Goal: Task Accomplishment & Management: Use online tool/utility

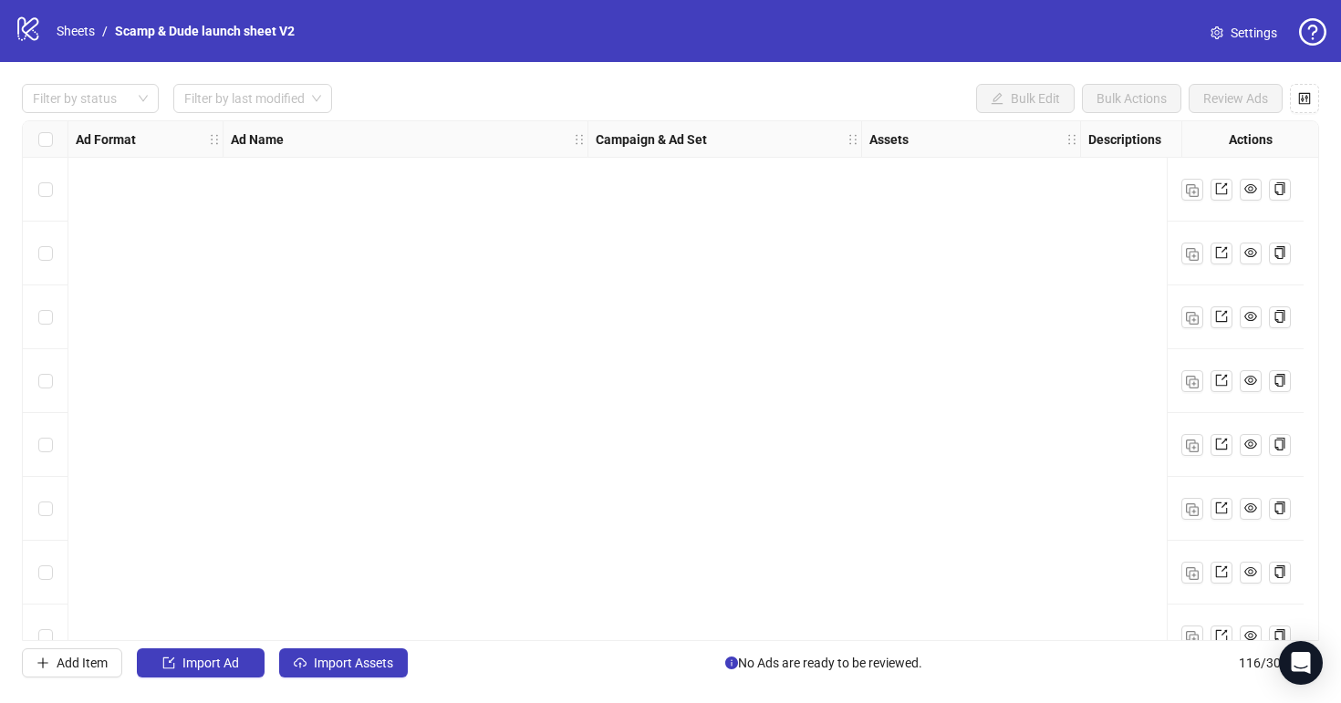
scroll to position [6822, 0]
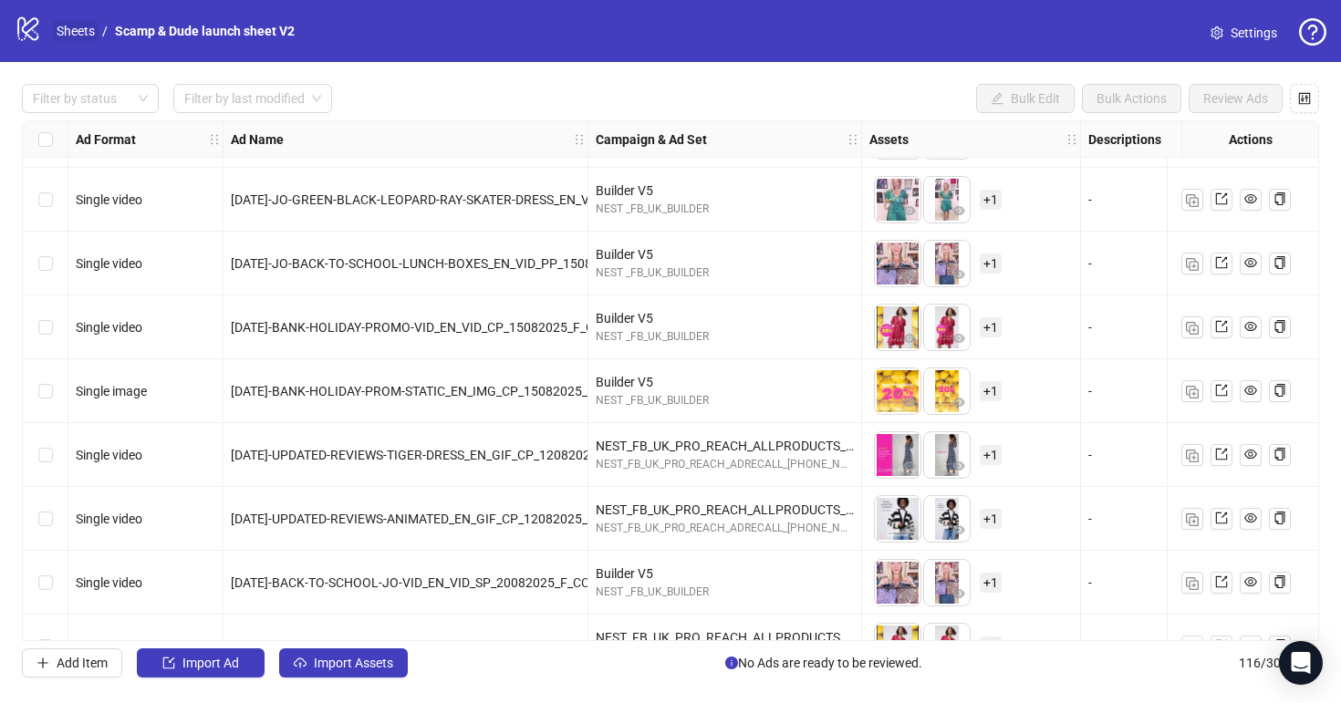
click at [80, 21] on link "Sheets" at bounding box center [76, 31] width 46 height 20
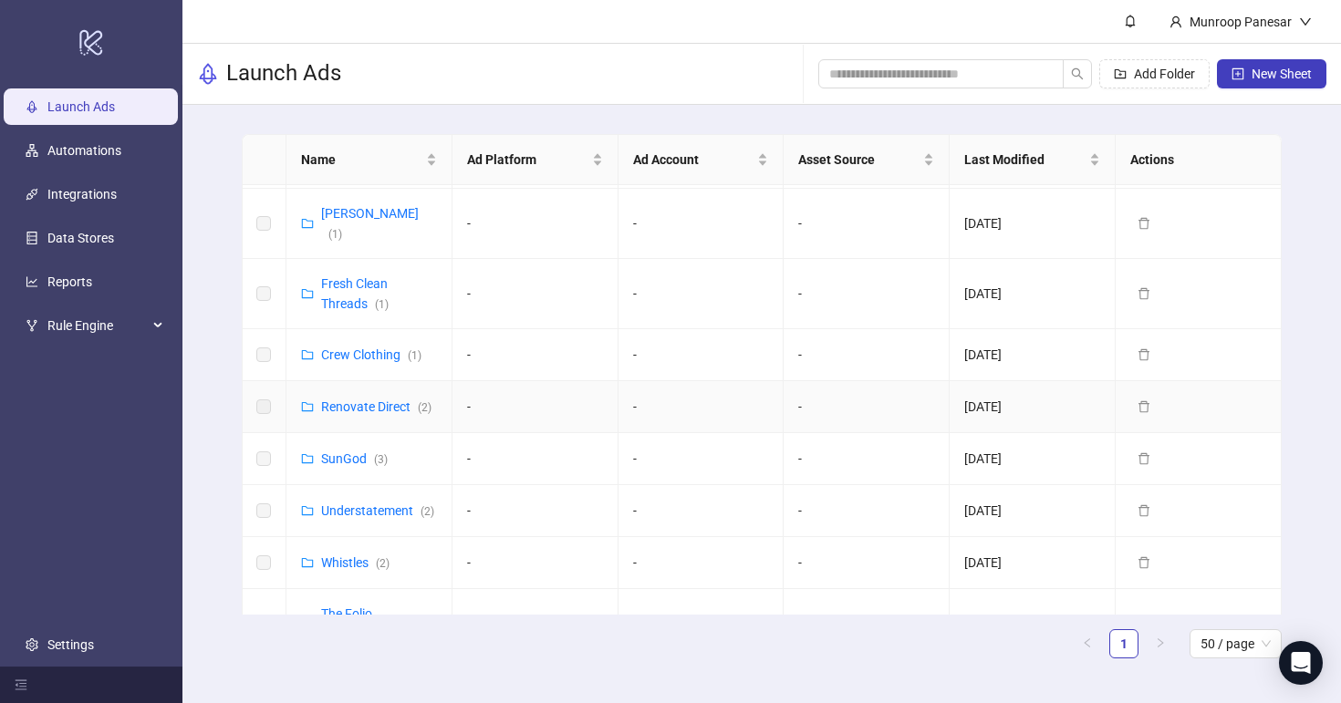
scroll to position [549, 0]
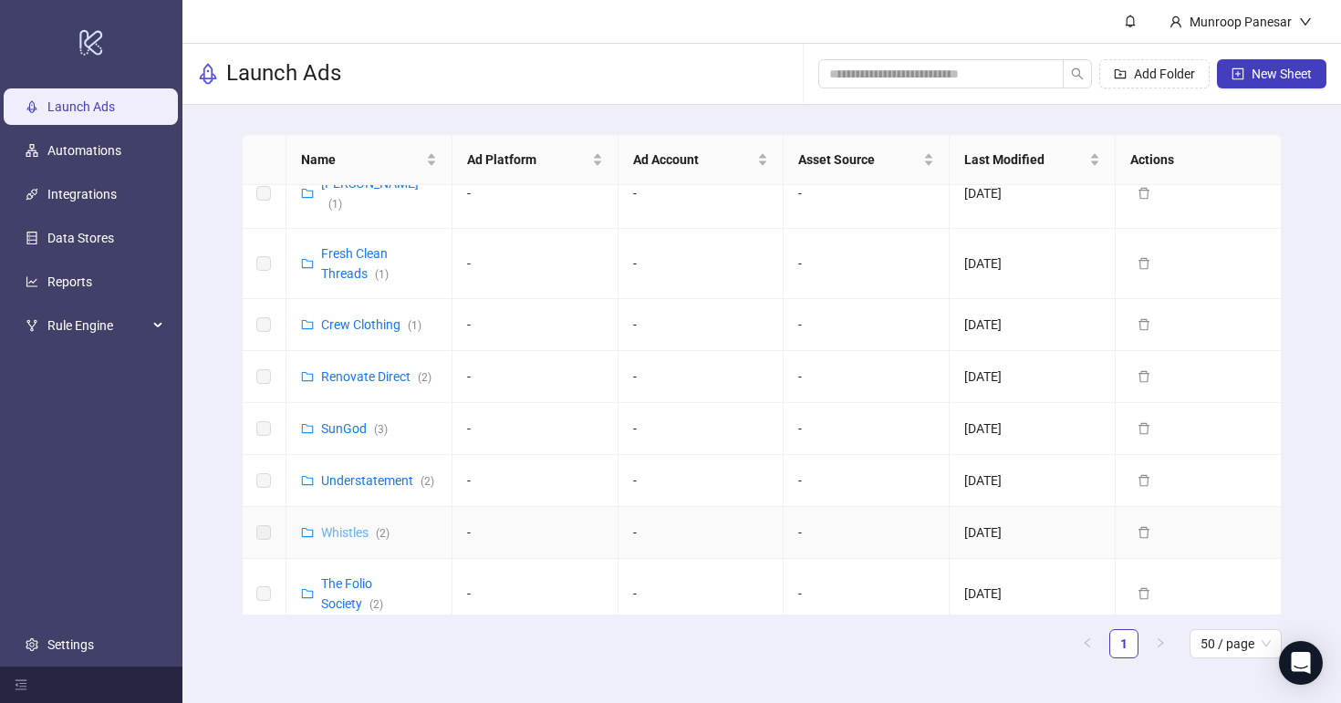
click at [359, 525] on link "Whistles ( 2 )" at bounding box center [355, 532] width 68 height 15
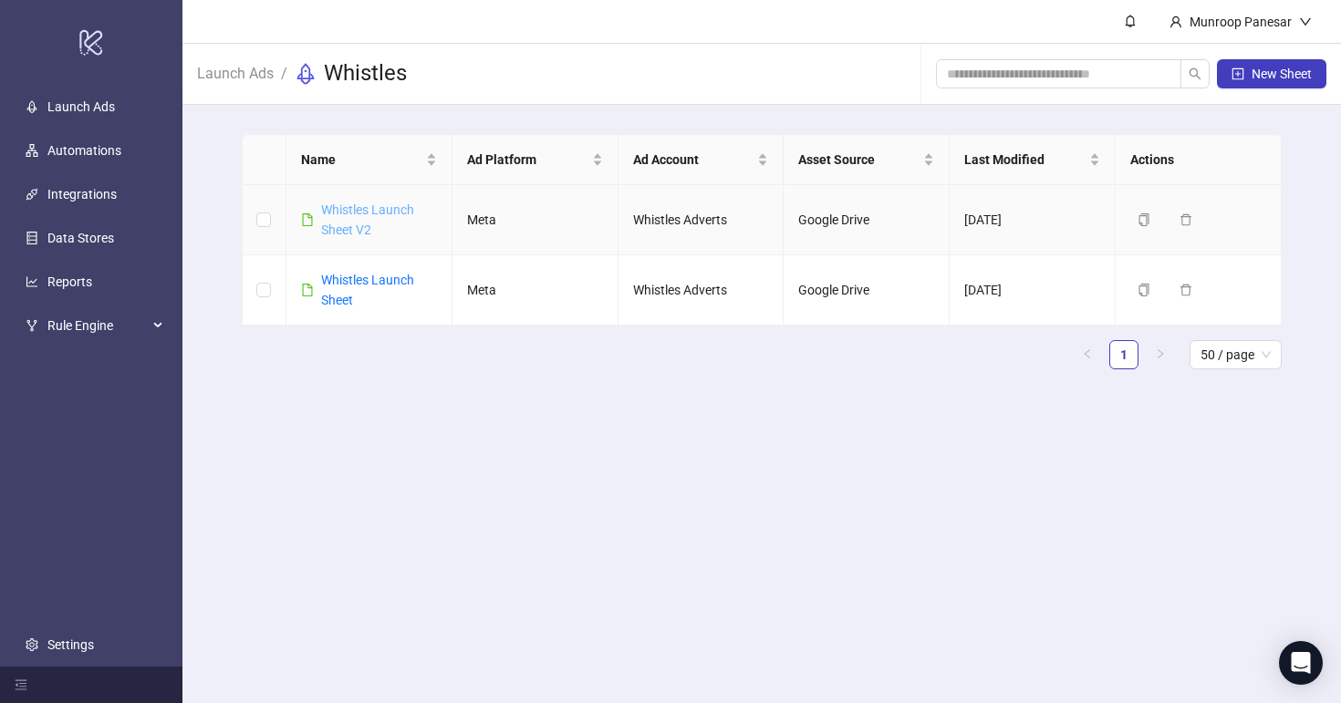
click at [373, 204] on link "Whistles Launch Sheet V2" at bounding box center [367, 220] width 93 height 35
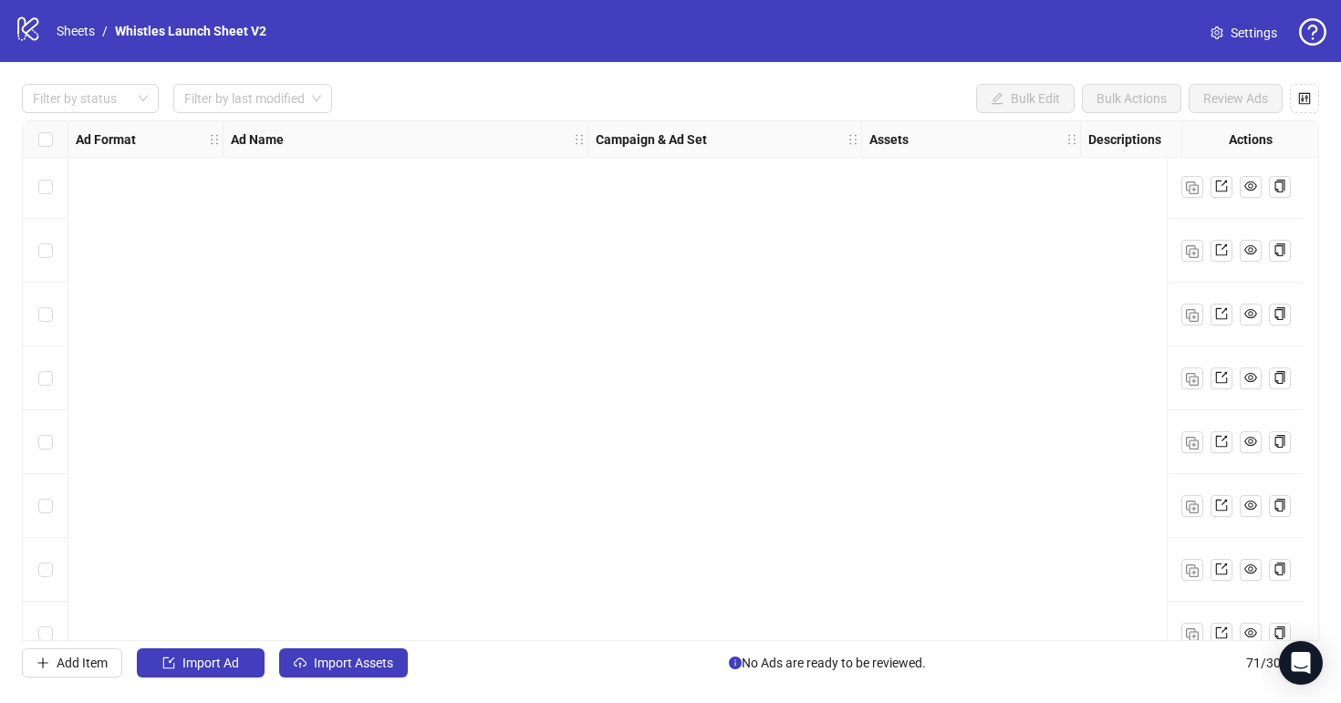
scroll to position [4058, 0]
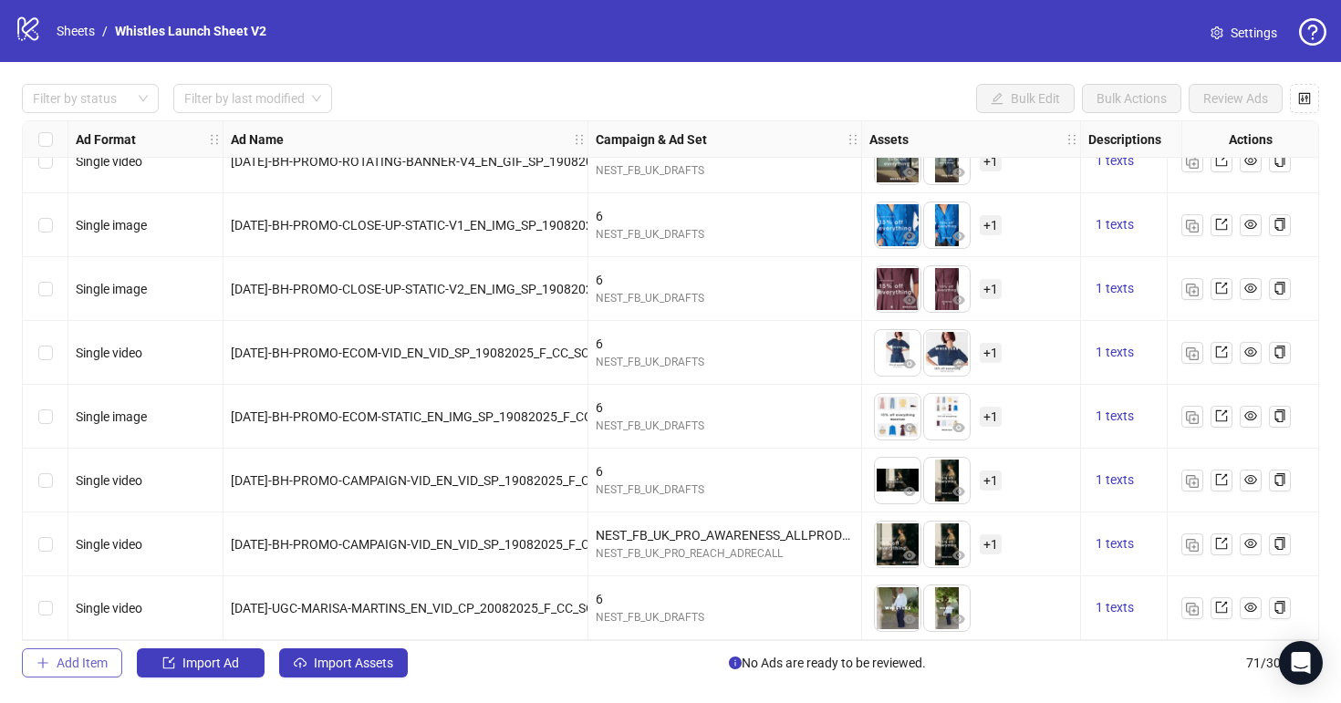
click at [87, 658] on span "Add Item" at bounding box center [82, 663] width 51 height 15
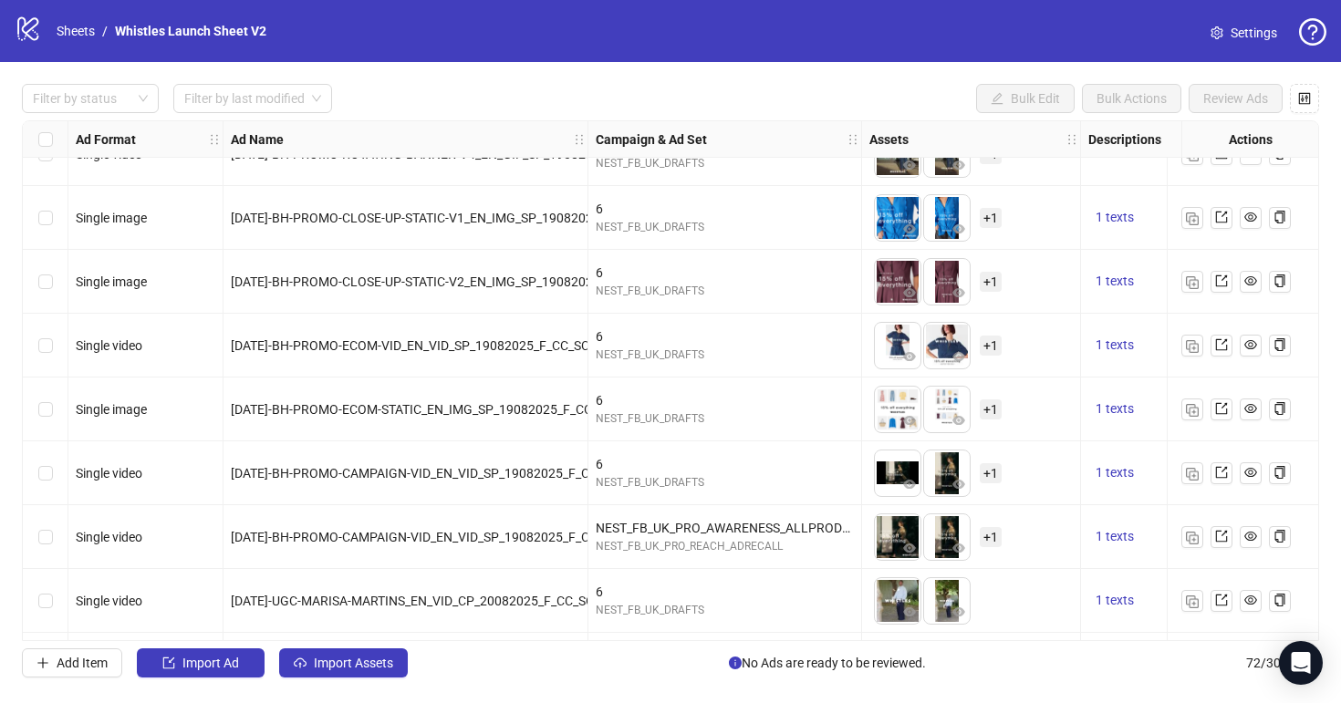
scroll to position [4122, 0]
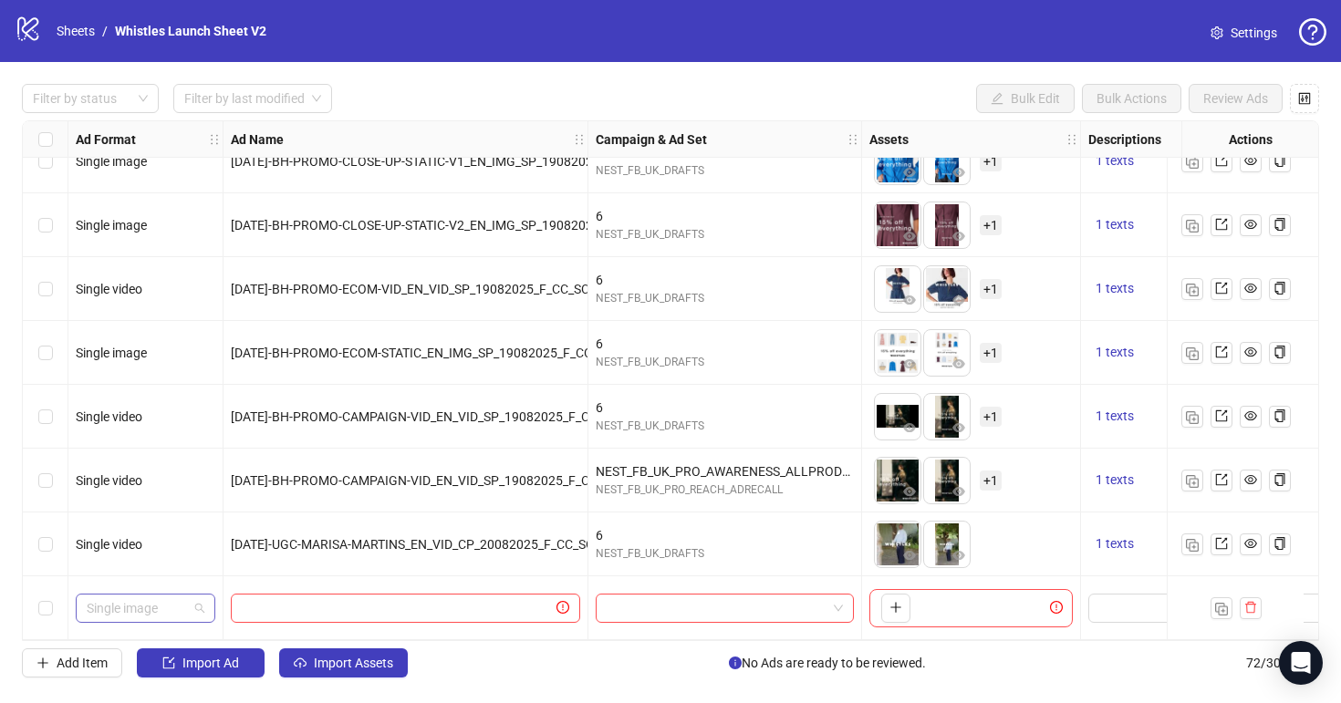
click at [191, 597] on span "Single image" at bounding box center [146, 608] width 118 height 27
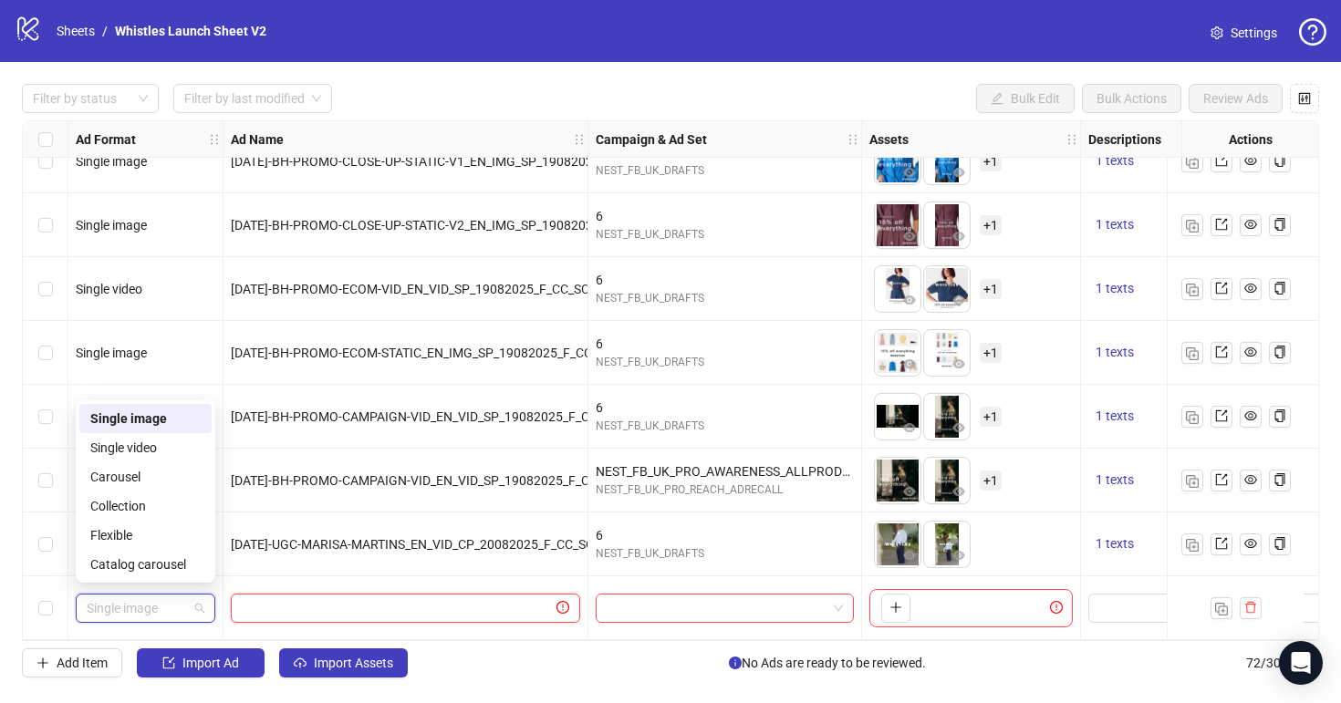
click at [279, 600] on input "text" at bounding box center [397, 608] width 311 height 20
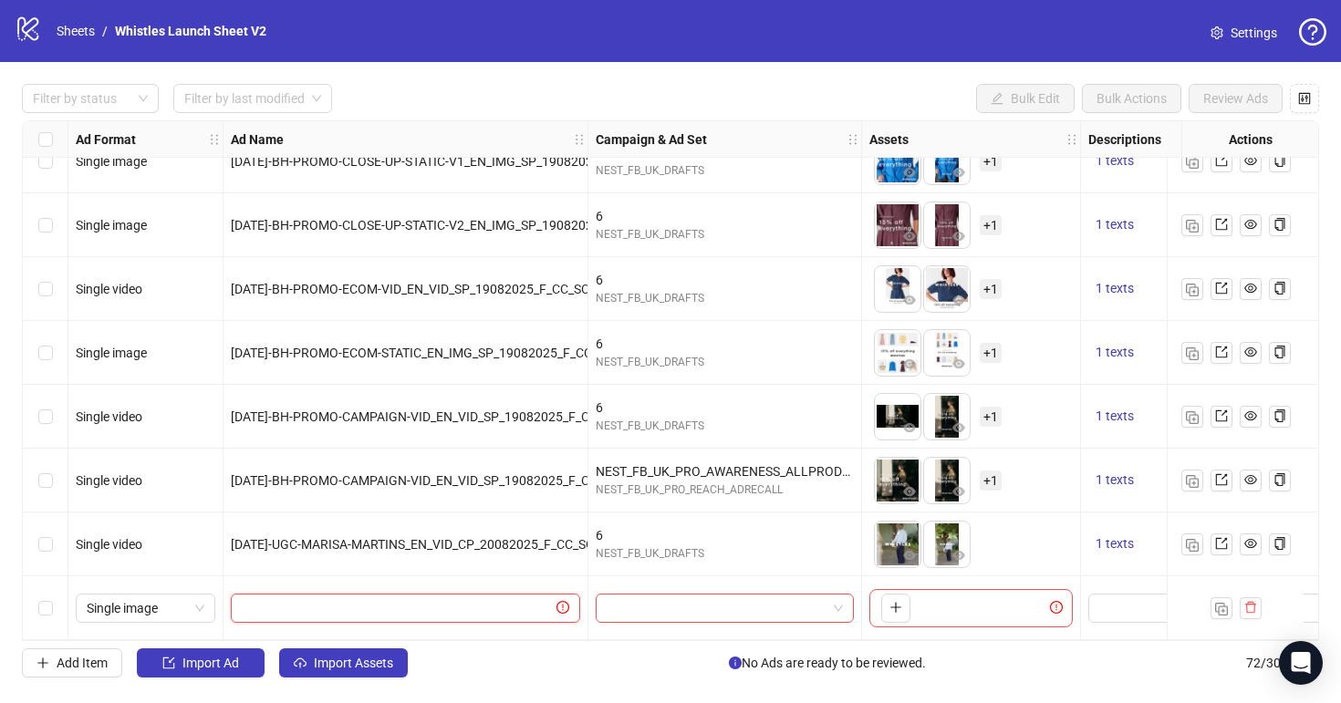
paste input "**********"
type input "**********"
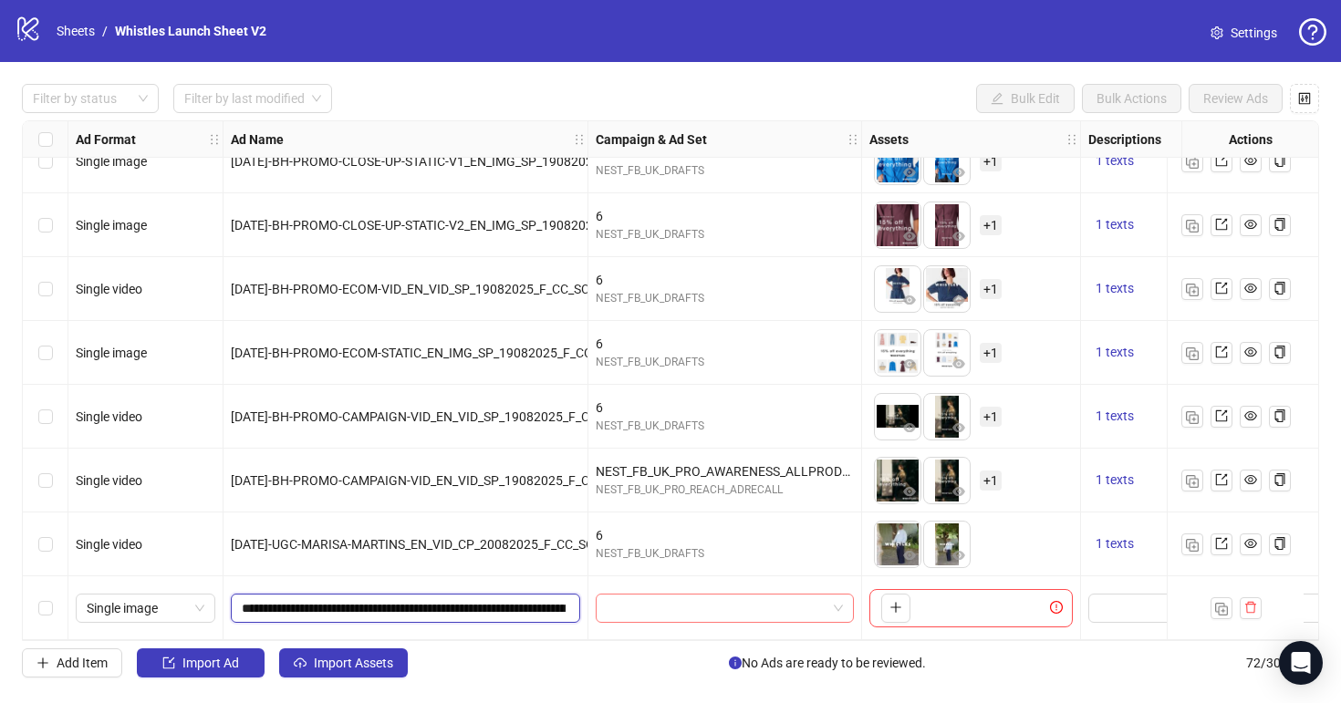
scroll to position [0, 223]
click at [665, 610] on input "search" at bounding box center [717, 608] width 220 height 27
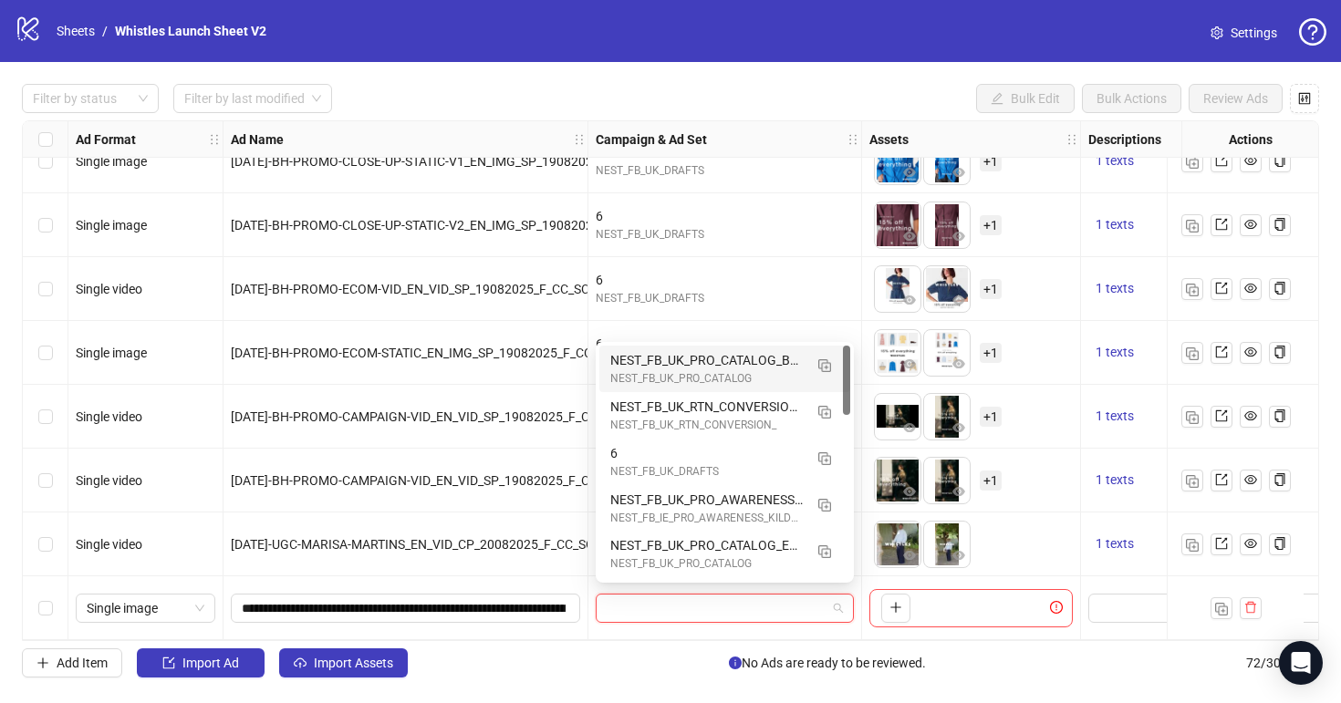
type input "*"
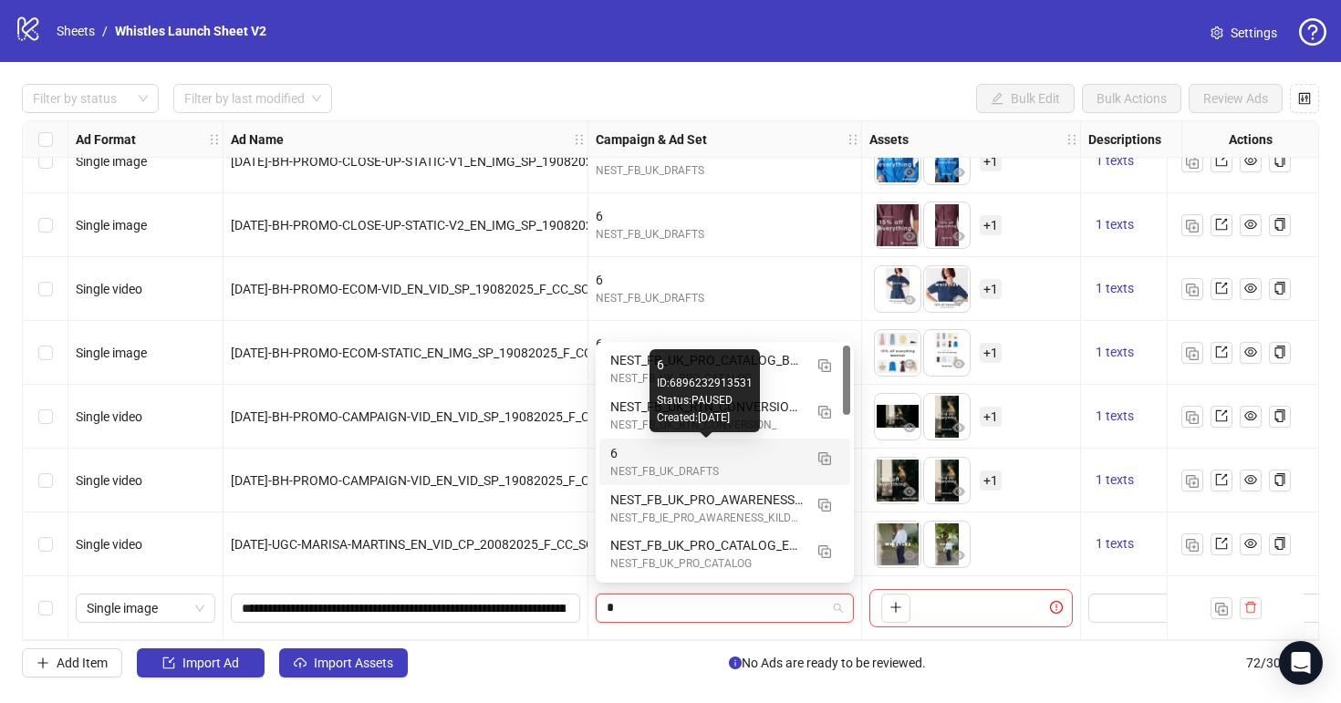
click at [638, 453] on div "6" at bounding box center [706, 453] width 192 height 20
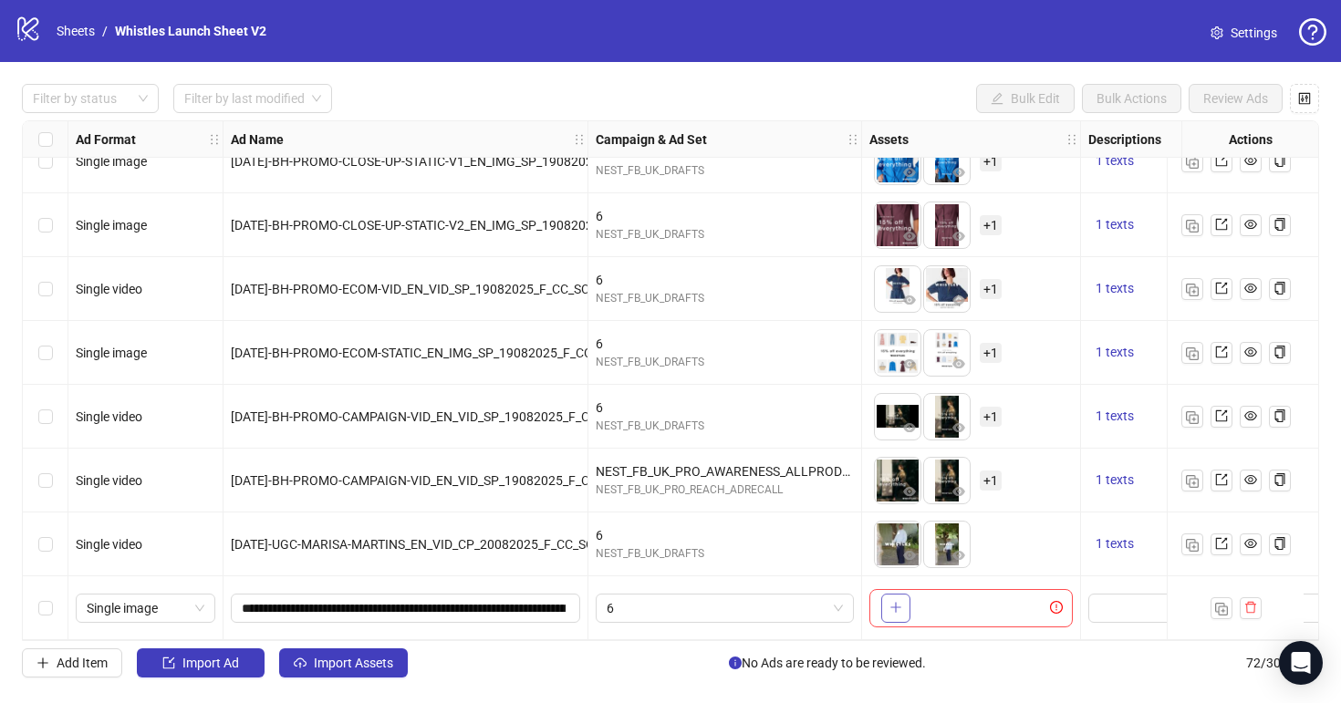
click at [891, 601] on icon "plus" at bounding box center [895, 607] width 13 height 13
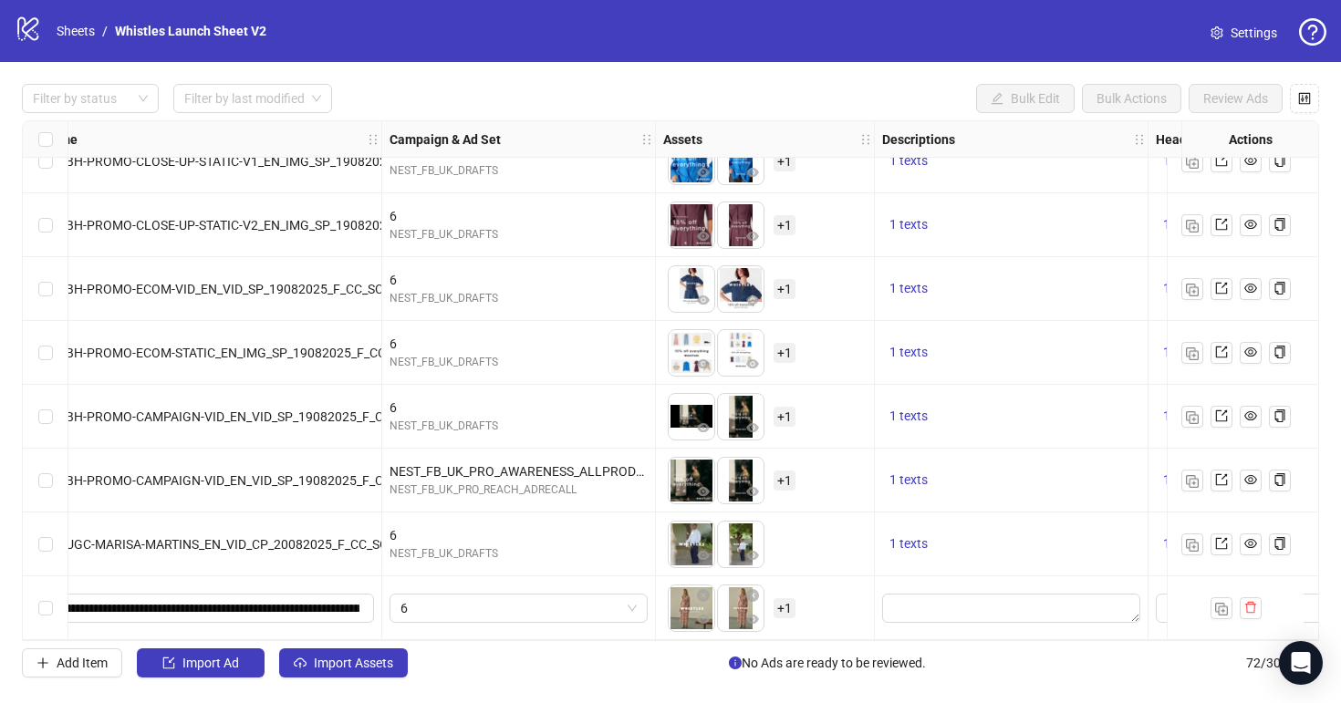
scroll to position [4122, 210]
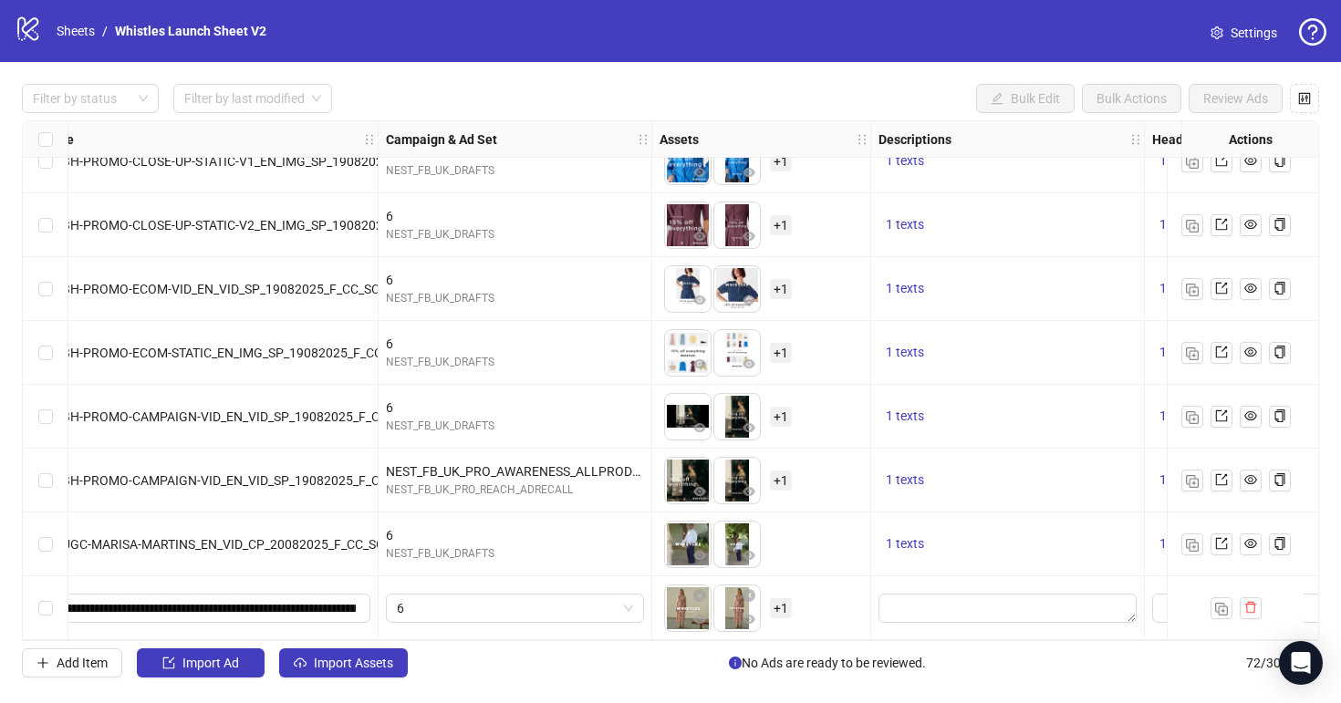
click at [785, 598] on span "+ 1" at bounding box center [781, 608] width 22 height 20
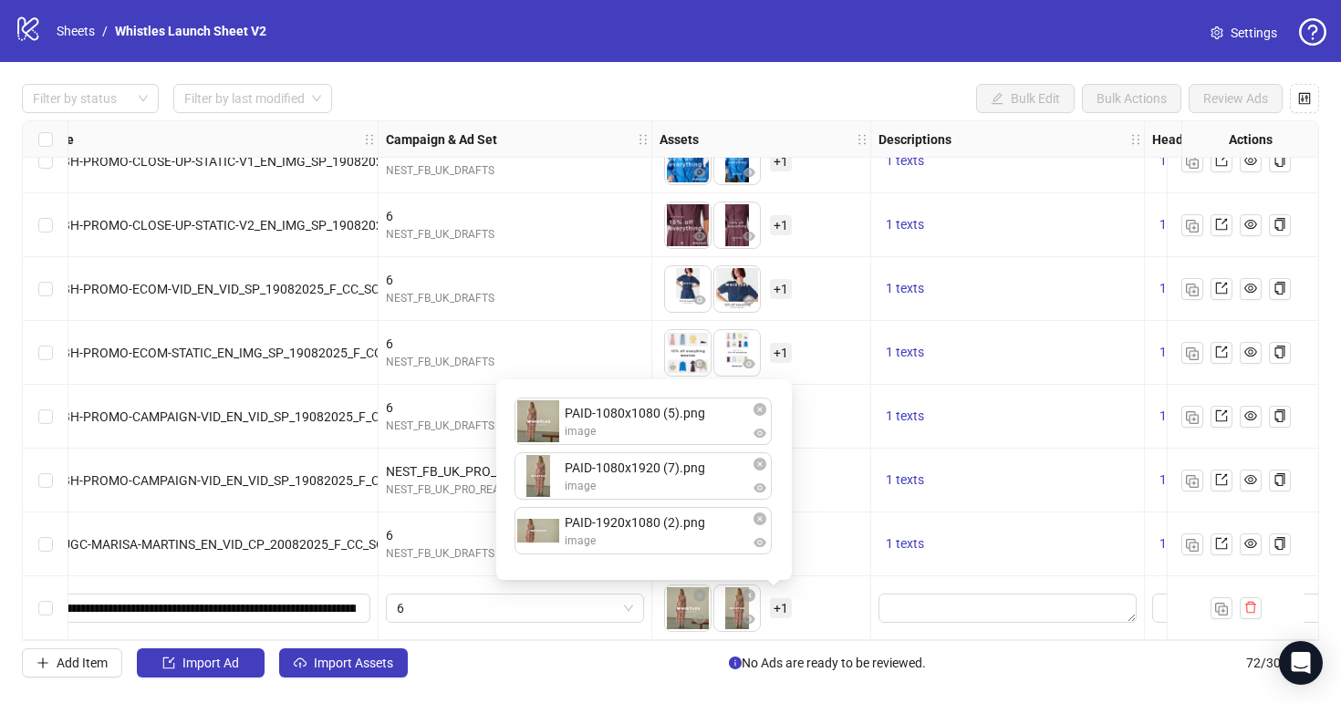
click at [818, 597] on div "To pick up a draggable item, press the space bar. While dragging, use the arrow…" at bounding box center [761, 608] width 203 height 57
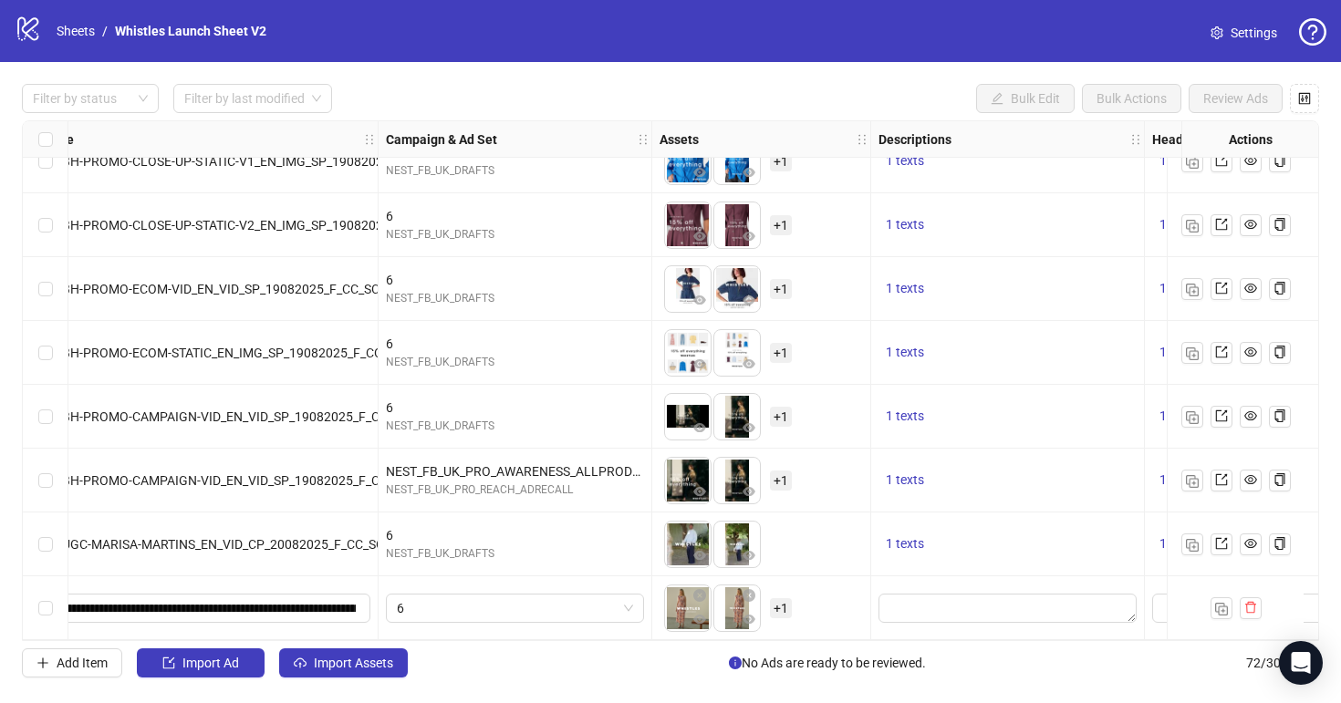
click at [1228, 23] on link "Settings" at bounding box center [1244, 32] width 96 height 29
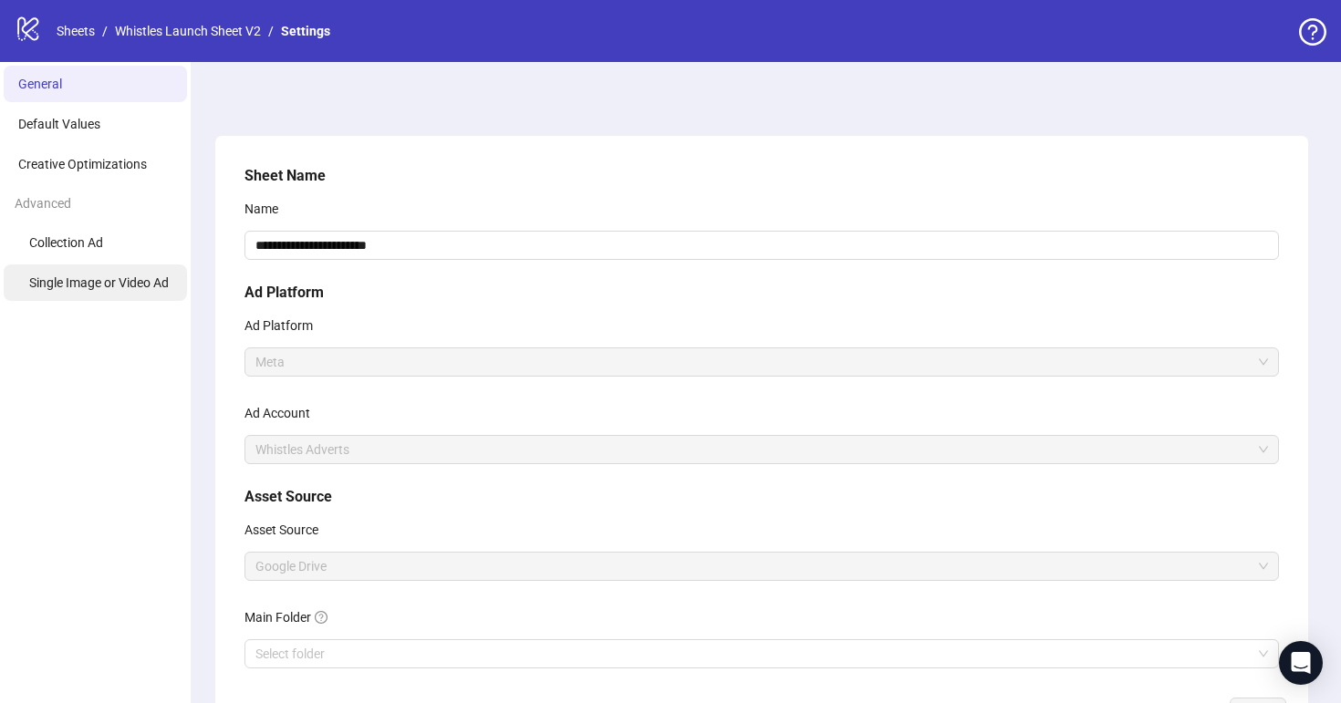
click at [159, 294] on li "Single Image or Video Ad" at bounding box center [95, 283] width 183 height 36
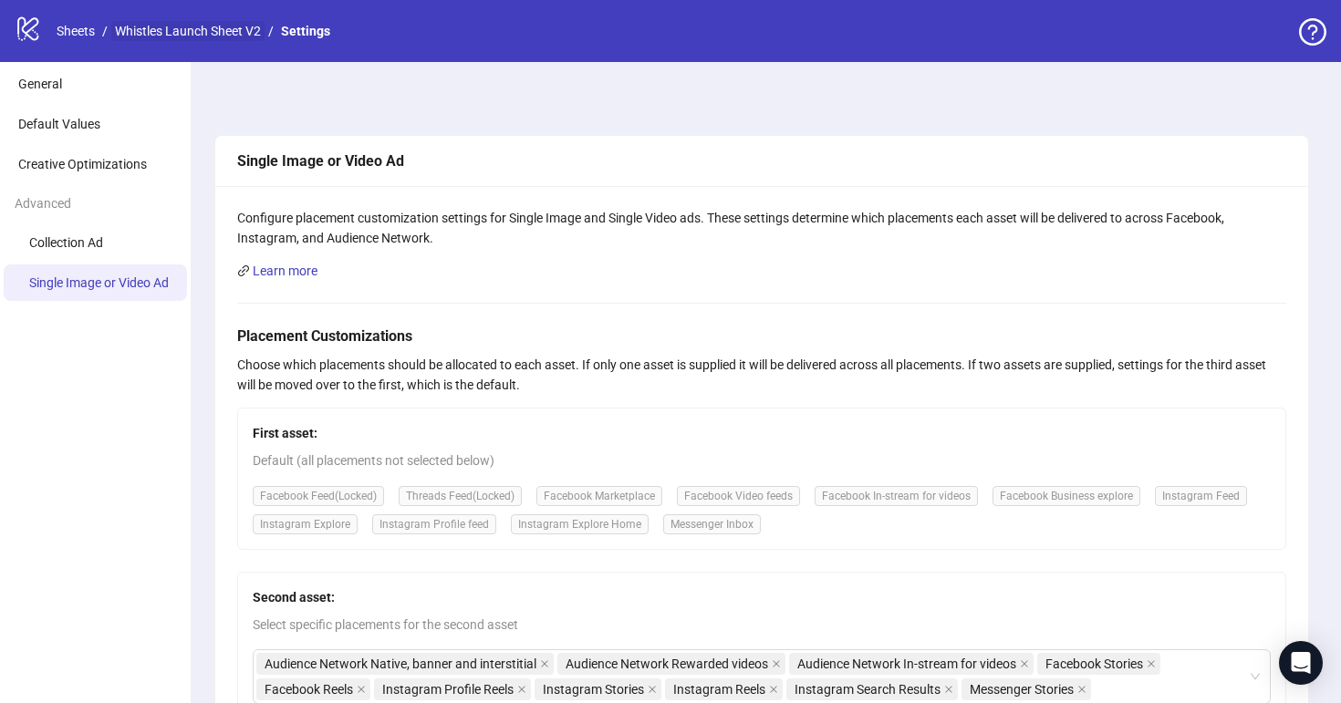
click at [212, 31] on link "Whistles Launch Sheet V2" at bounding box center [187, 31] width 153 height 20
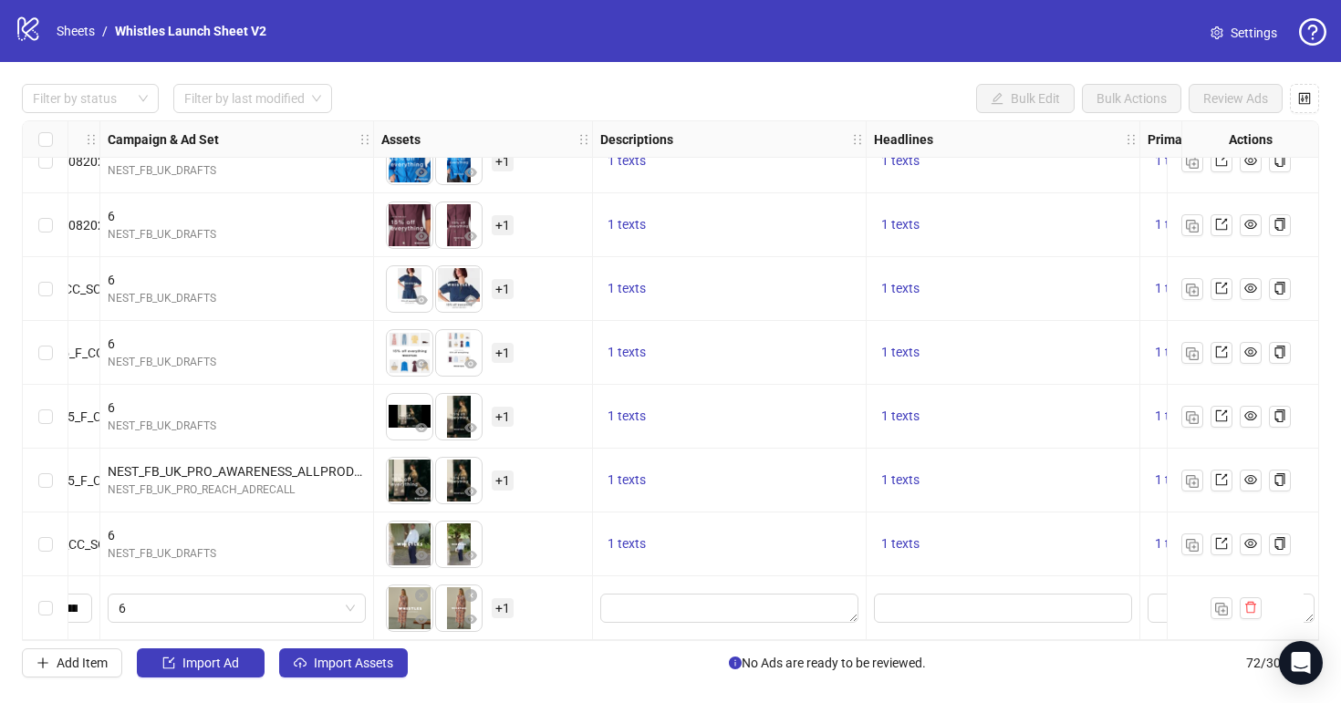
scroll to position [4122, 613]
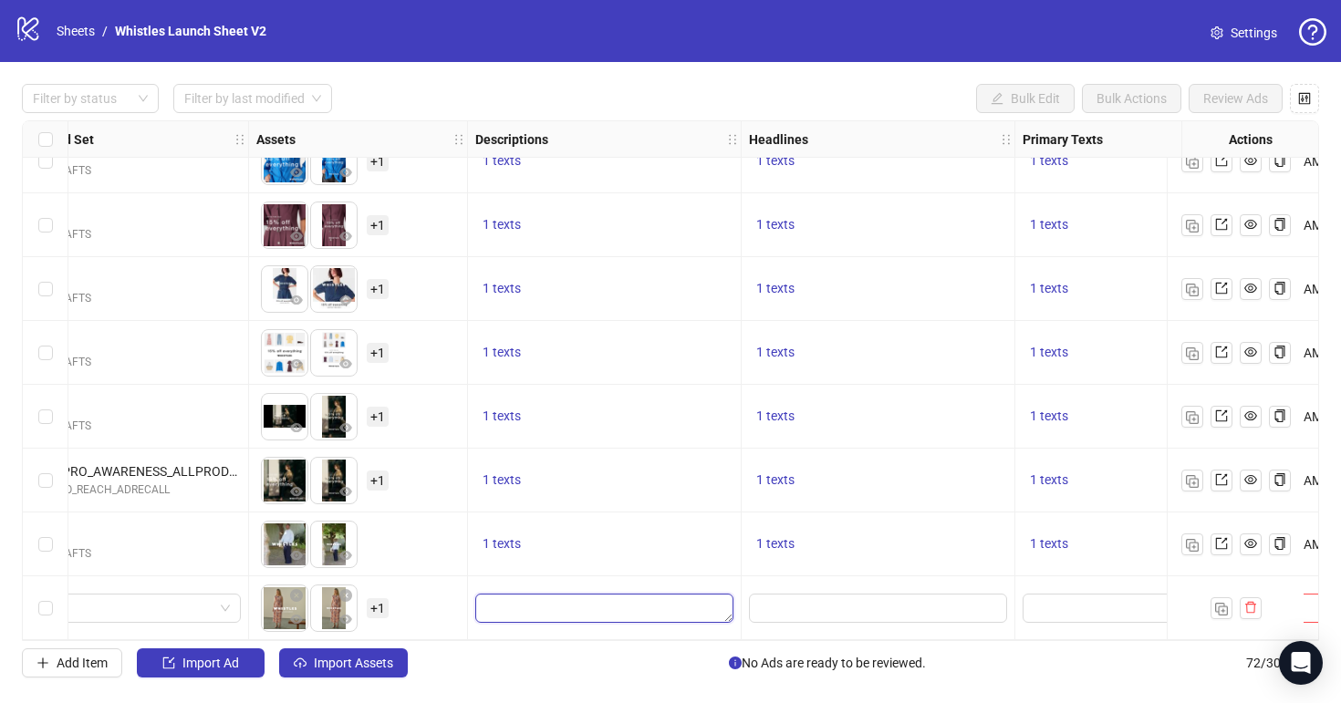
click at [638, 596] on textarea "Edit values" at bounding box center [604, 608] width 258 height 29
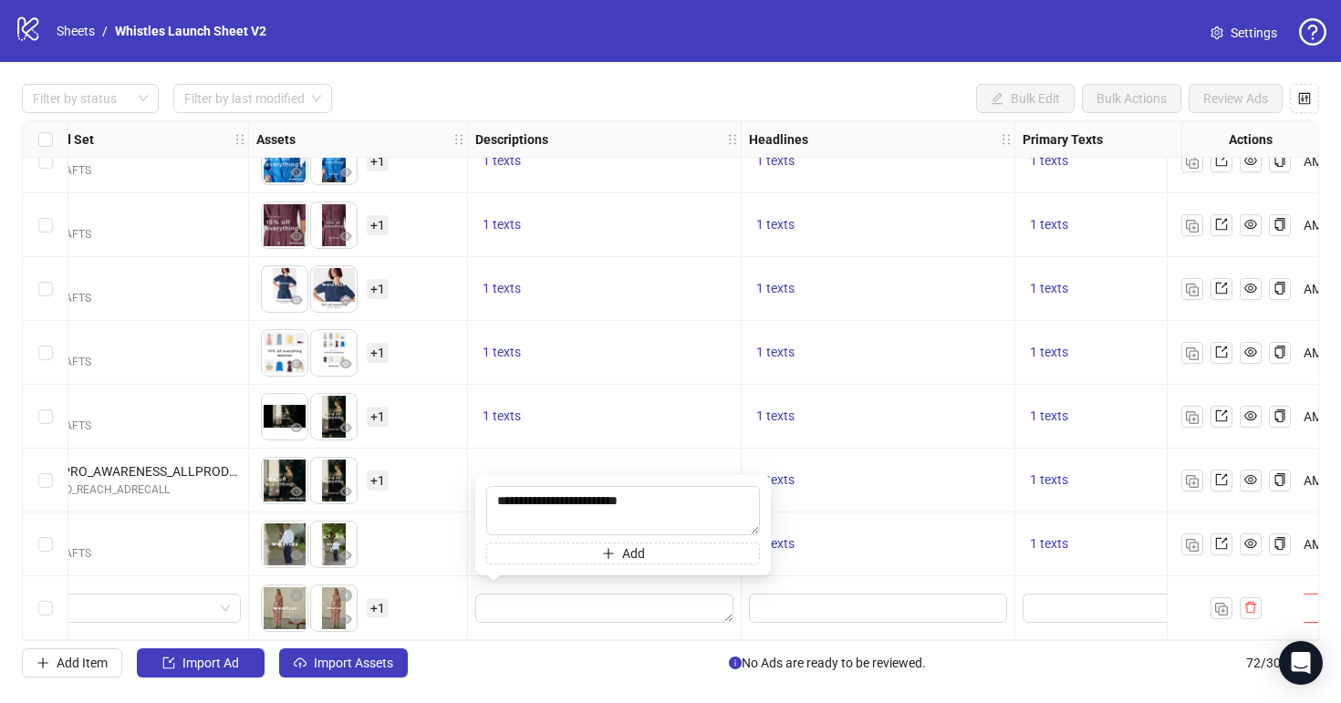
type textarea "**********"
click at [911, 604] on input "Edit values" at bounding box center [876, 608] width 233 height 20
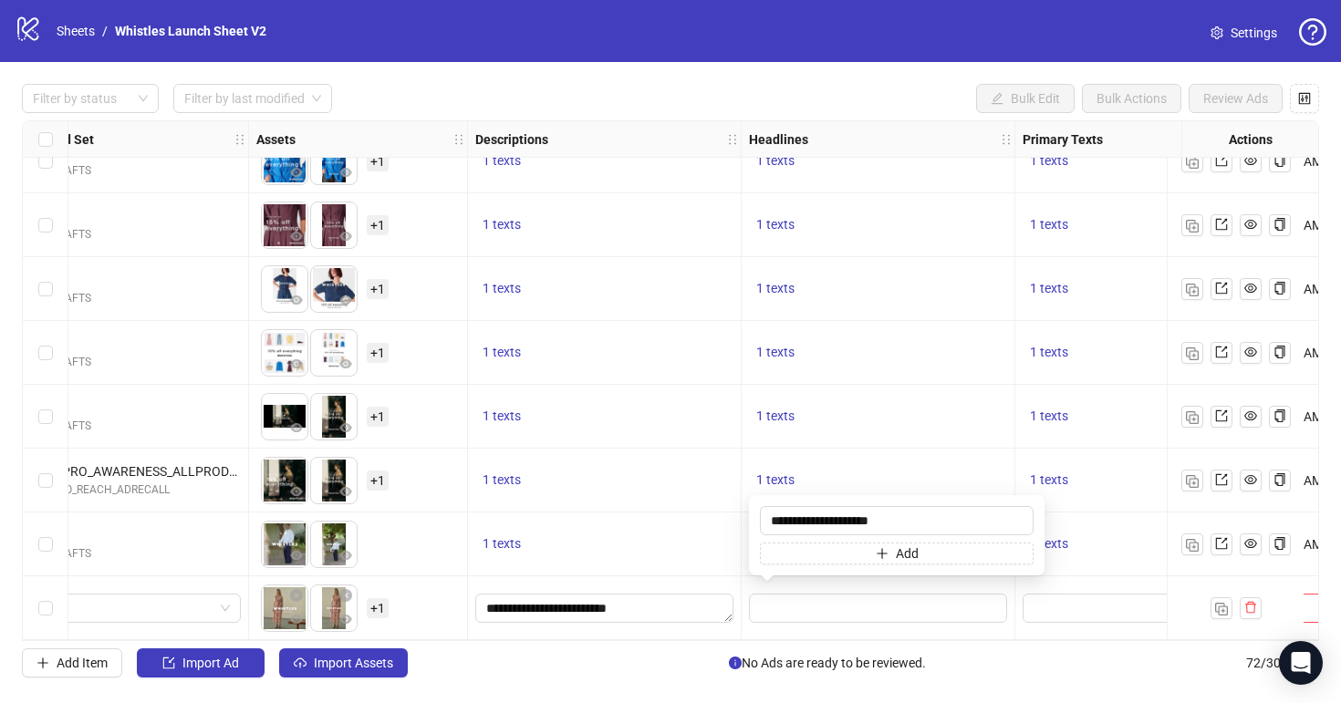
type input "**********"
click at [1107, 609] on textarea "Edit values" at bounding box center [1106, 608] width 167 height 29
type textarea "**********"
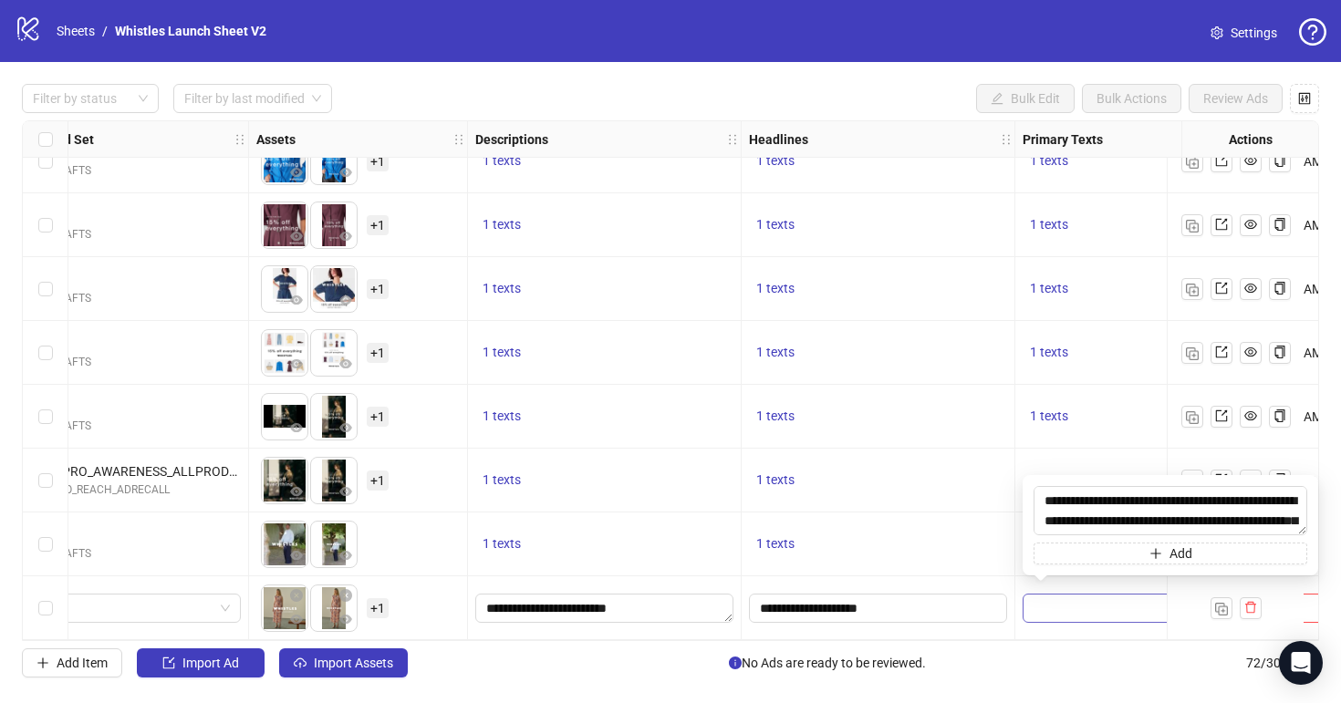
scroll to position [14, 0]
click at [1096, 423] on div "1 texts" at bounding box center [1106, 417] width 182 height 64
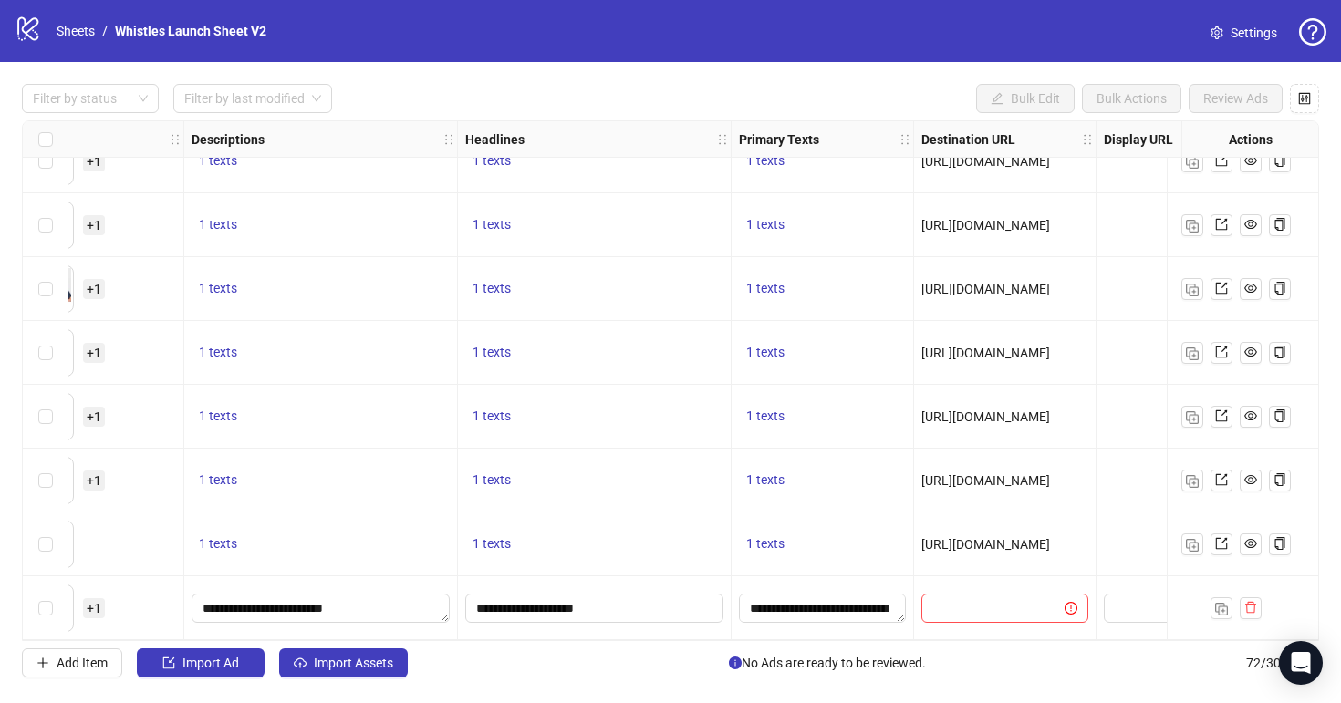
scroll to position [4122, 1195]
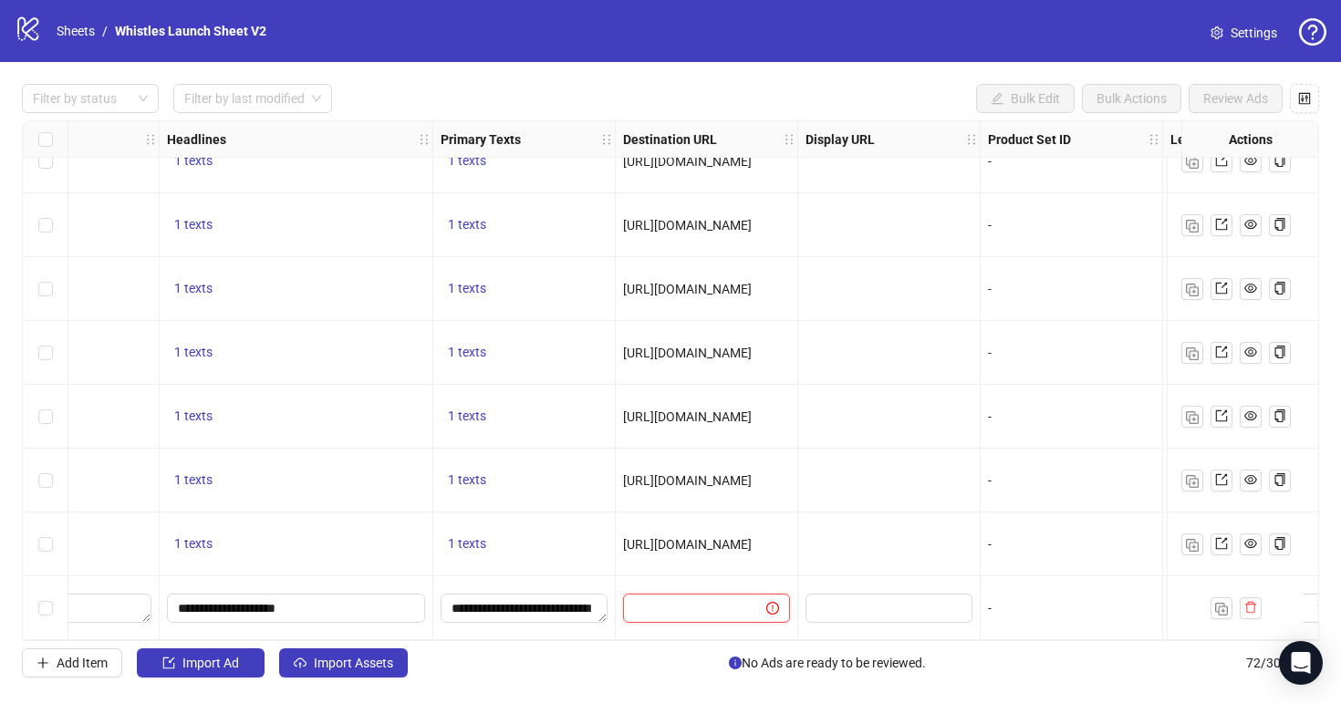
click at [732, 603] on input "text" at bounding box center [687, 608] width 107 height 20
paste input "**********"
type input "**********"
click at [886, 577] on div at bounding box center [889, 609] width 182 height 64
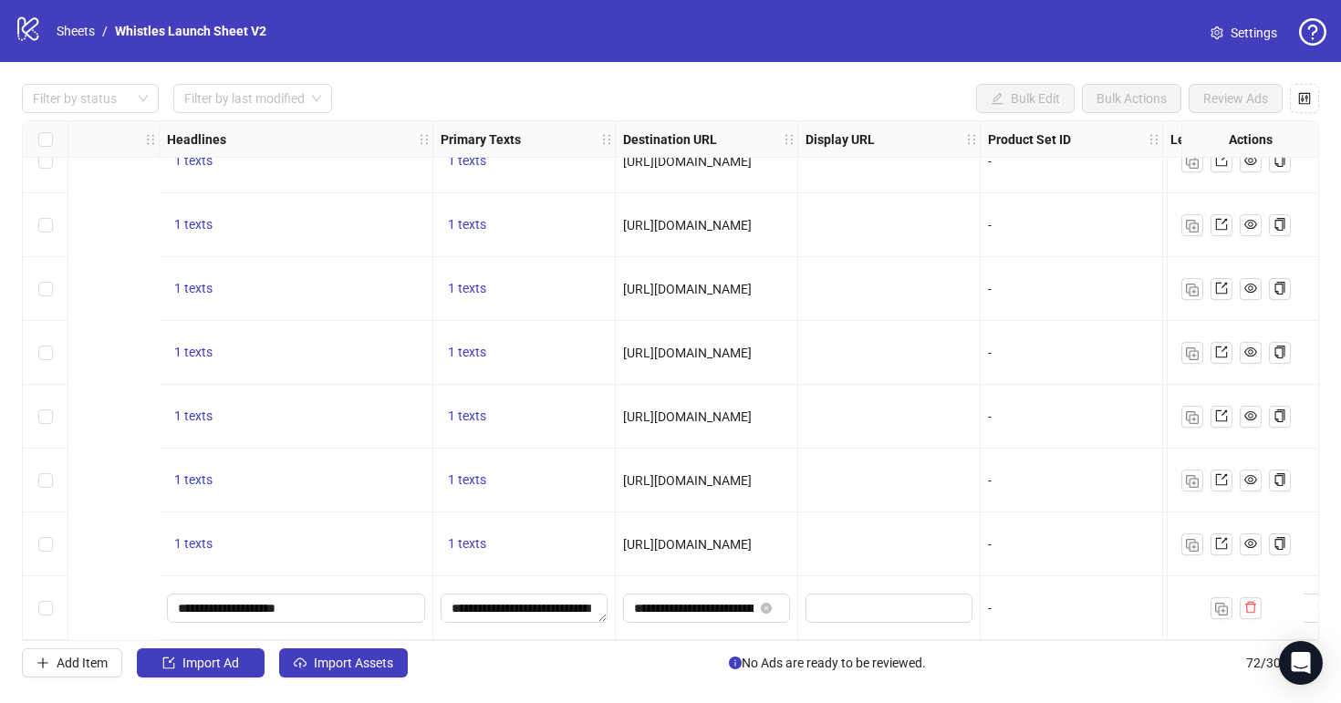
scroll to position [4122, 1678]
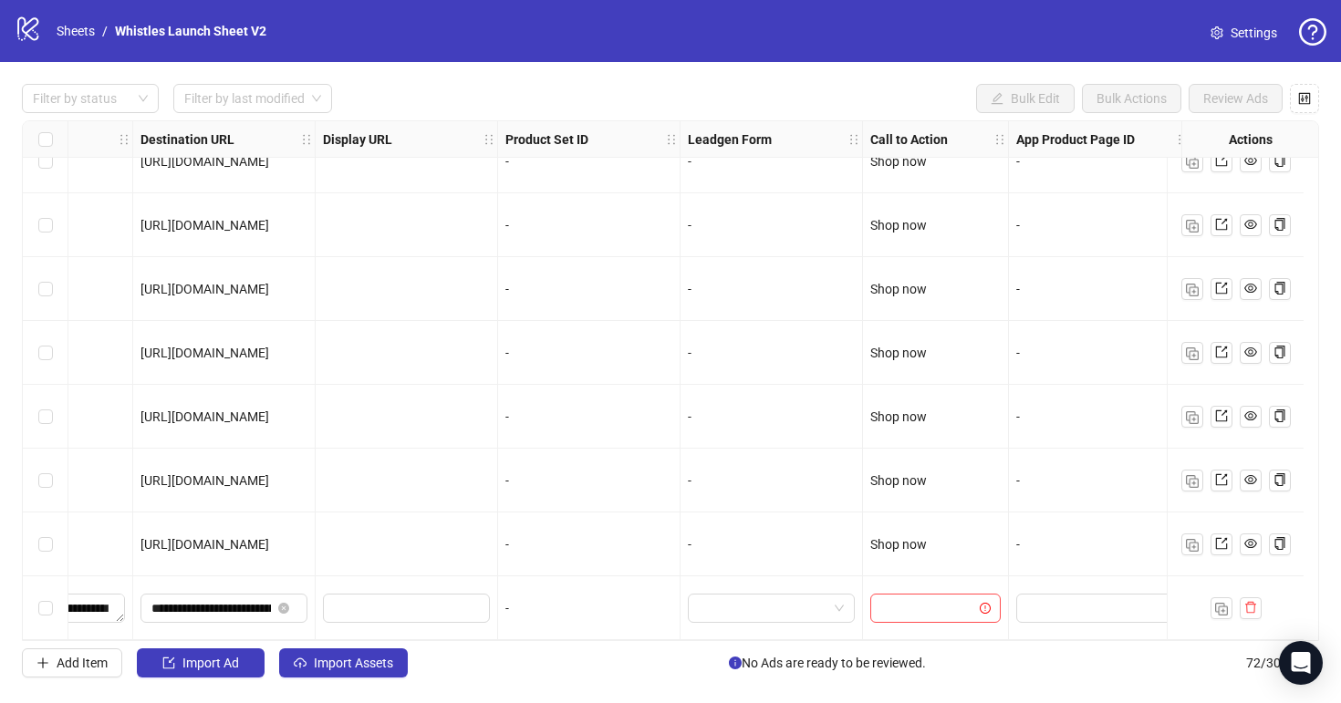
click at [926, 583] on div at bounding box center [936, 609] width 146 height 64
click at [930, 598] on input "search" at bounding box center [927, 608] width 92 height 27
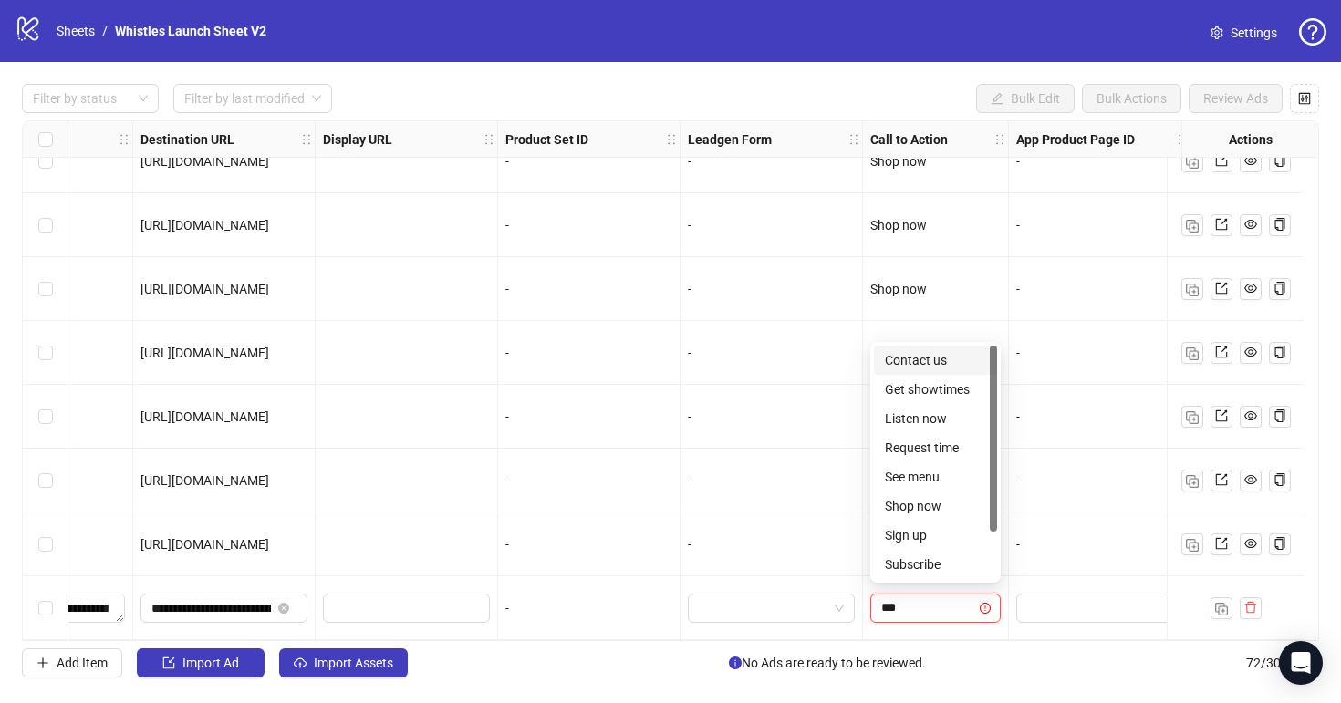
type input "****"
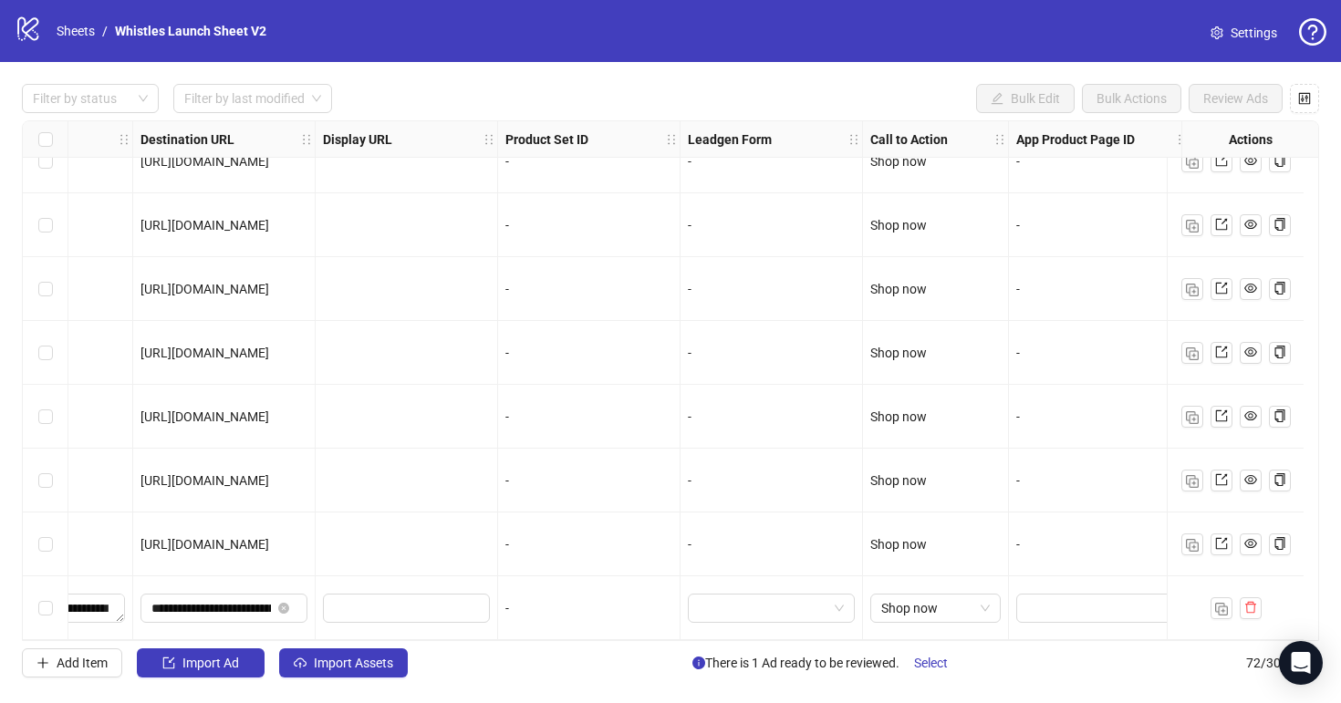
scroll to position [4122, 1702]
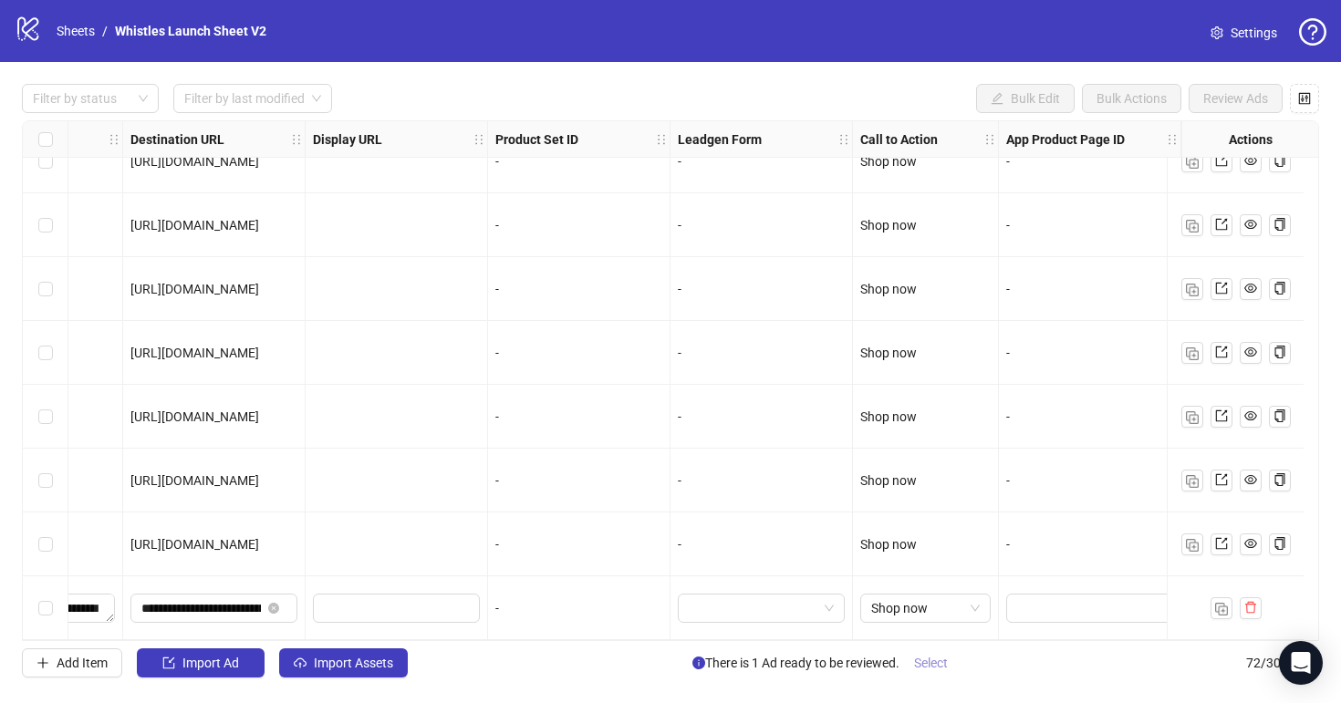
click at [938, 670] on span "Select" at bounding box center [931, 663] width 34 height 15
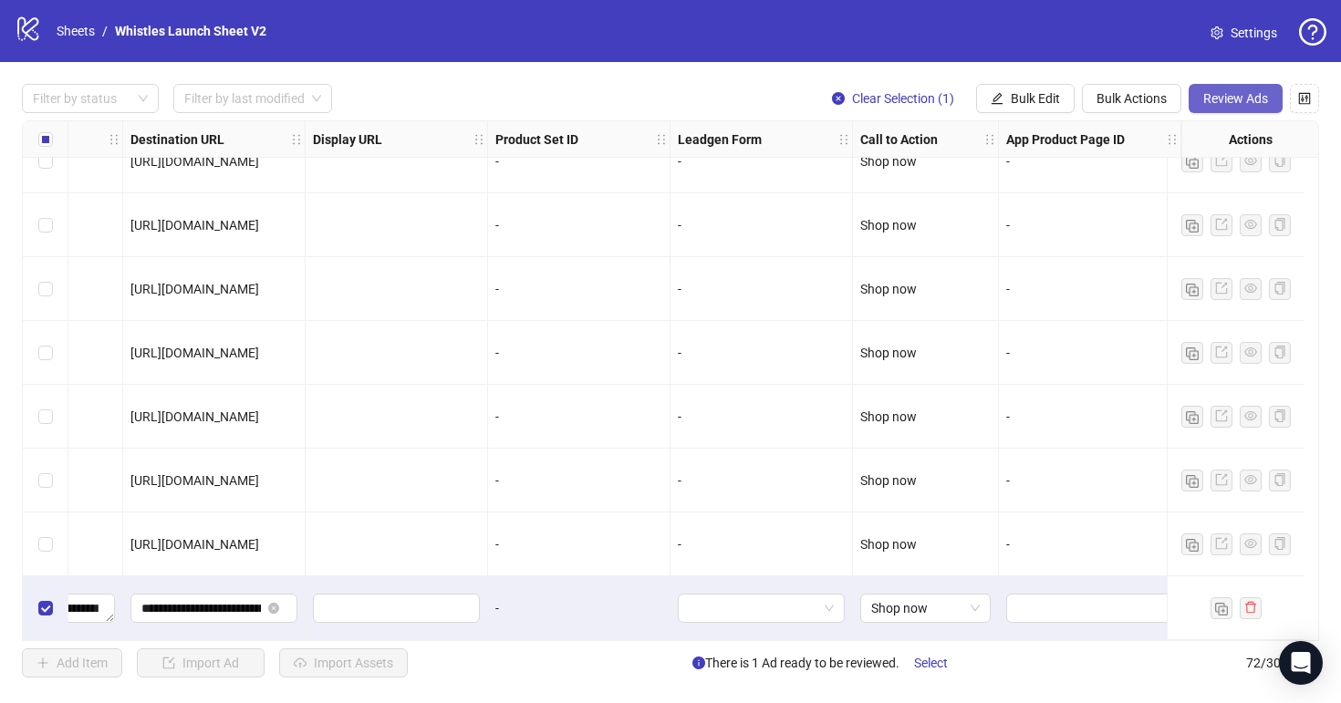
click at [1252, 92] on span "Review Ads" at bounding box center [1235, 98] width 65 height 15
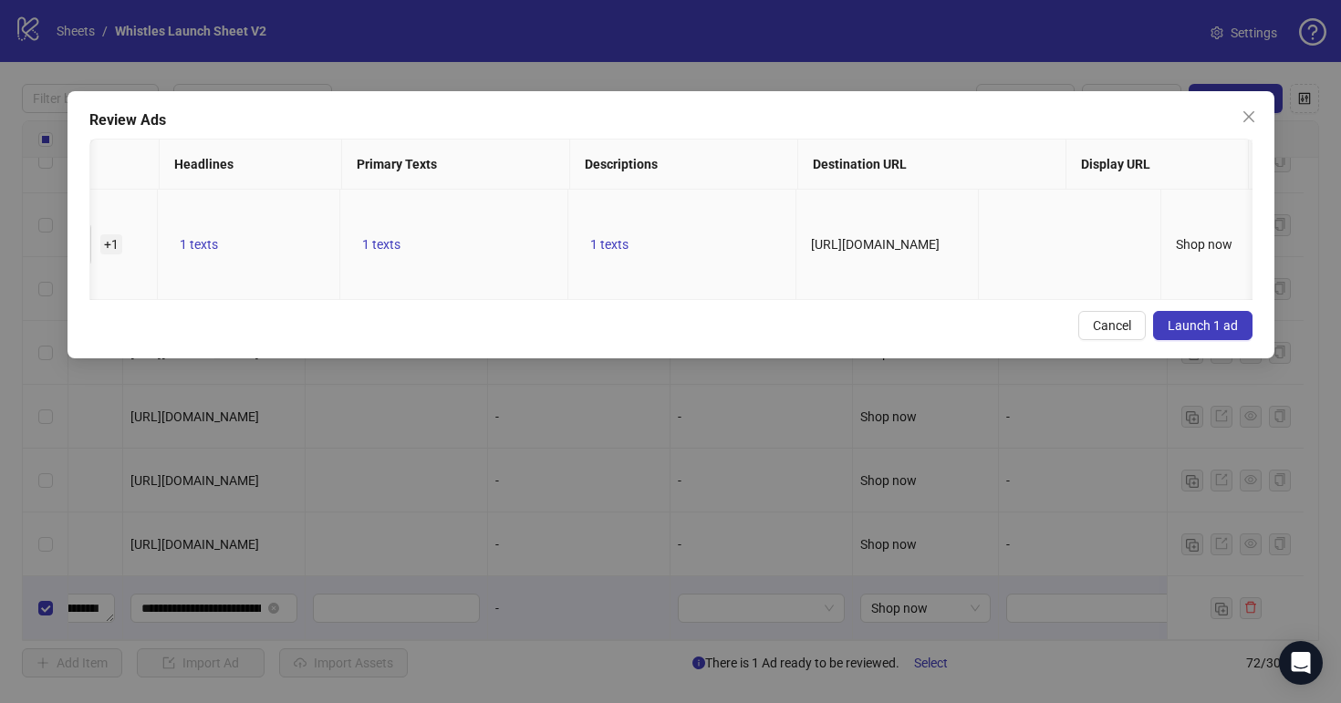
scroll to position [0, 0]
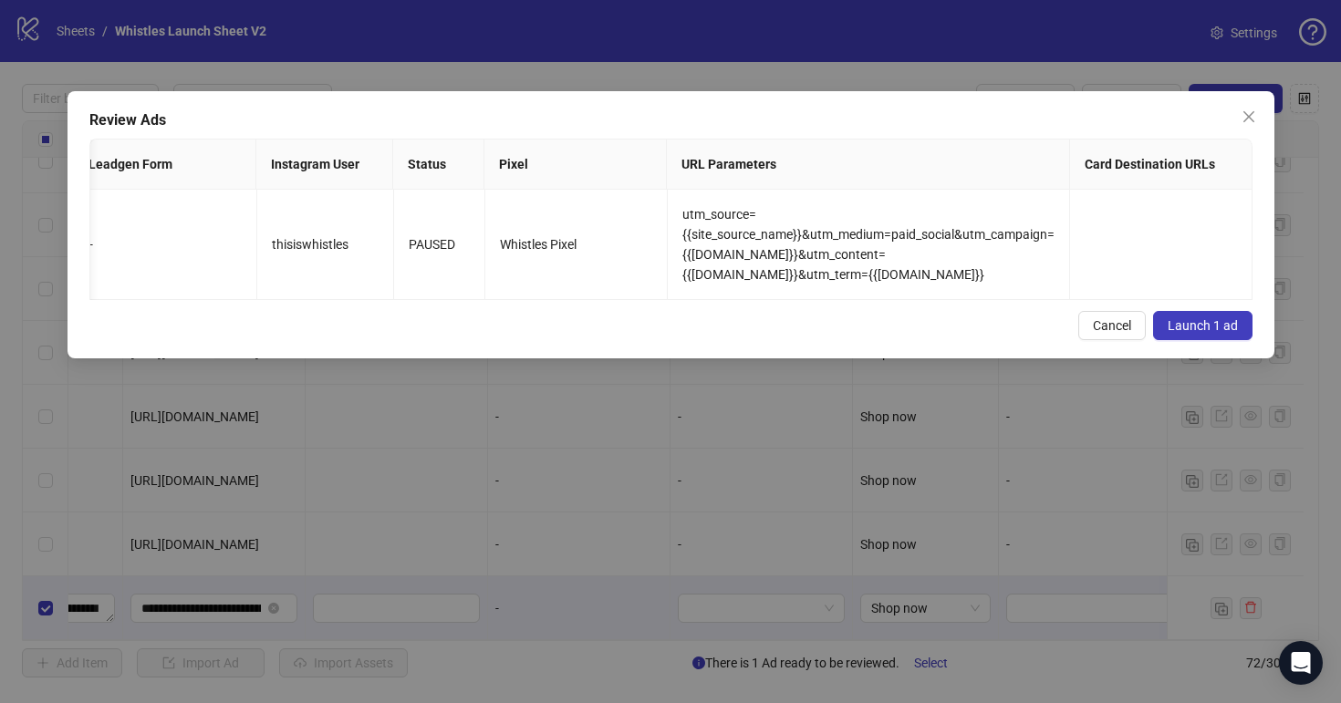
click at [1235, 330] on span "Launch 1 ad" at bounding box center [1203, 325] width 70 height 15
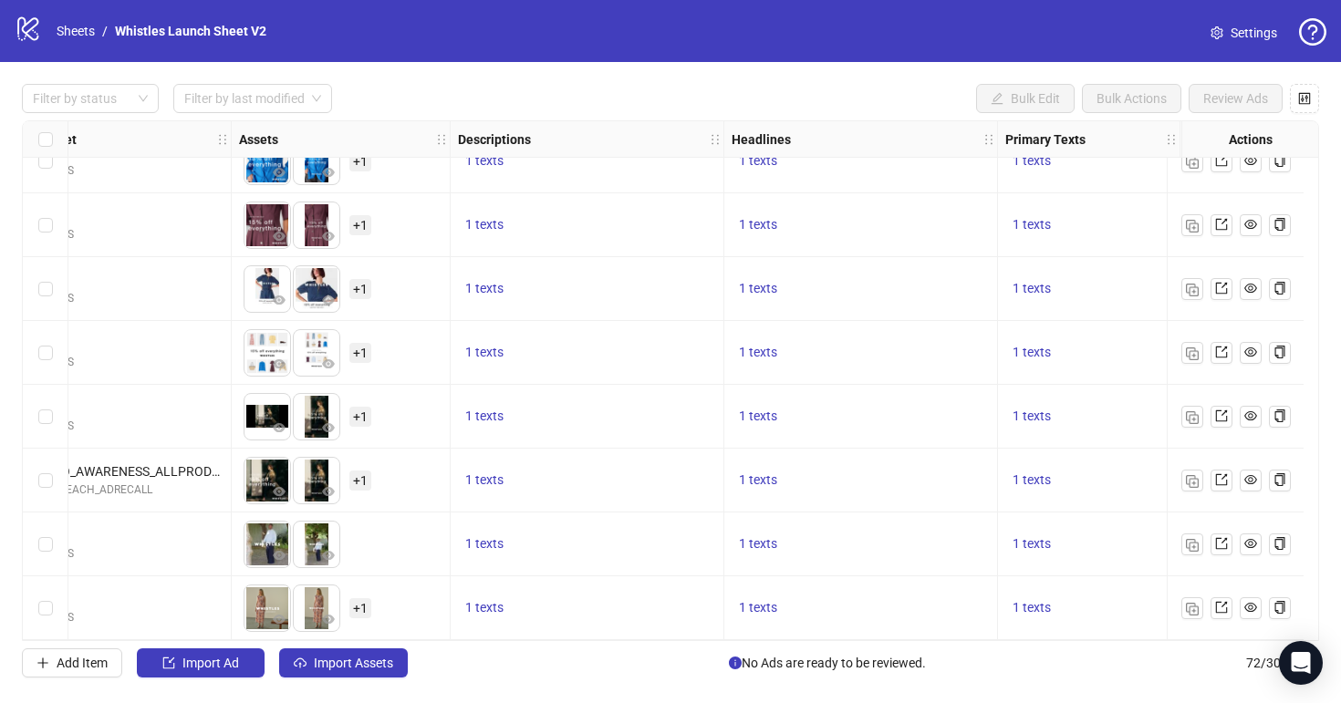
scroll to position [4122, 0]
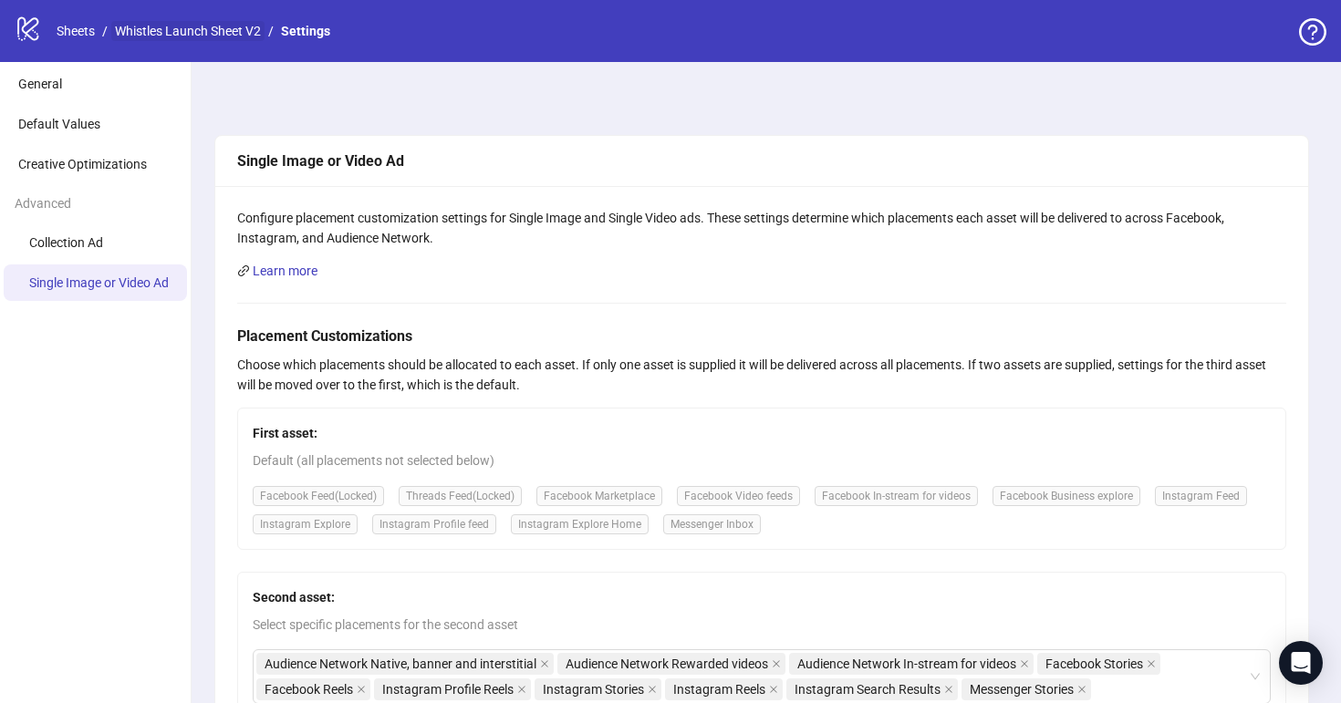
click at [208, 30] on link "Whistles Launch Sheet V2" at bounding box center [187, 31] width 153 height 20
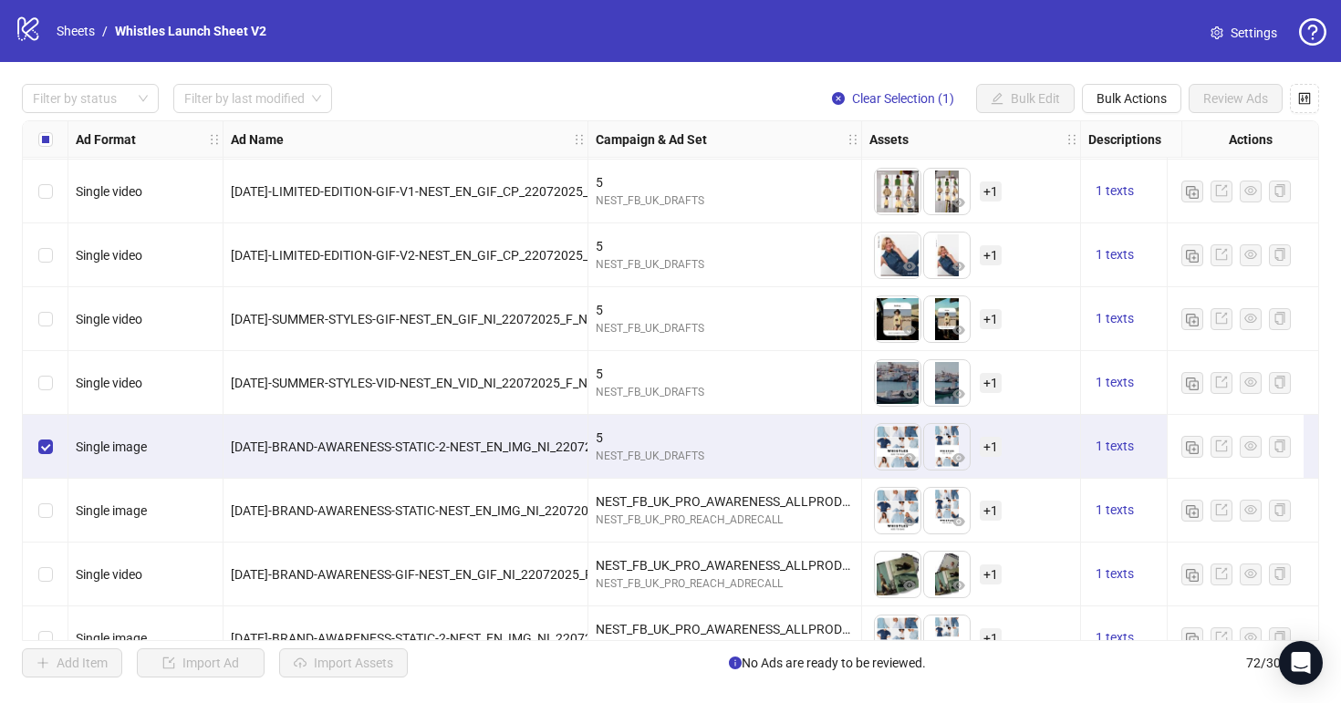
scroll to position [1842, 0]
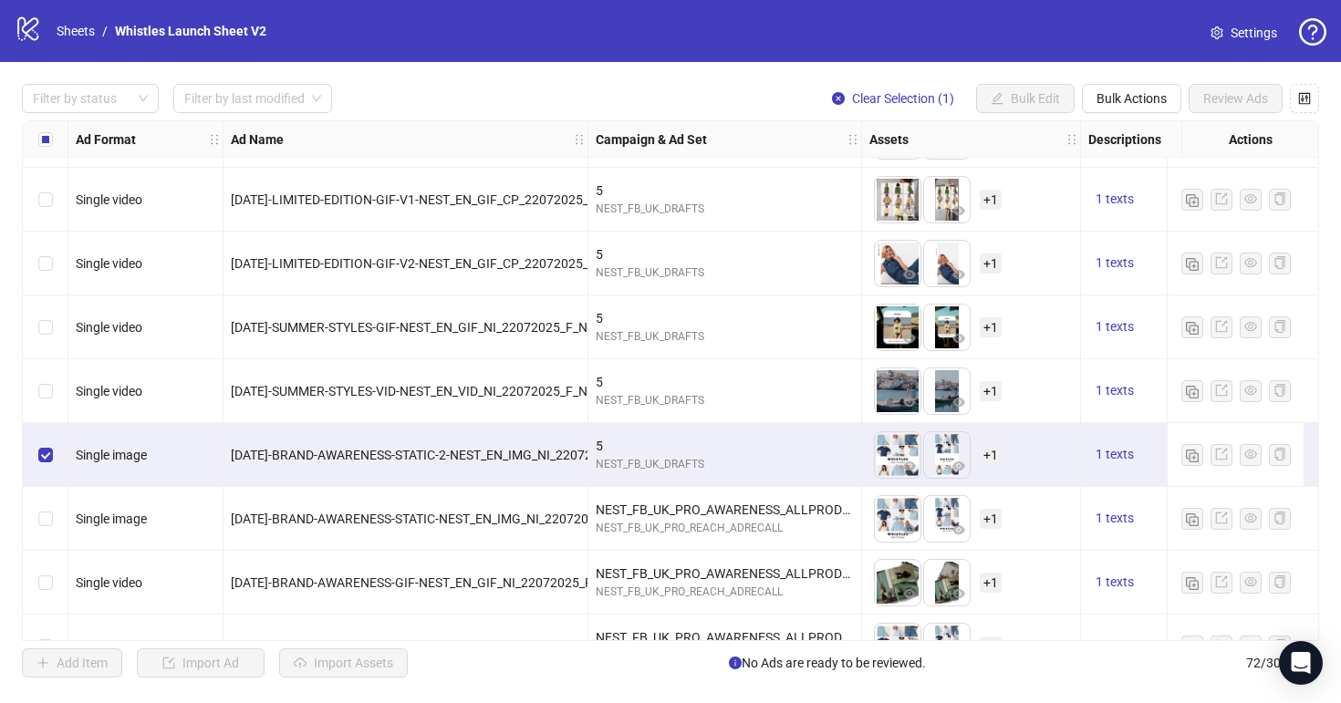
click at [34, 456] on div "Select row 34" at bounding box center [46, 455] width 46 height 64
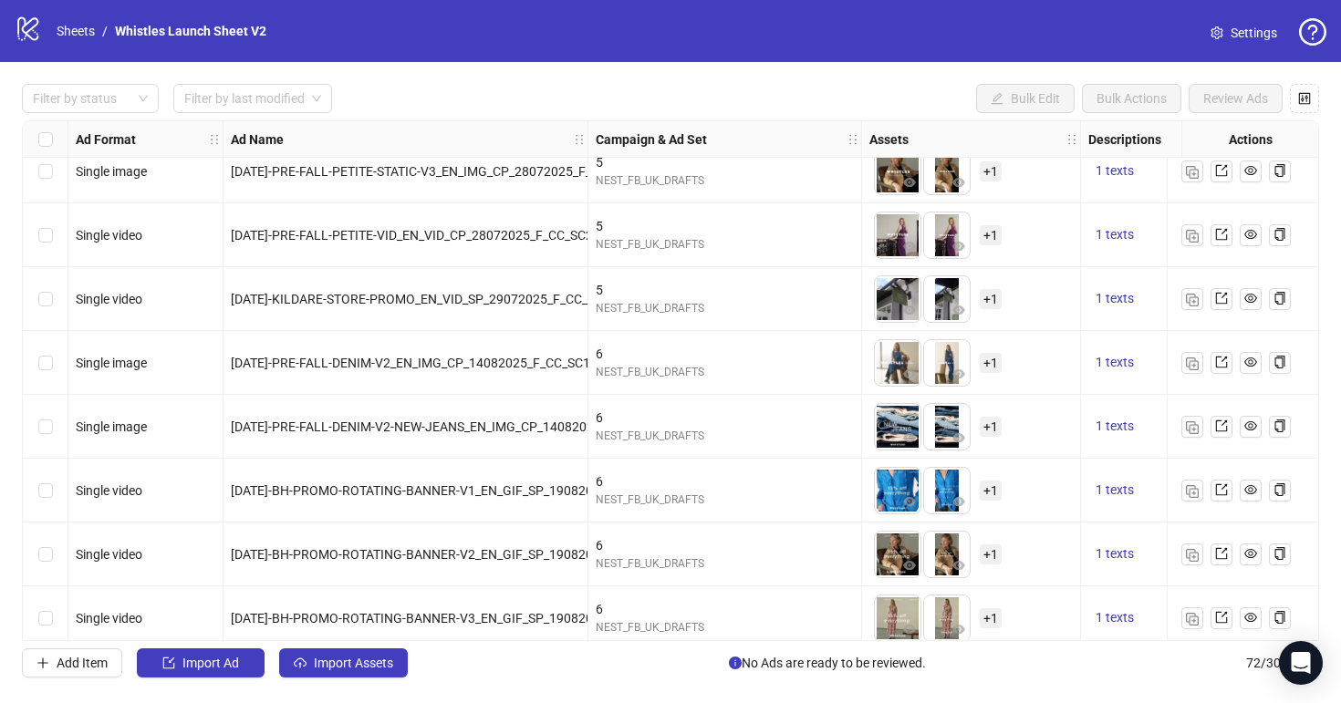
scroll to position [4122, 0]
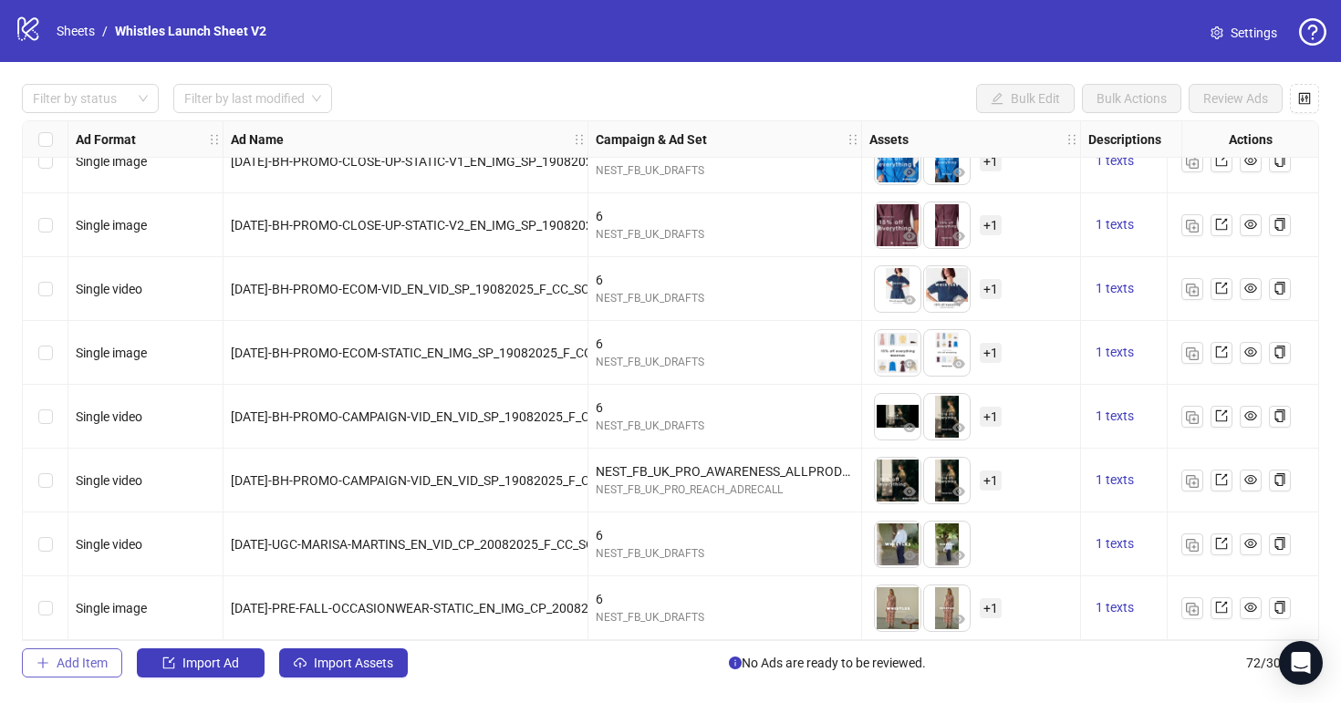
click at [68, 659] on span "Add Item" at bounding box center [82, 663] width 51 height 15
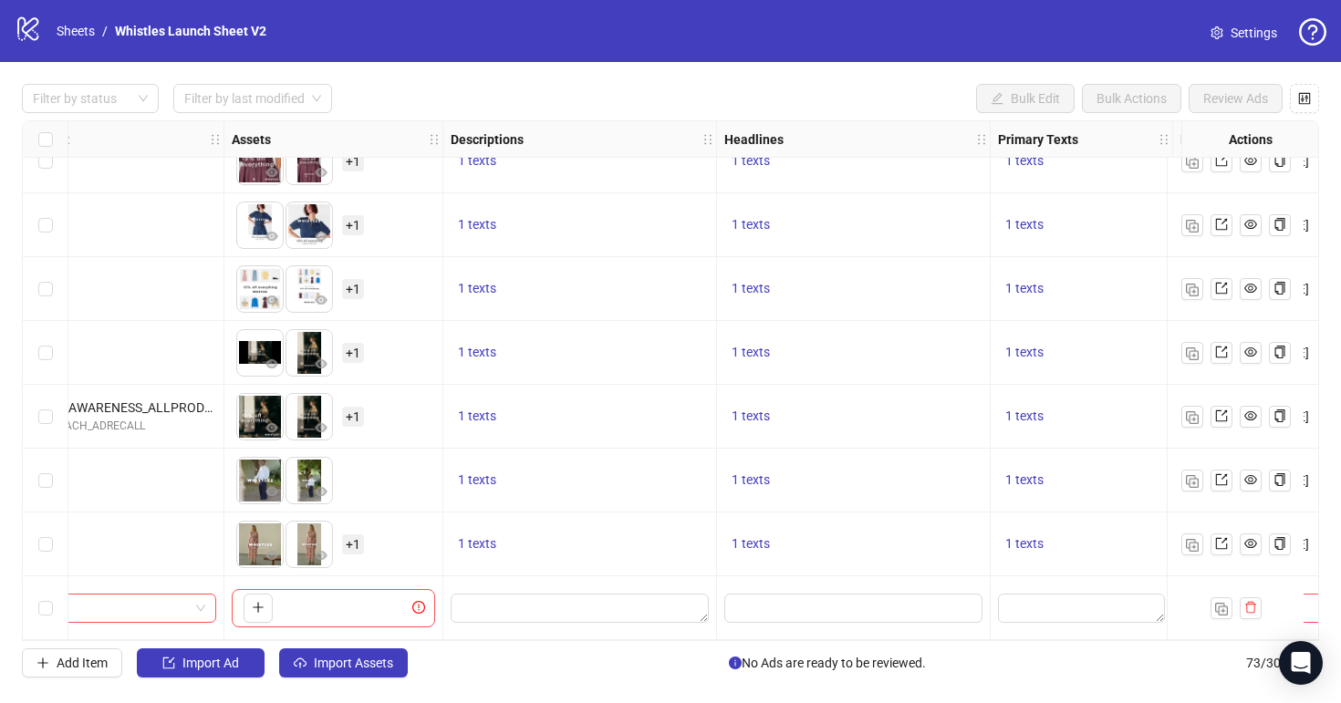
scroll to position [4186, 690]
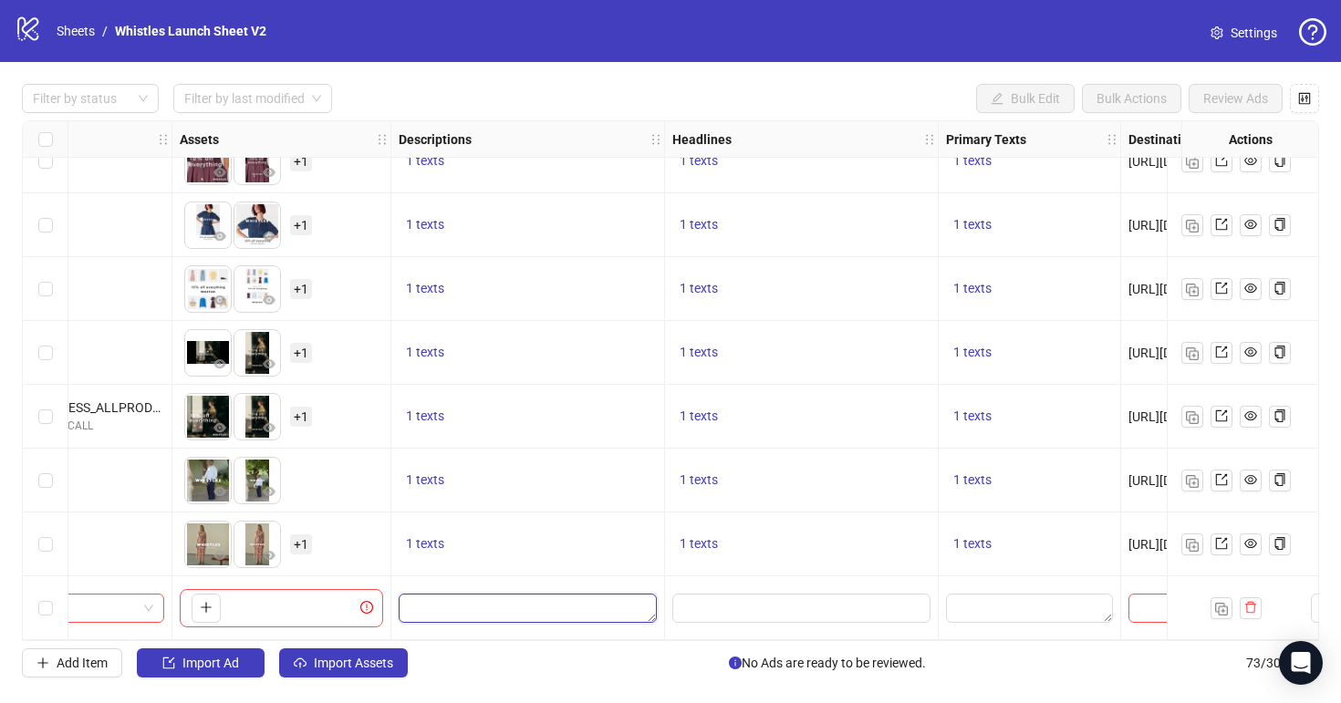
click at [613, 604] on textarea "Edit values" at bounding box center [528, 608] width 258 height 29
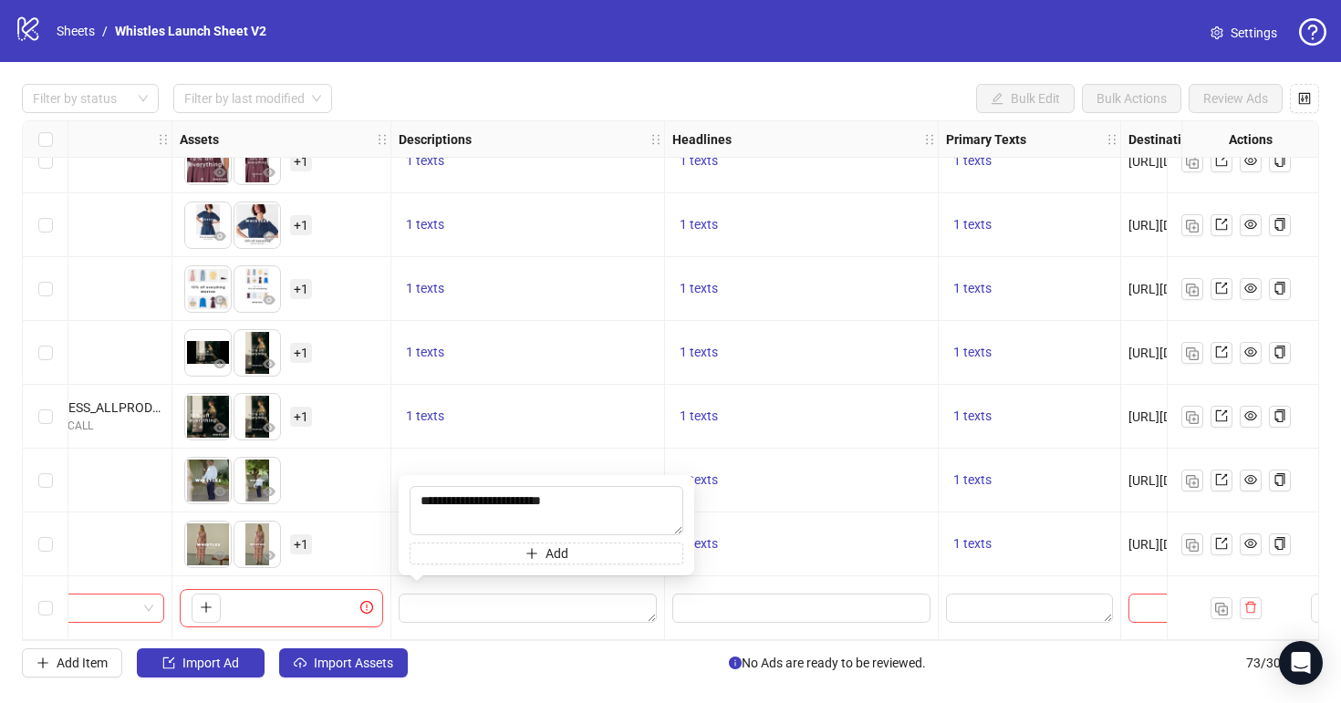
type textarea "**********"
click at [725, 599] on input "Edit values" at bounding box center [799, 608] width 233 height 20
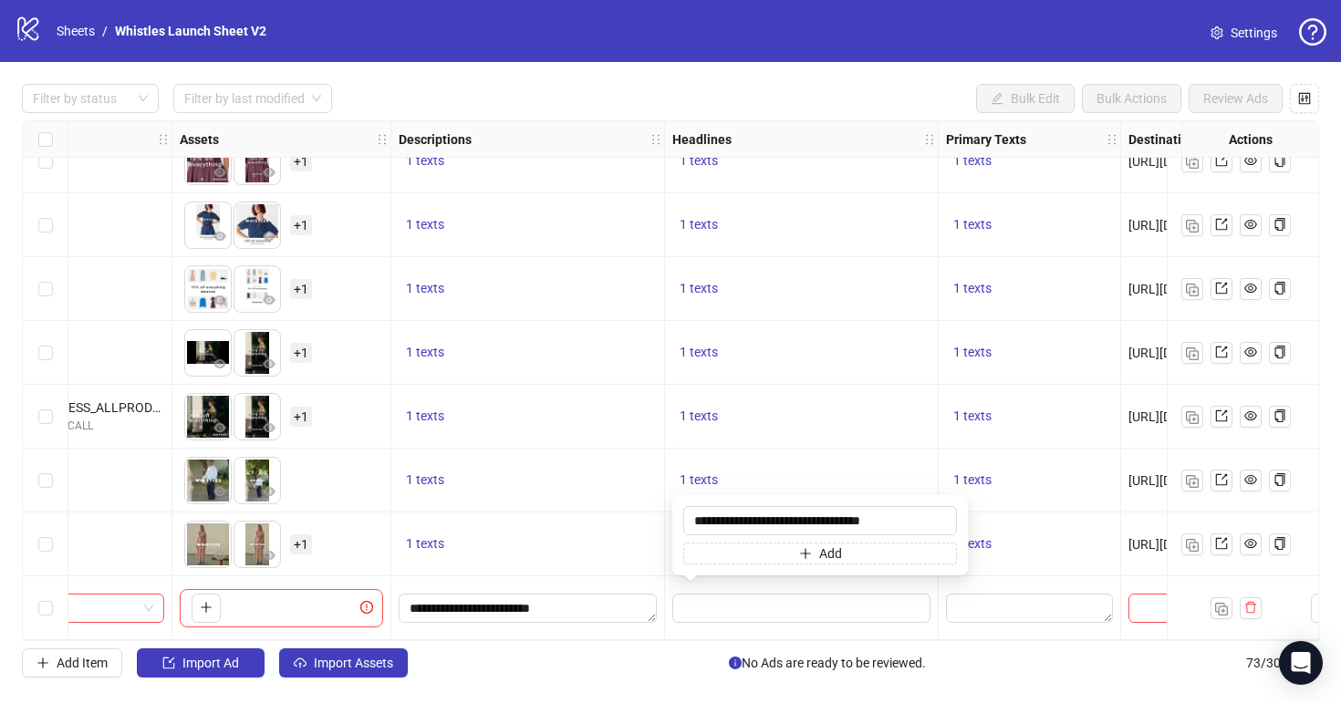
type input "**********"
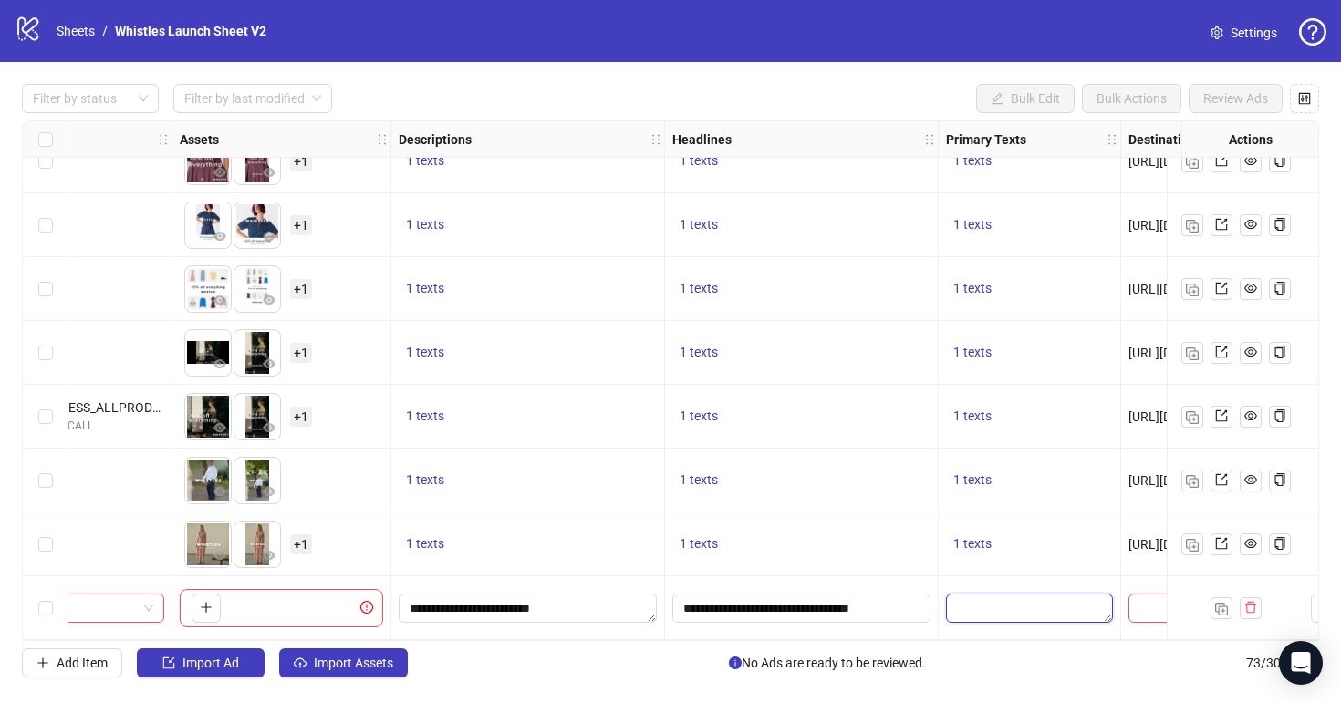
click at [987, 615] on textarea "Edit values" at bounding box center [1029, 608] width 167 height 29
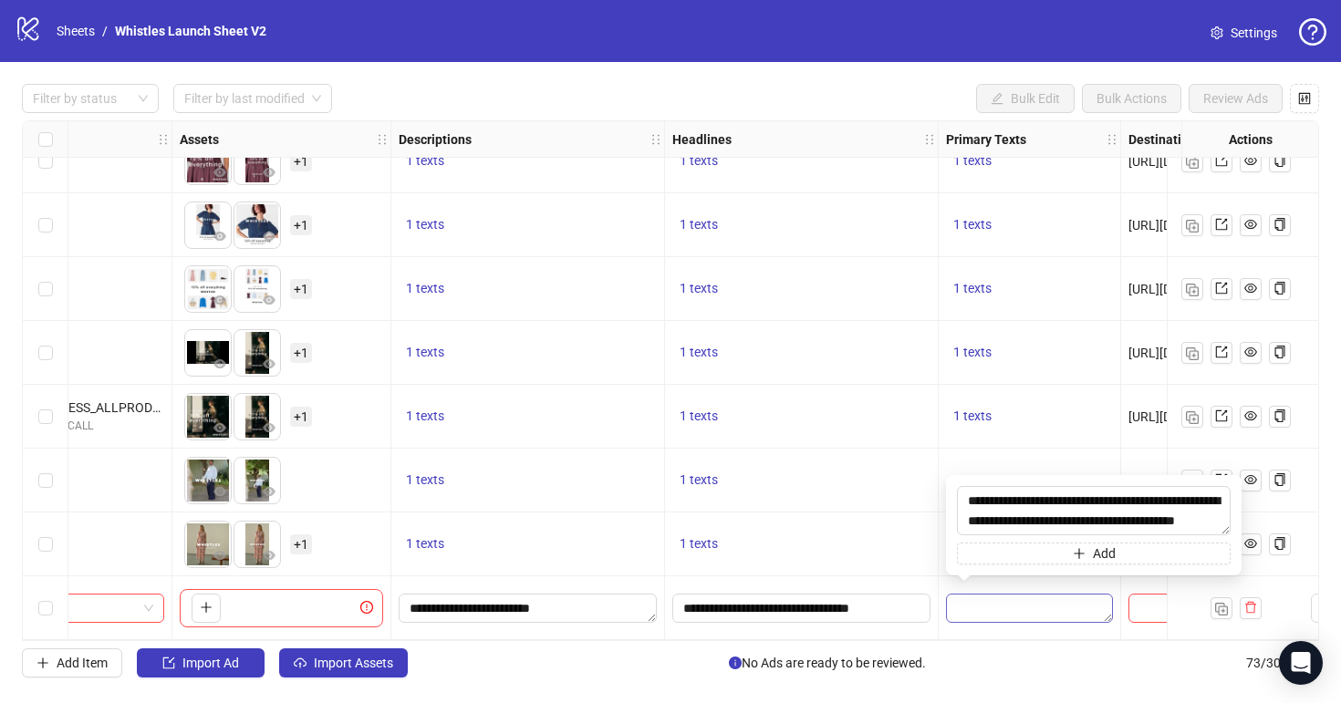
scroll to position [14, 0]
type textarea "**********"
click at [885, 543] on div "1 texts" at bounding box center [801, 545] width 258 height 22
click at [1132, 594] on span at bounding box center [1211, 608] width 167 height 29
click at [1140, 600] on input "text" at bounding box center [1192, 608] width 107 height 20
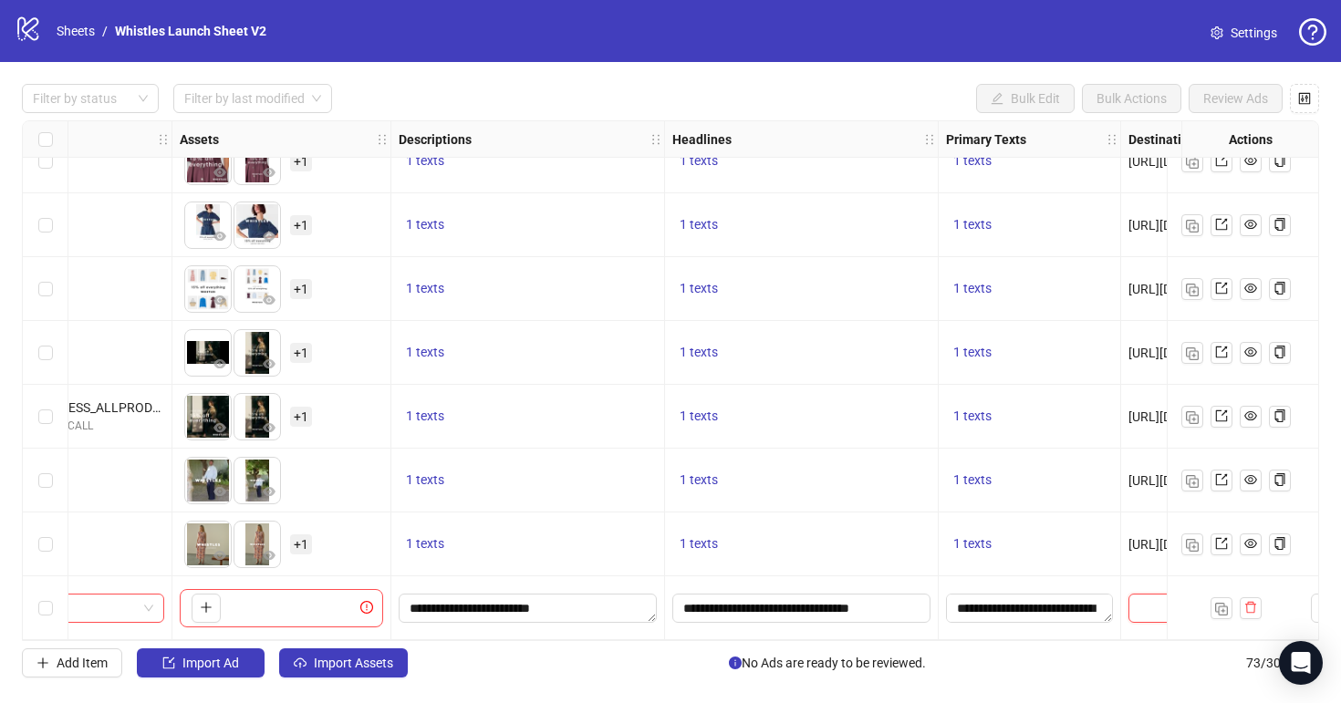
scroll to position [4186, 1117]
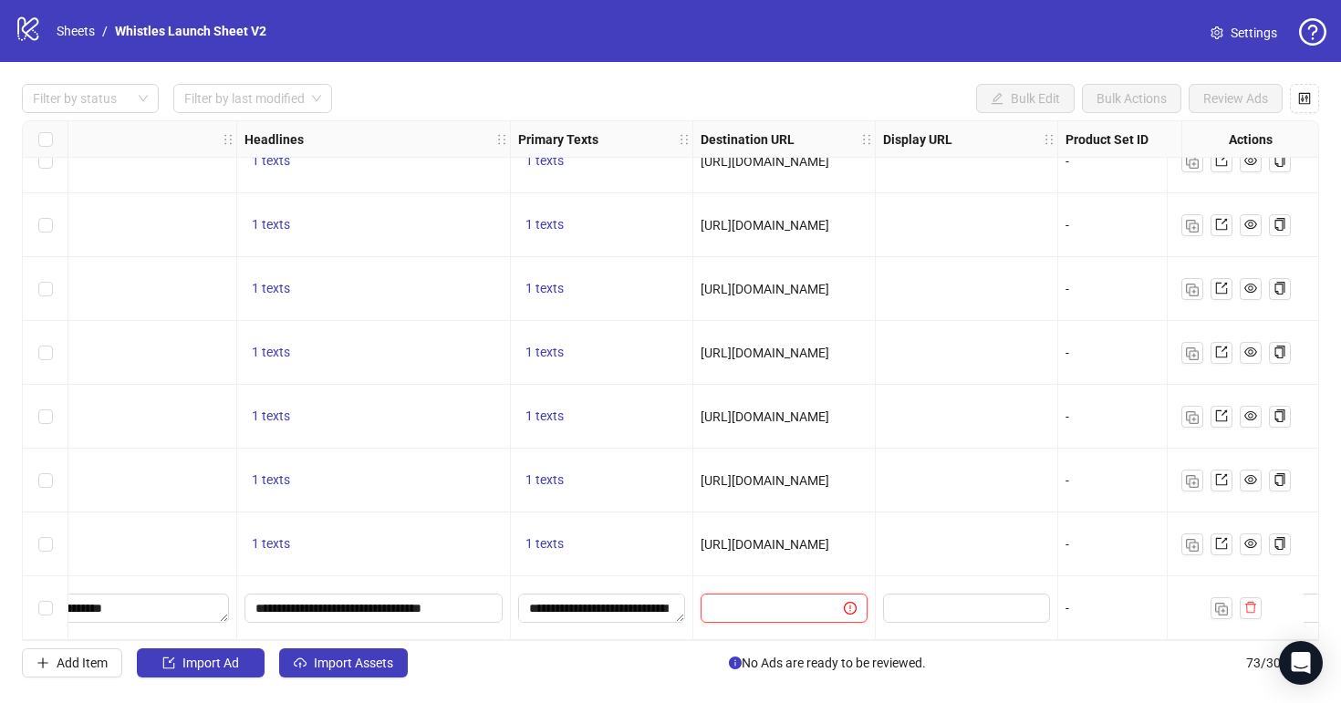
paste input "**********"
type input "**********"
click at [930, 474] on div at bounding box center [967, 481] width 182 height 64
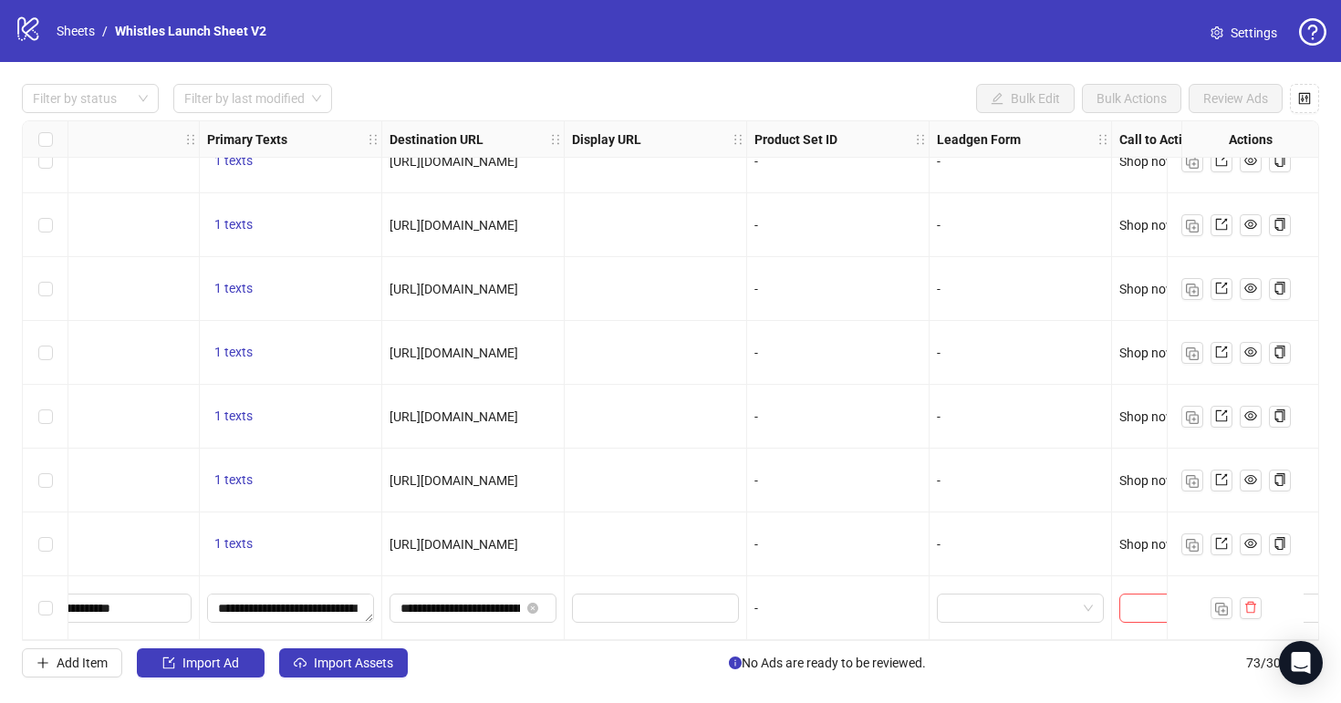
scroll to position [4186, 1702]
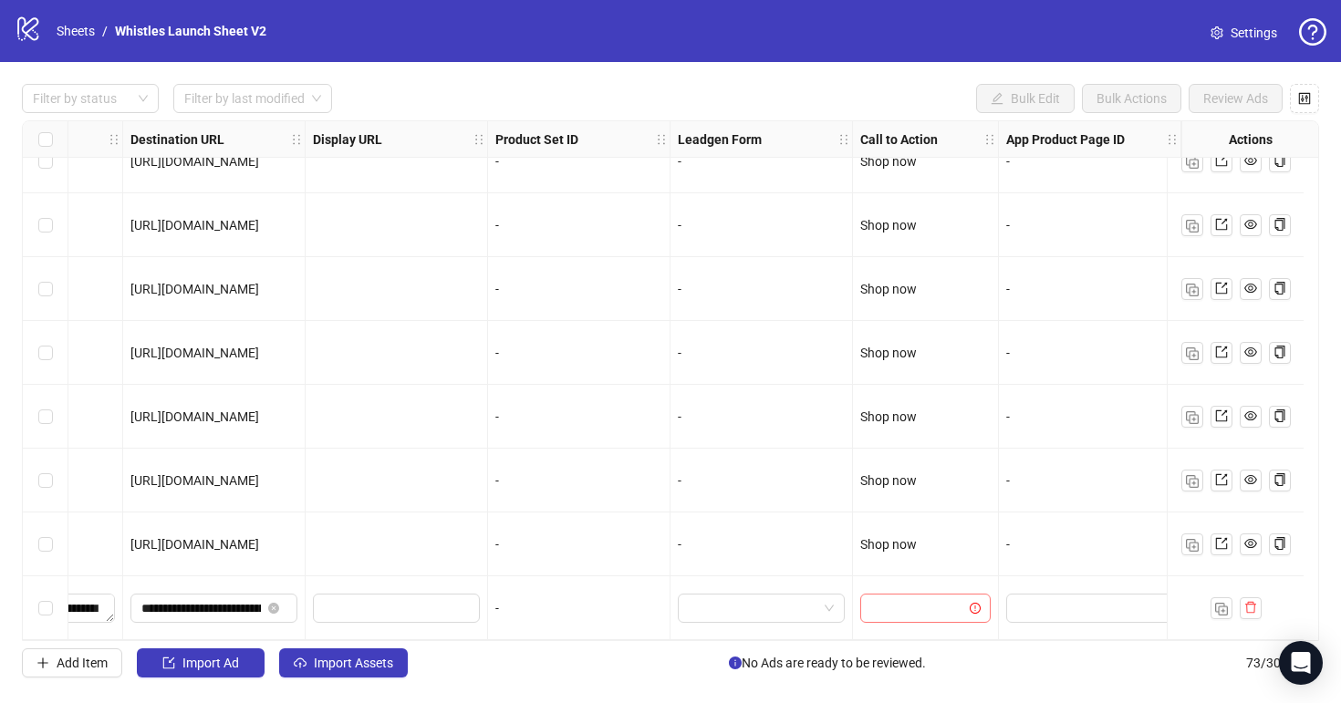
click at [920, 598] on input "search" at bounding box center [917, 608] width 92 height 27
type input "***"
click at [930, 597] on span "Get showtimes" at bounding box center [925, 608] width 109 height 27
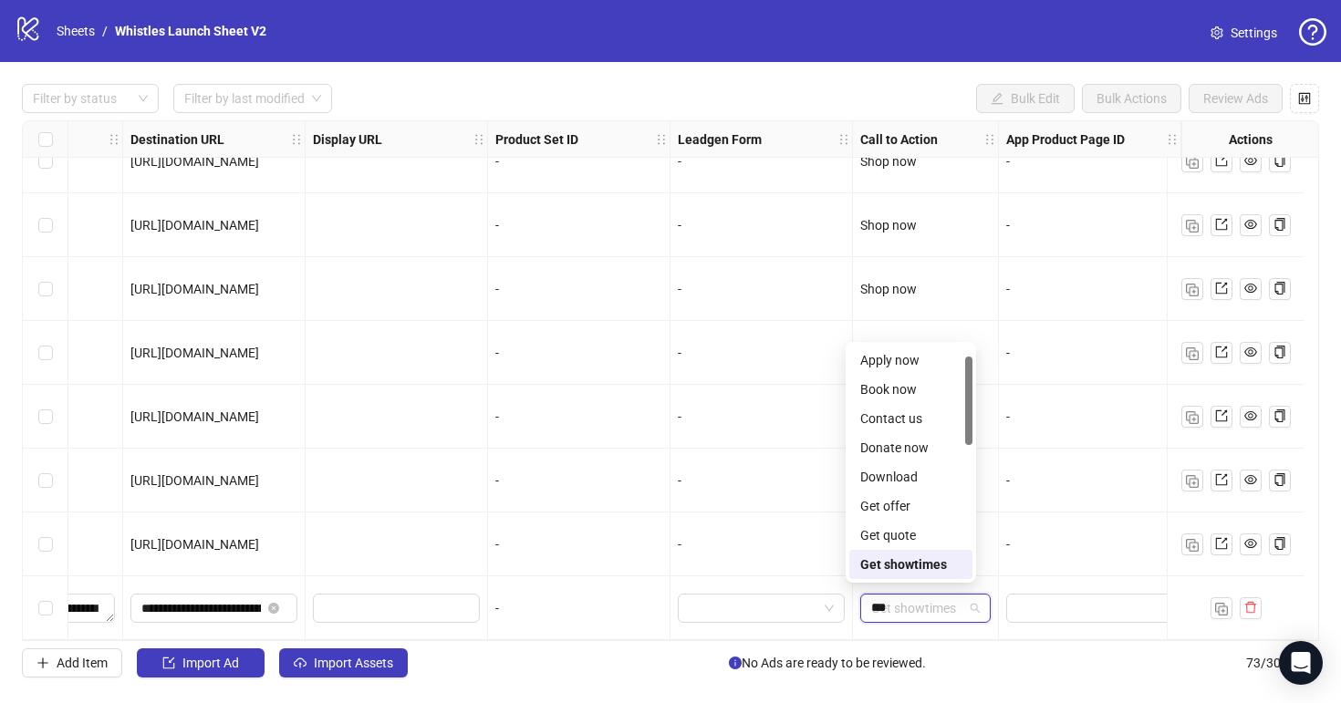
scroll to position [0, 0]
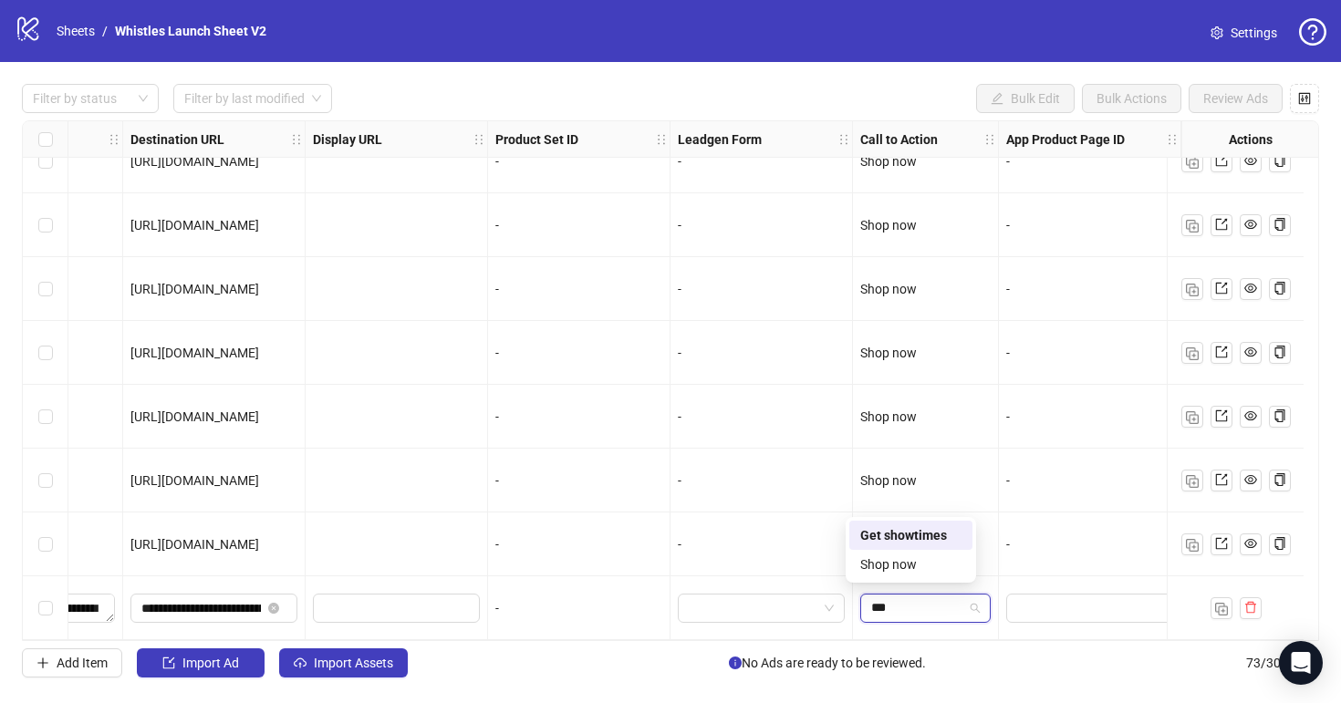
type input "****"
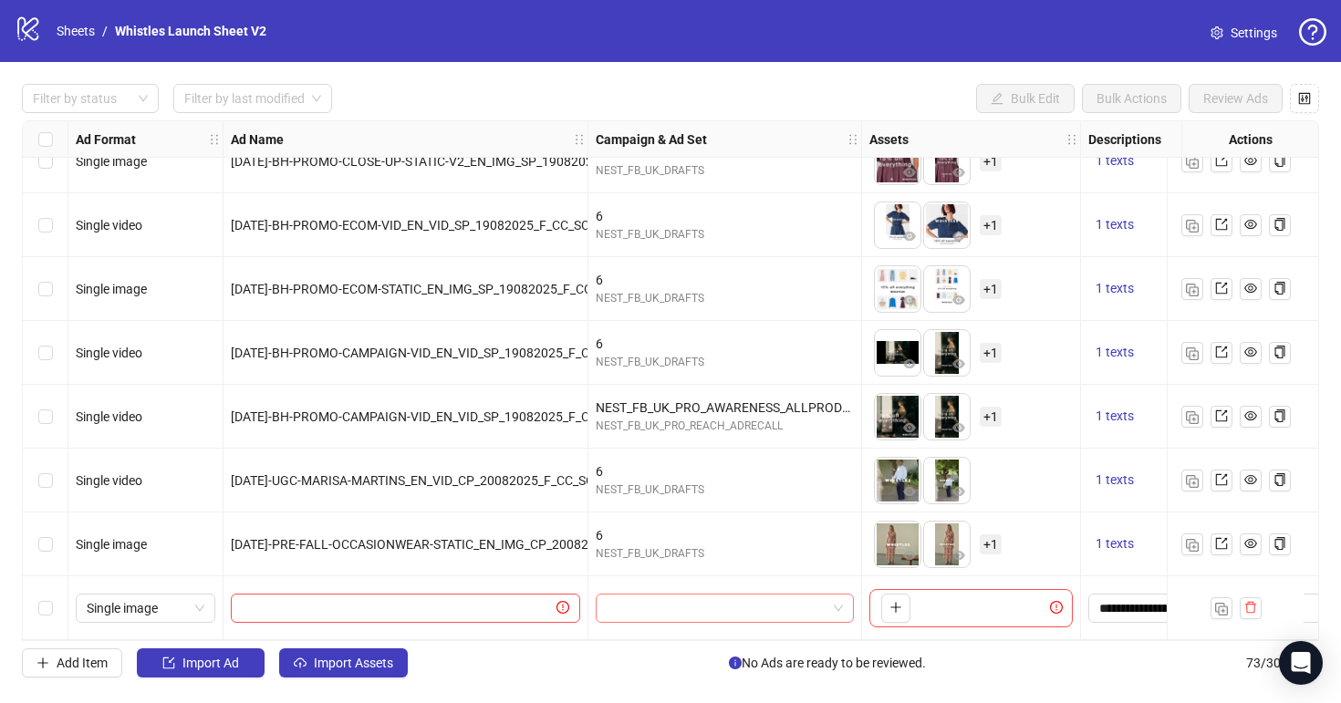
click at [621, 613] on input "search" at bounding box center [717, 608] width 220 height 27
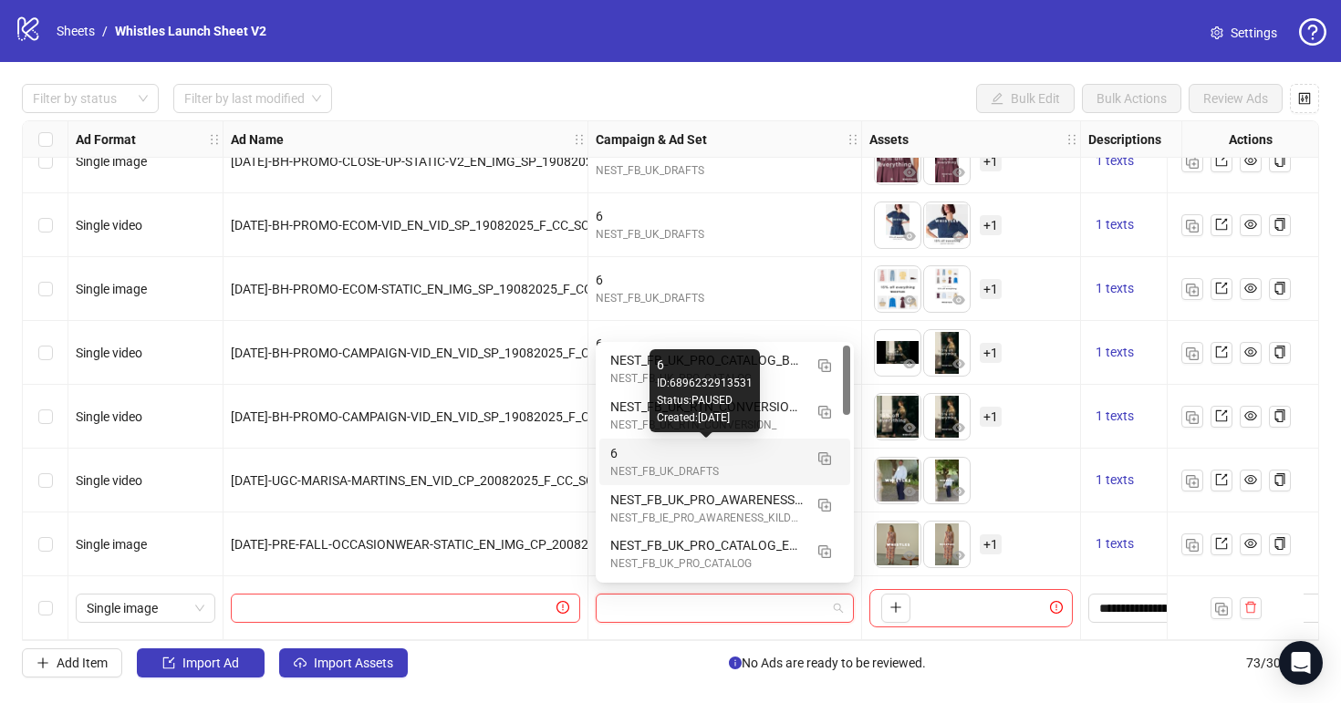
click at [639, 455] on div "6" at bounding box center [706, 453] width 192 height 20
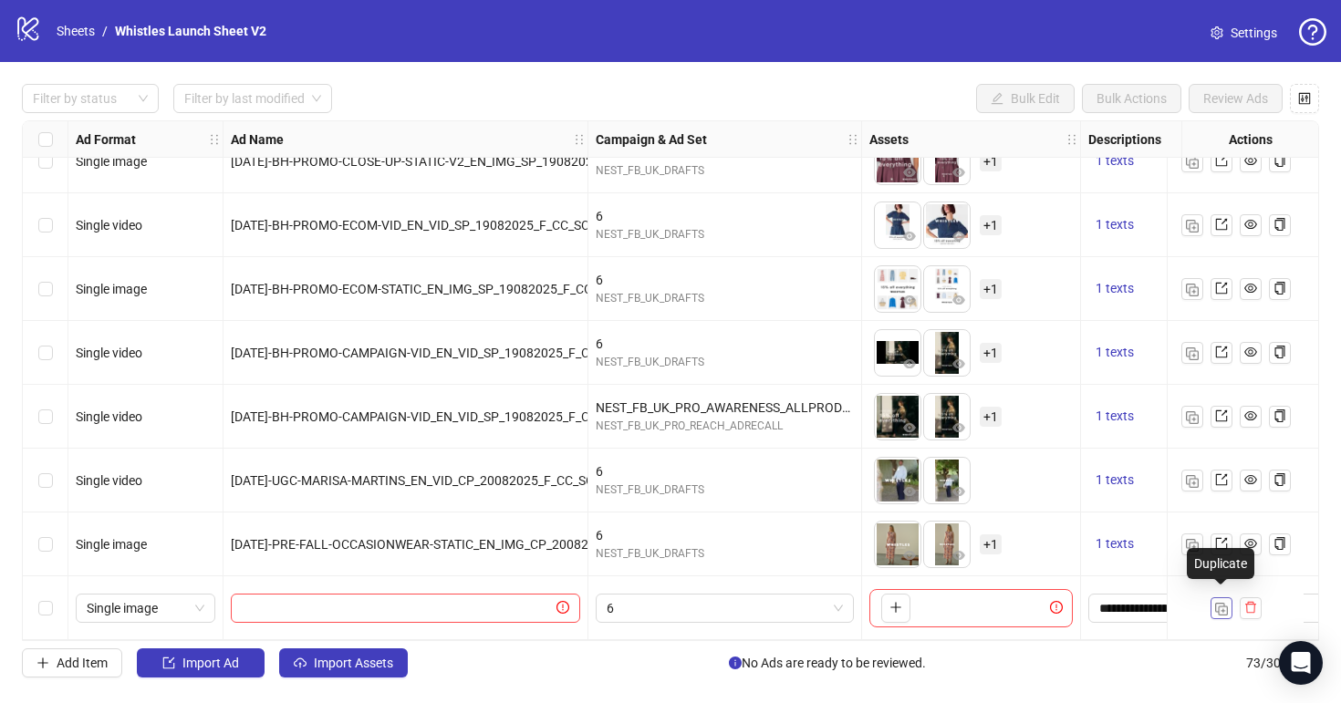
click at [1220, 603] on img "button" at bounding box center [1221, 609] width 13 height 13
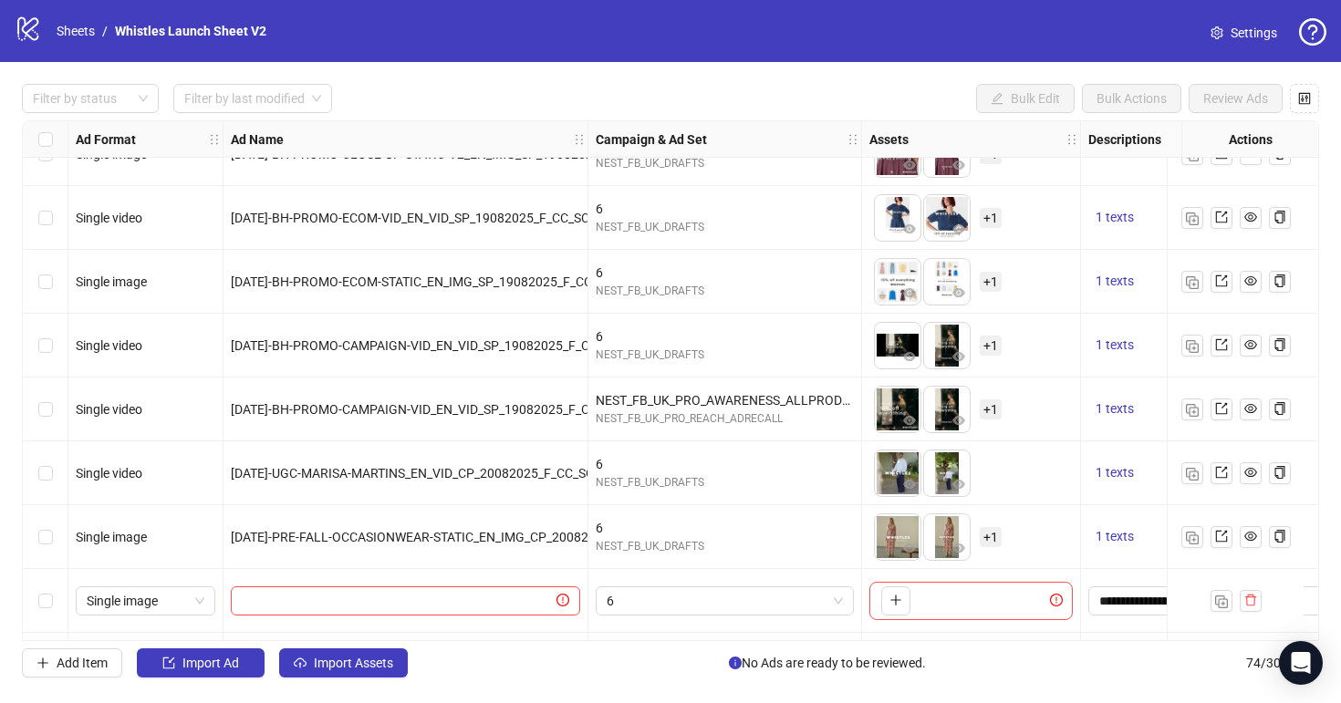
scroll to position [4250, 0]
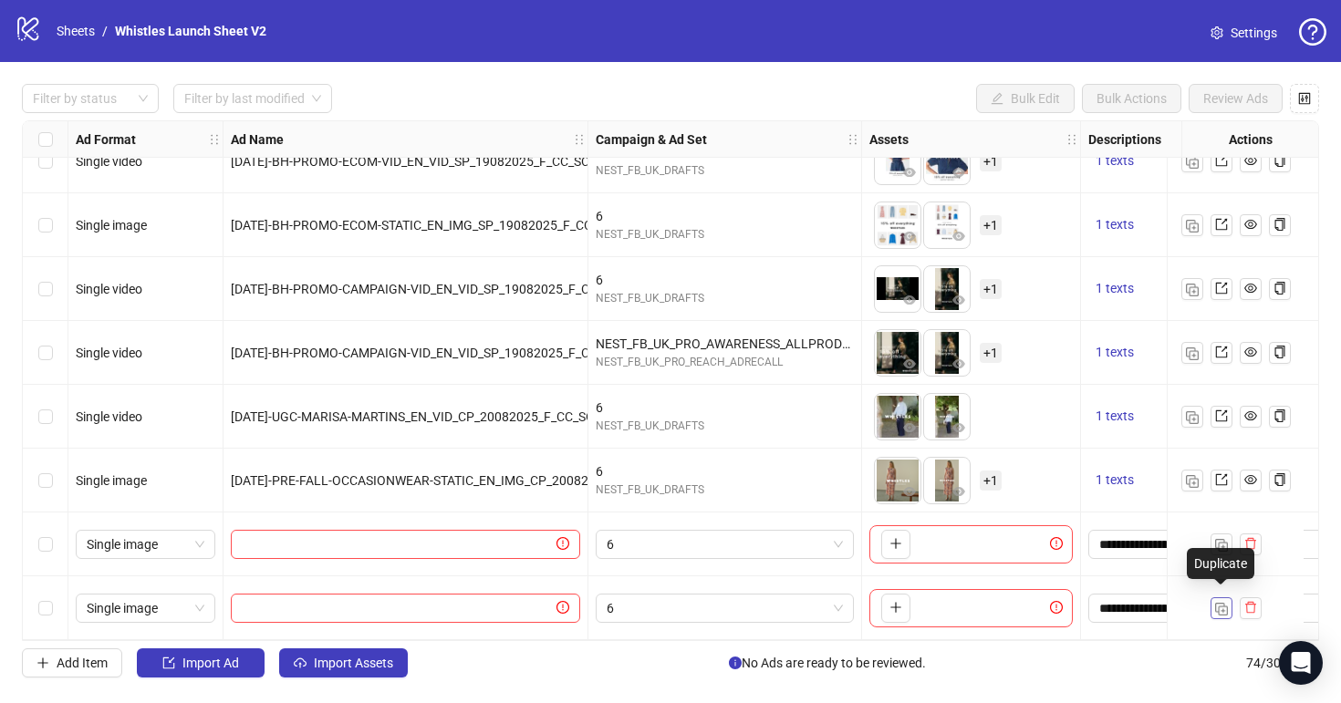
click at [1228, 606] on button "button" at bounding box center [1222, 608] width 22 height 22
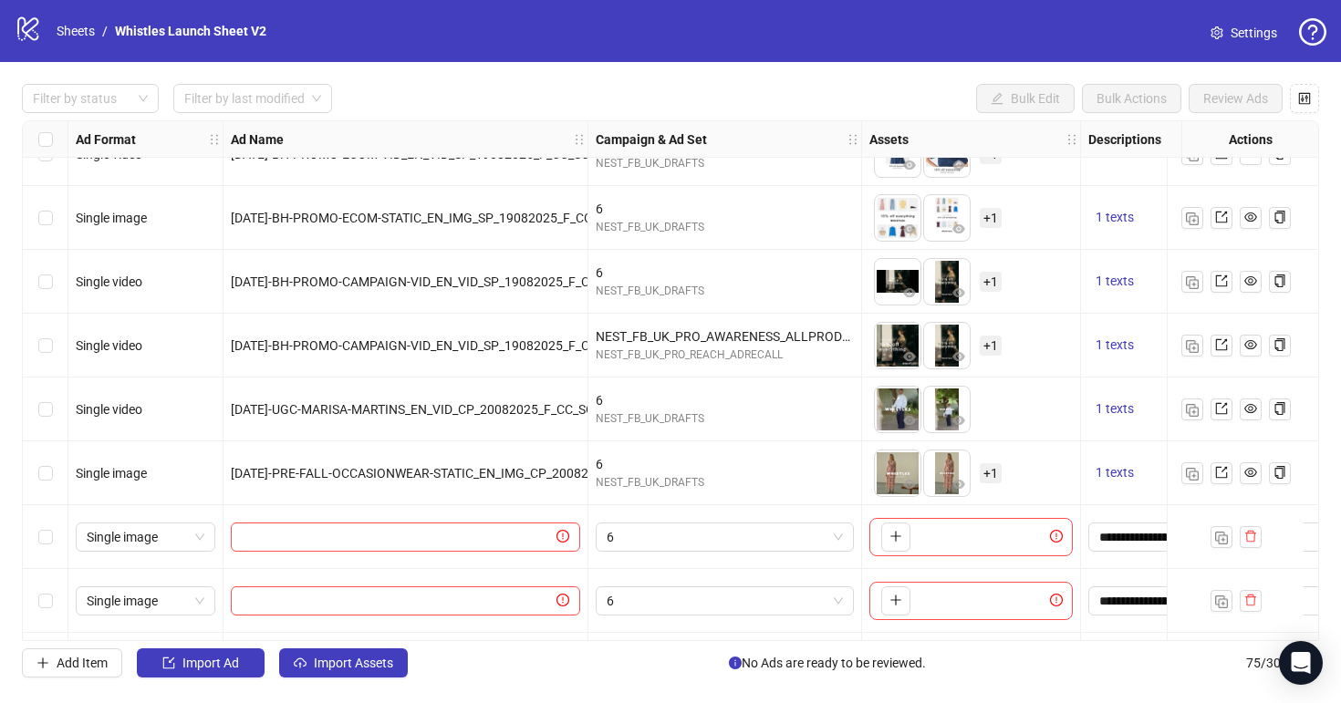
scroll to position [4314, 0]
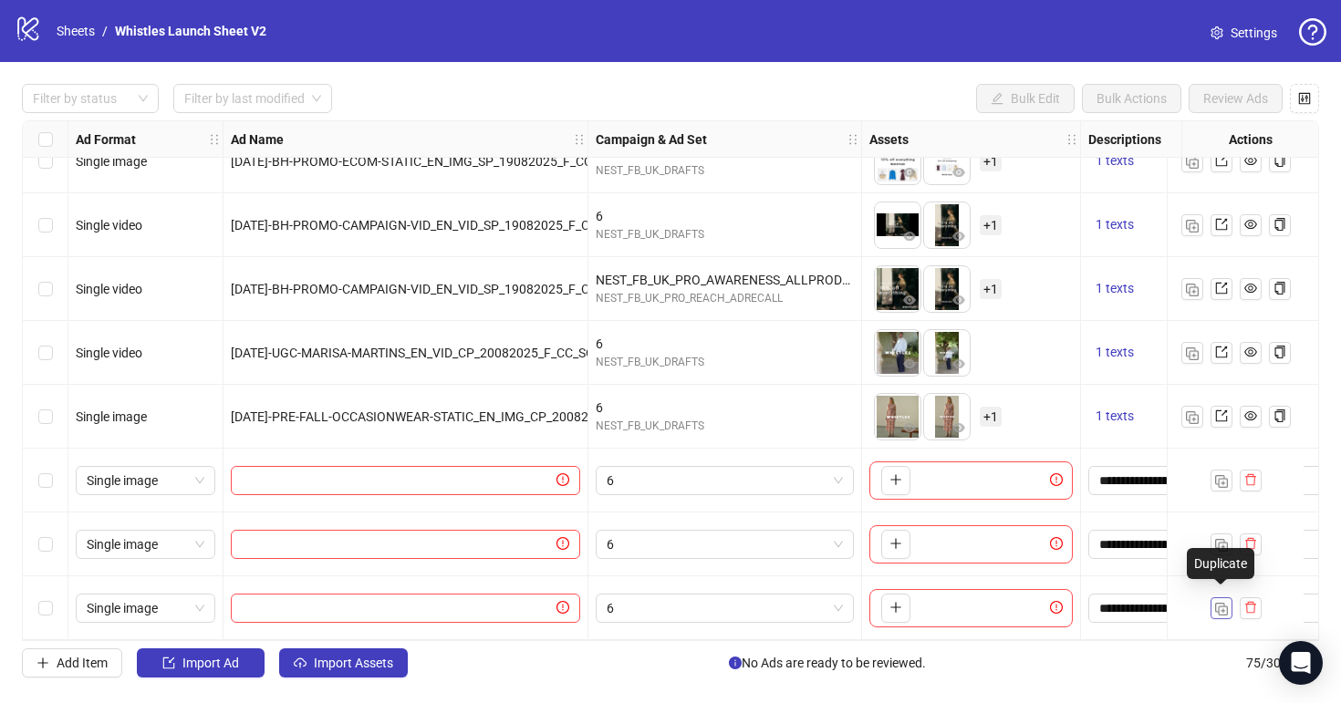
click at [1217, 603] on img "button" at bounding box center [1221, 609] width 13 height 13
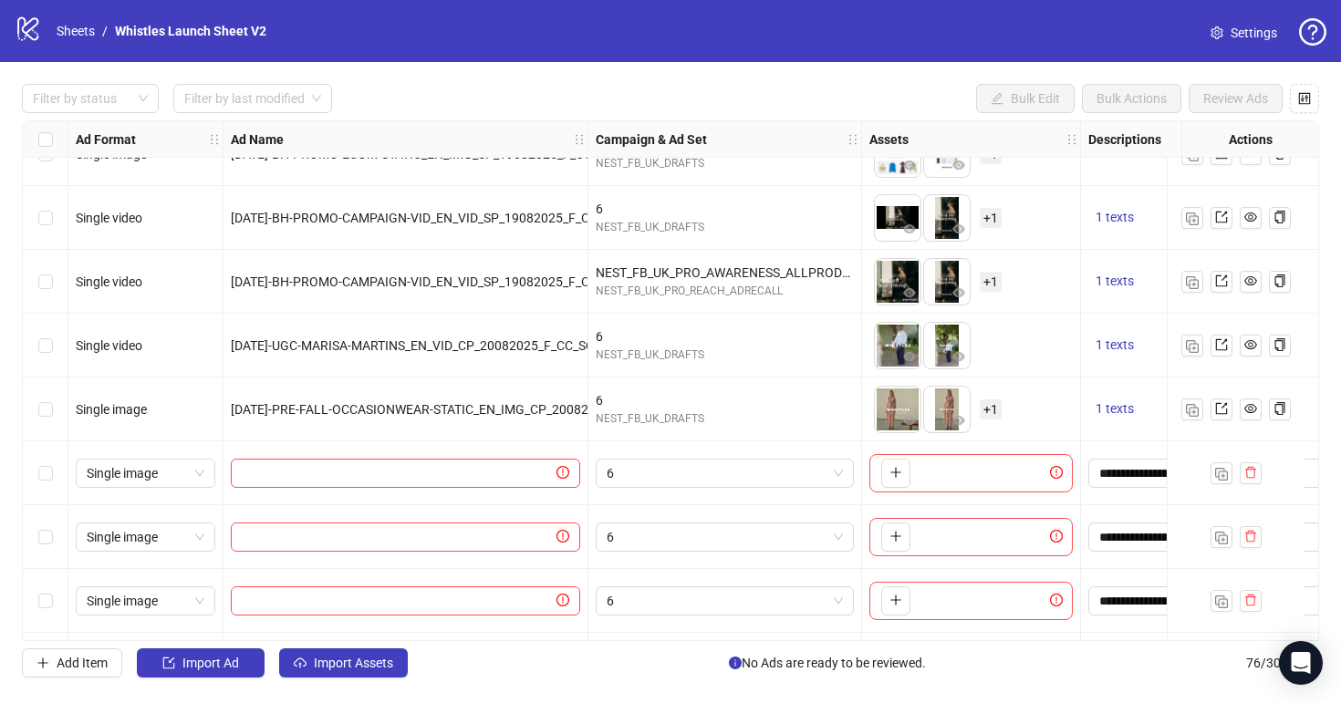
scroll to position [4378, 0]
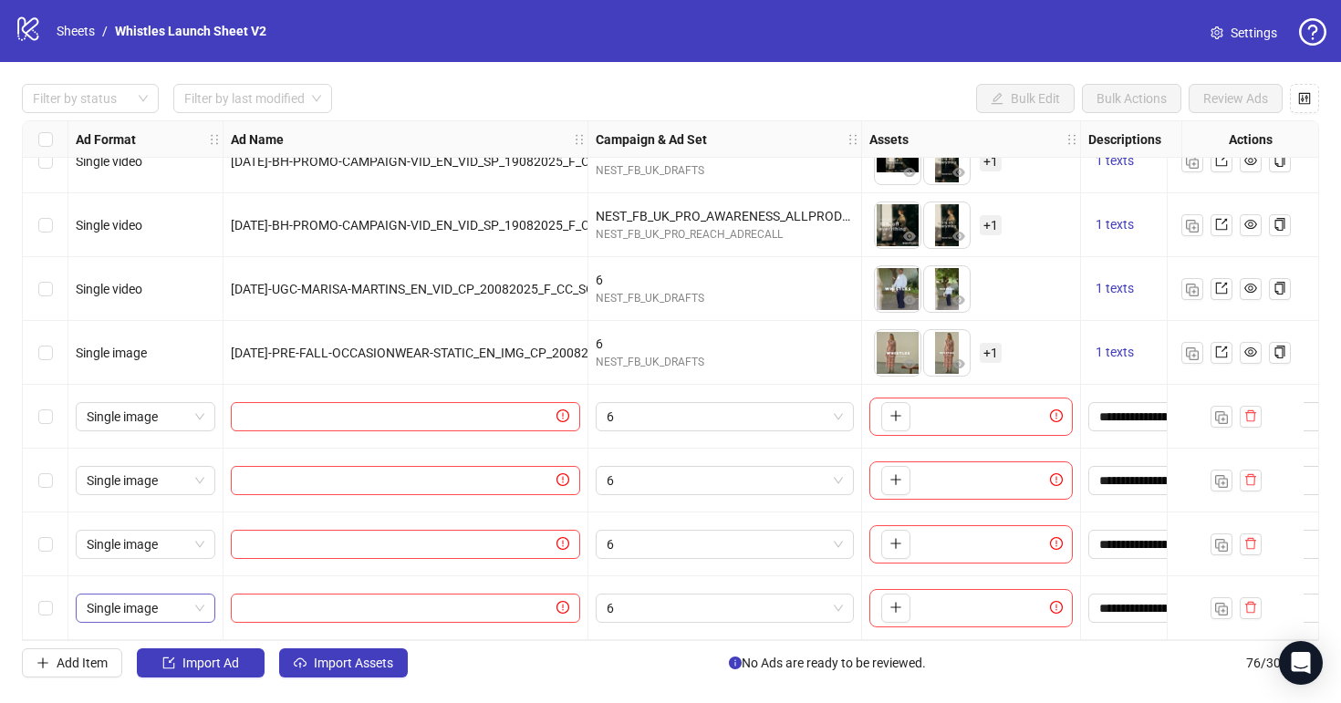
click at [203, 599] on span "Single image" at bounding box center [146, 608] width 118 height 27
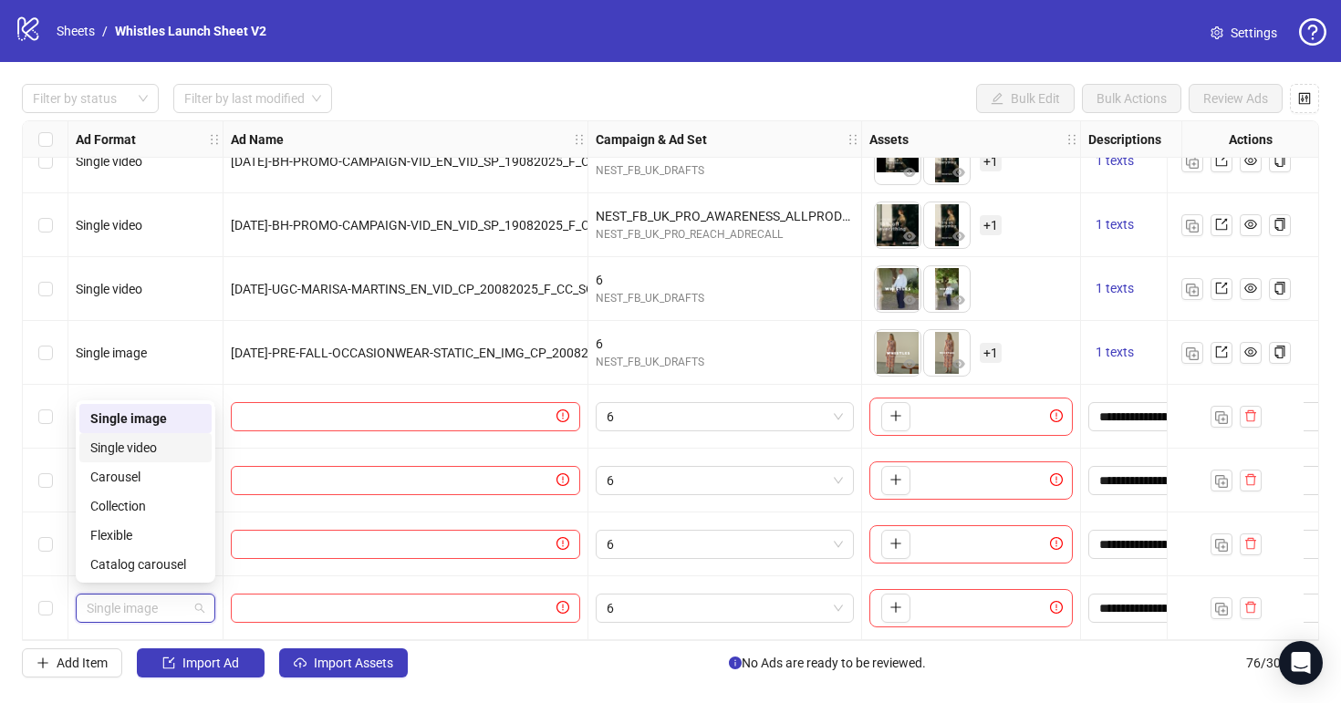
click at [181, 446] on div "Single video" at bounding box center [145, 448] width 110 height 20
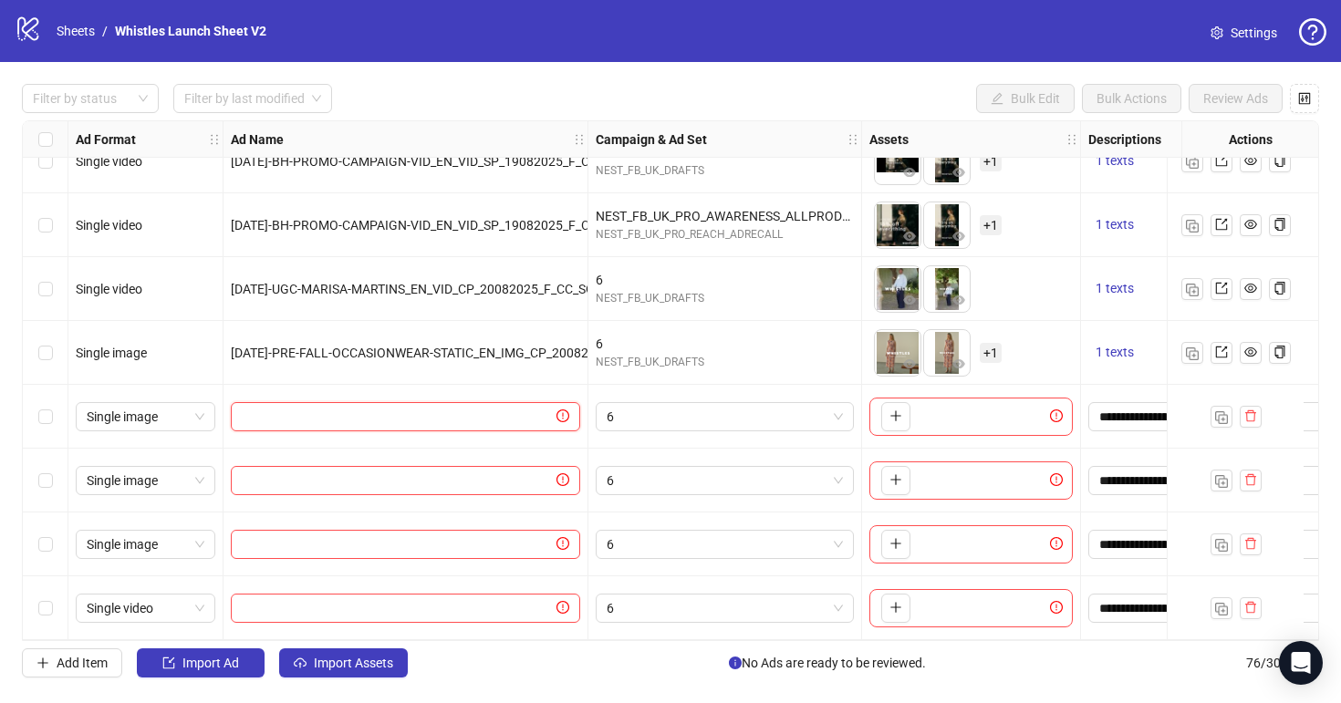
click at [487, 414] on input "text" at bounding box center [397, 417] width 311 height 20
paste input "**********"
type input "**********"
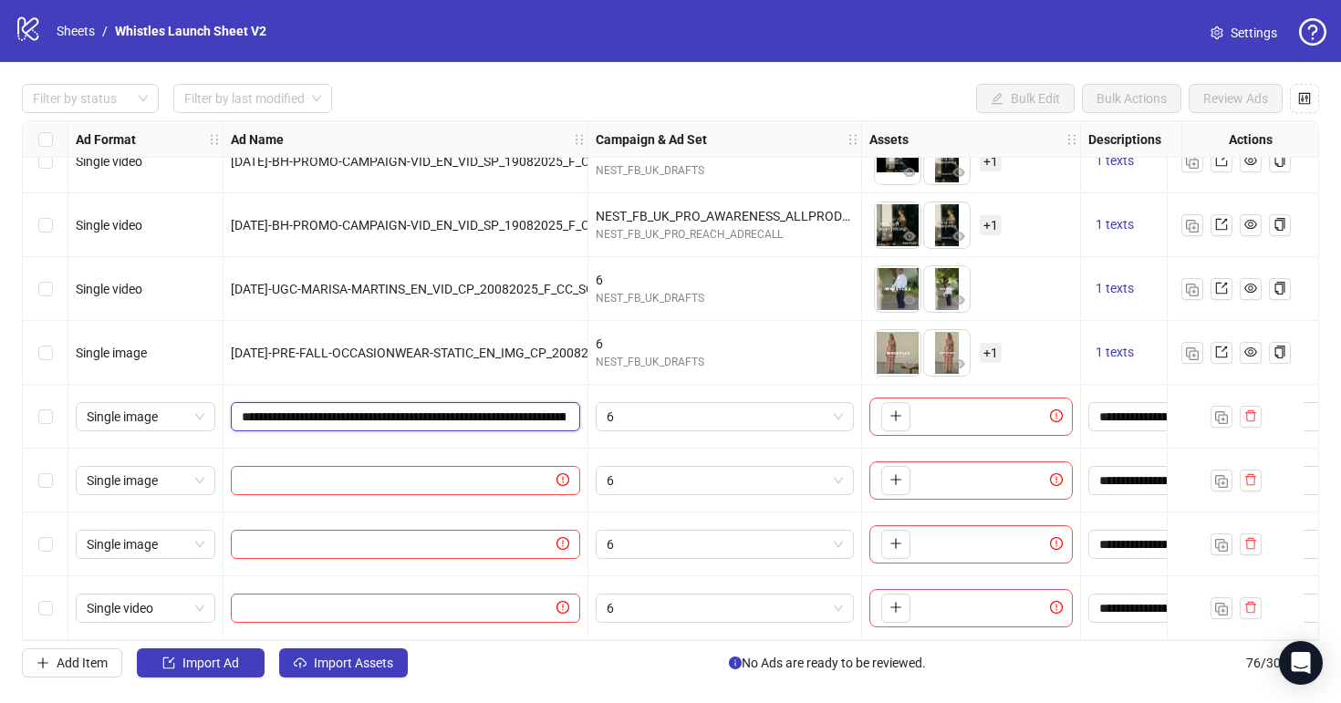
scroll to position [0, 223]
click at [479, 486] on span at bounding box center [405, 480] width 349 height 29
click at [479, 477] on input "text" at bounding box center [397, 481] width 311 height 20
paste input "**********"
type input "**********"
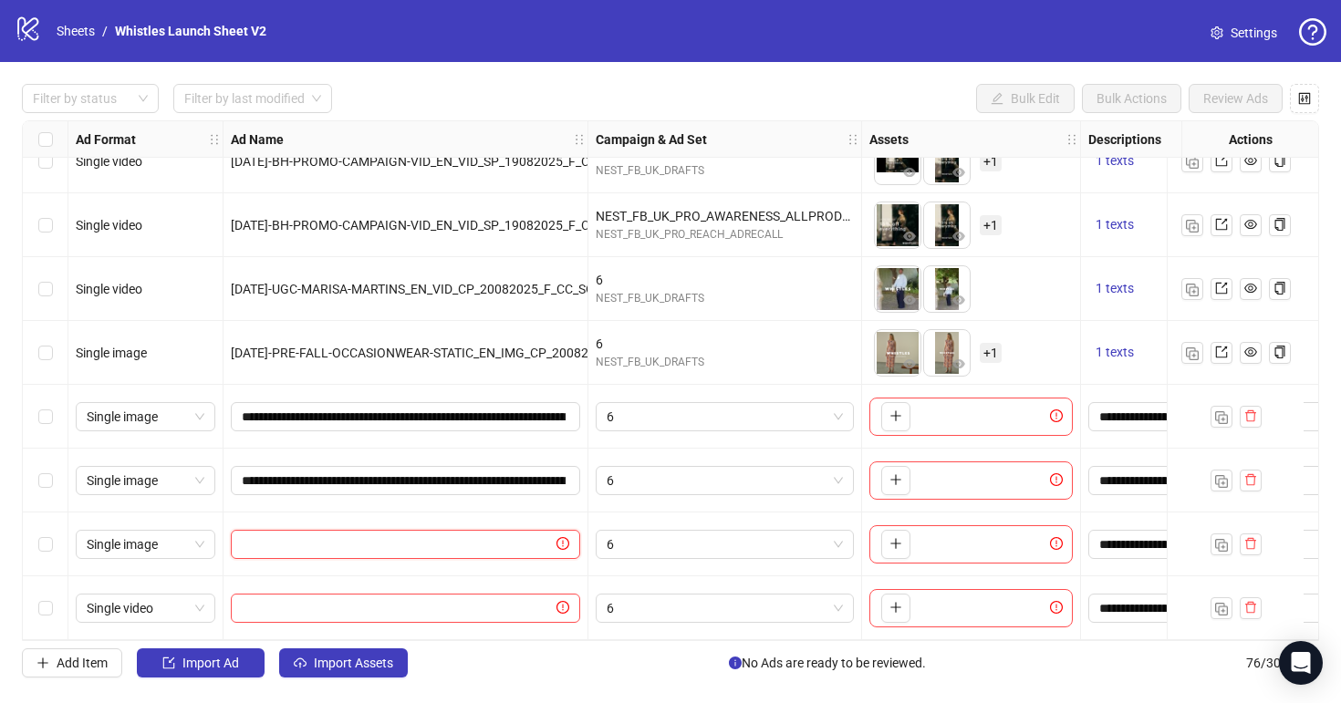
click at [458, 535] on input "text" at bounding box center [397, 545] width 311 height 20
paste input "**********"
type input "**********"
click at [463, 601] on input "text" at bounding box center [397, 608] width 311 height 20
paste input "**********"
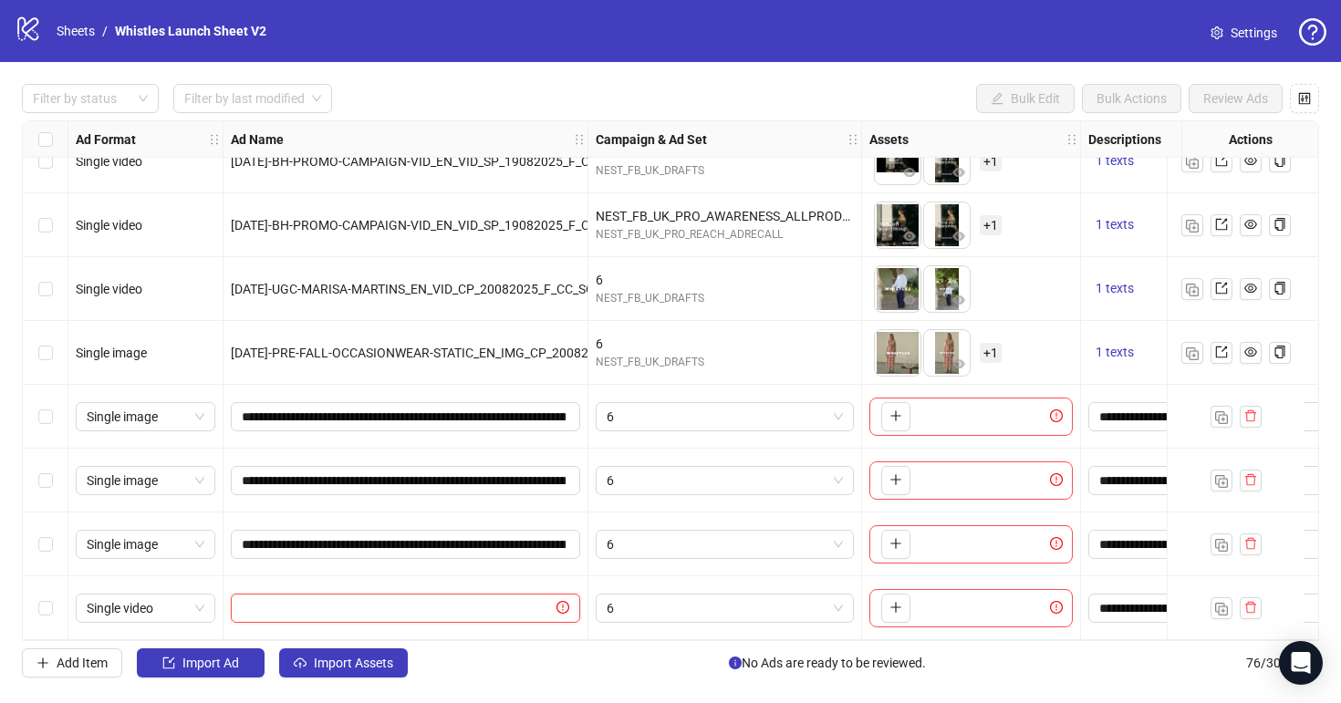
type input "**********"
click at [493, 667] on div "Add Item Import Ad Import Assets No Ads are ready to be reviewed. 76 / 300 items" at bounding box center [670, 663] width 1297 height 29
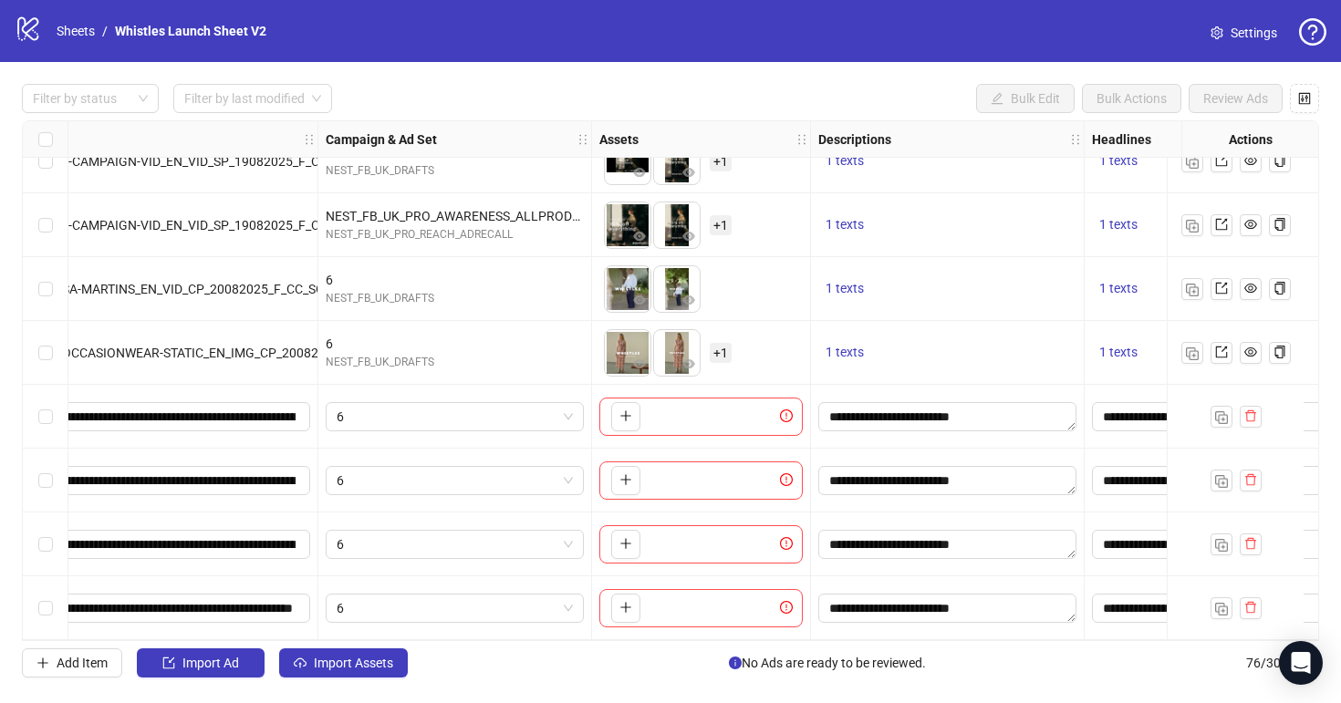
scroll to position [4378, 312]
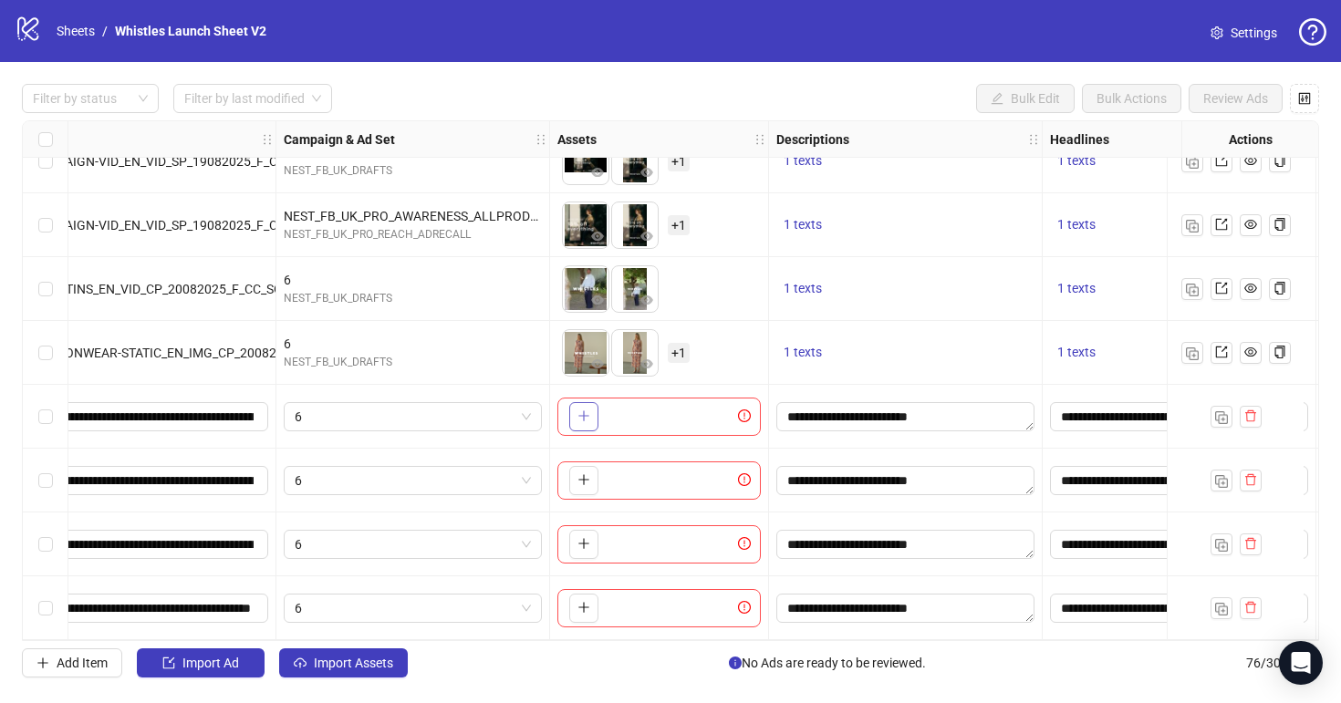
click at [587, 410] on icon "plus" at bounding box center [583, 416] width 13 height 13
click at [586, 473] on icon "plus" at bounding box center [583, 479] width 13 height 13
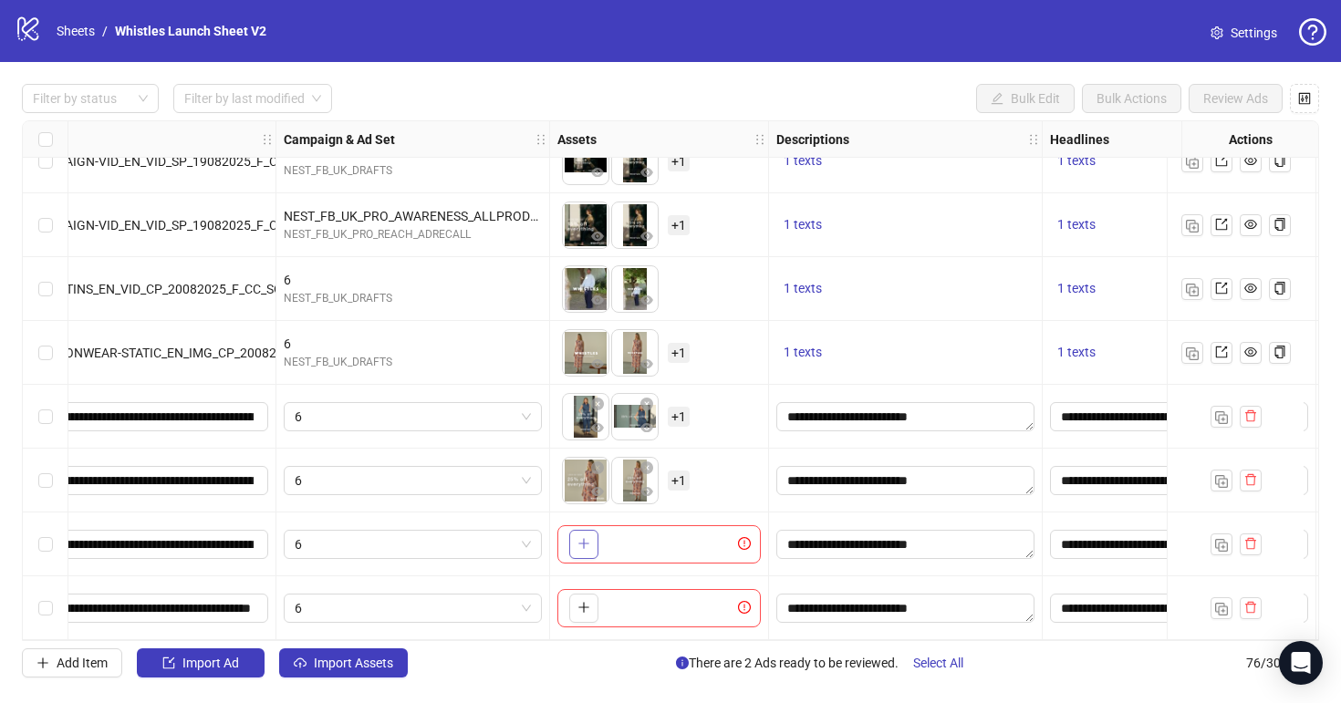
click at [572, 538] on button "button" at bounding box center [583, 544] width 29 height 29
click at [593, 598] on button "button" at bounding box center [583, 608] width 29 height 29
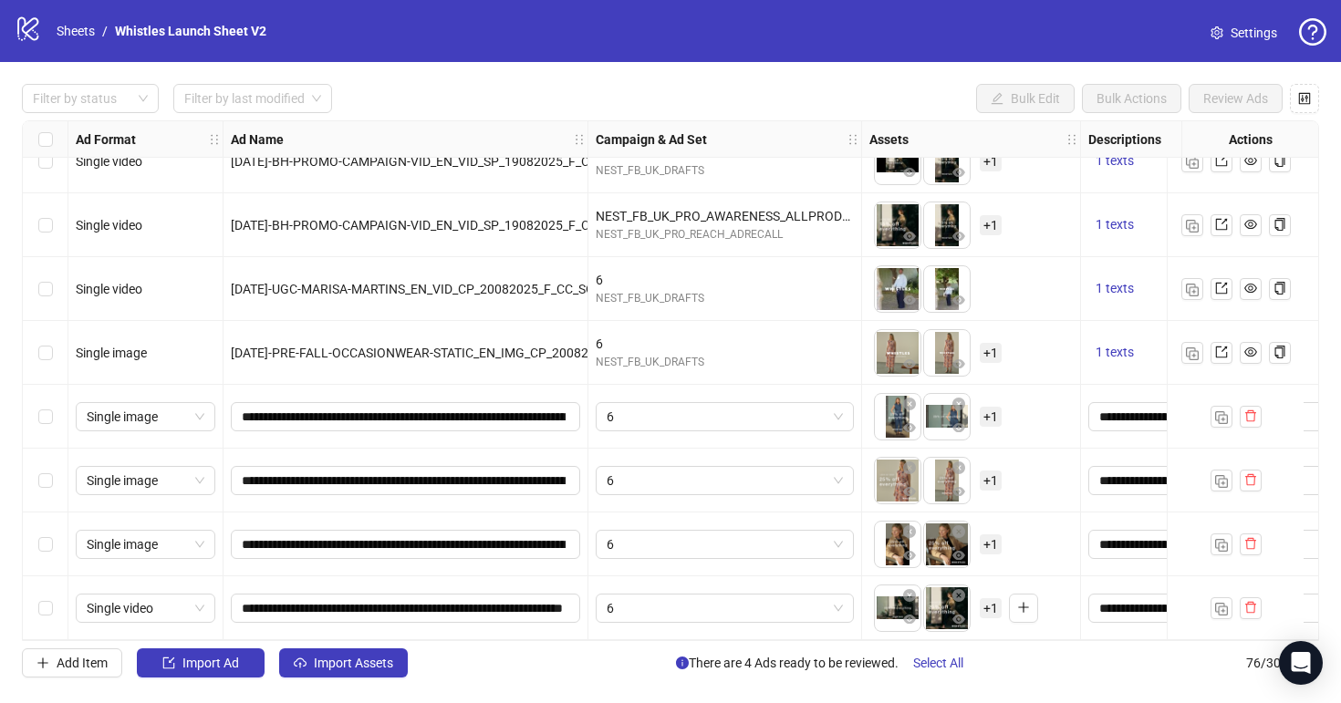
click at [990, 411] on span "+ 1" at bounding box center [991, 417] width 22 height 20
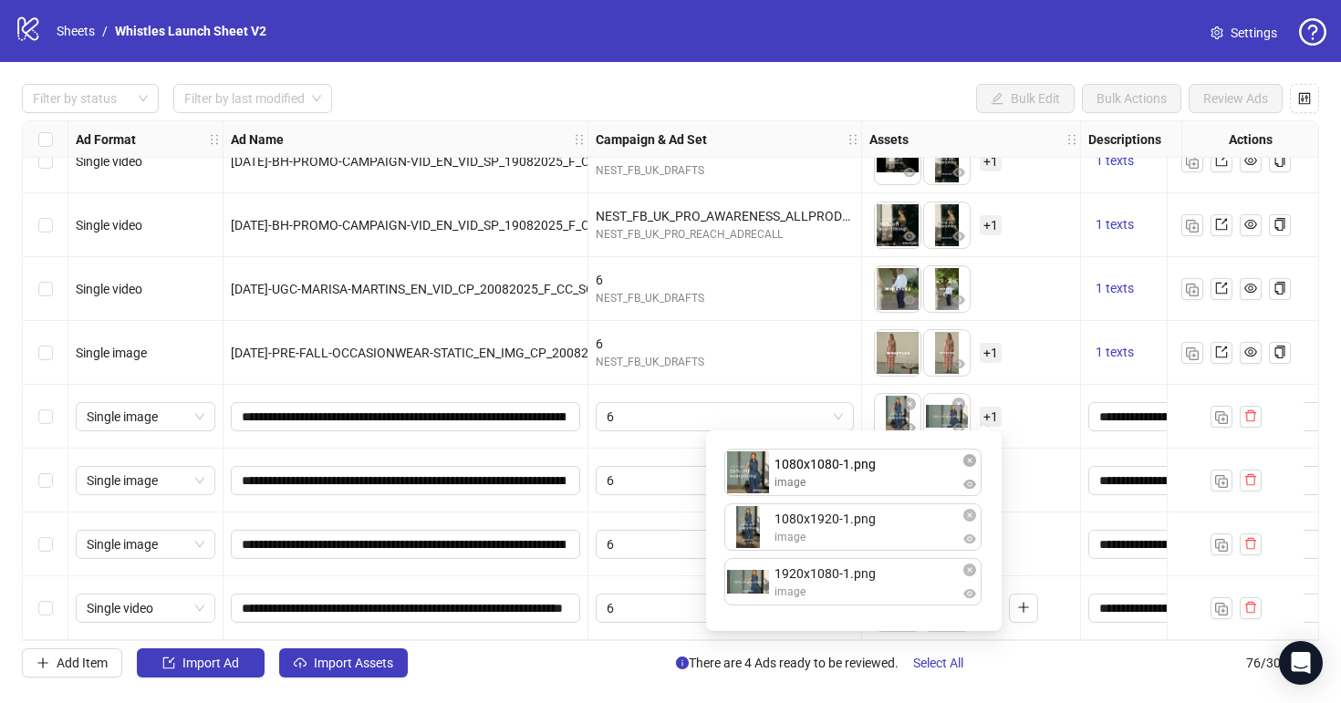
drag, startPoint x: 816, startPoint y: 589, endPoint x: 817, endPoint y: 458, distance: 131.4
click at [817, 458] on div "1080x1920-1.png image 1920x1080-1.png image 1080x1080-1.png image 1080x1080-1.p…" at bounding box center [854, 531] width 274 height 179
click at [1021, 438] on div "To pick up a draggable item, press the space bar. While dragging, use the arrow…" at bounding box center [971, 417] width 219 height 64
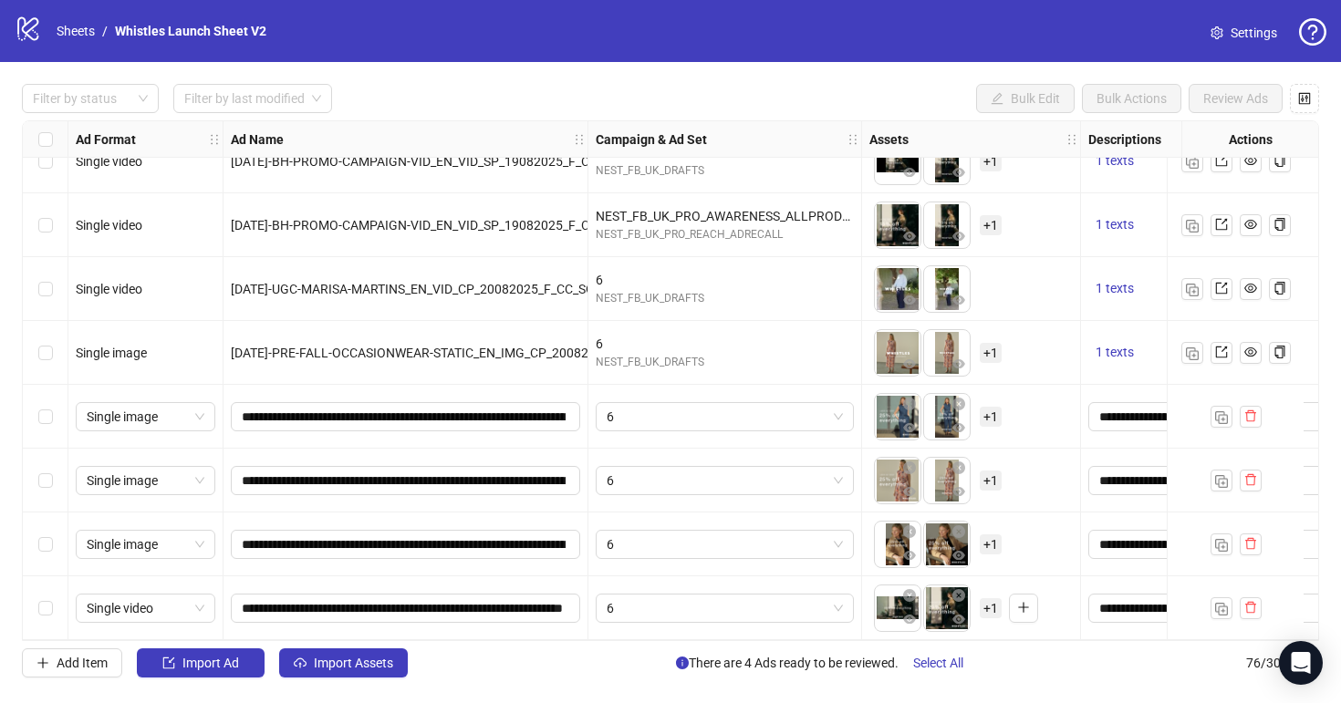
click at [985, 474] on span "+ 1" at bounding box center [991, 481] width 22 height 20
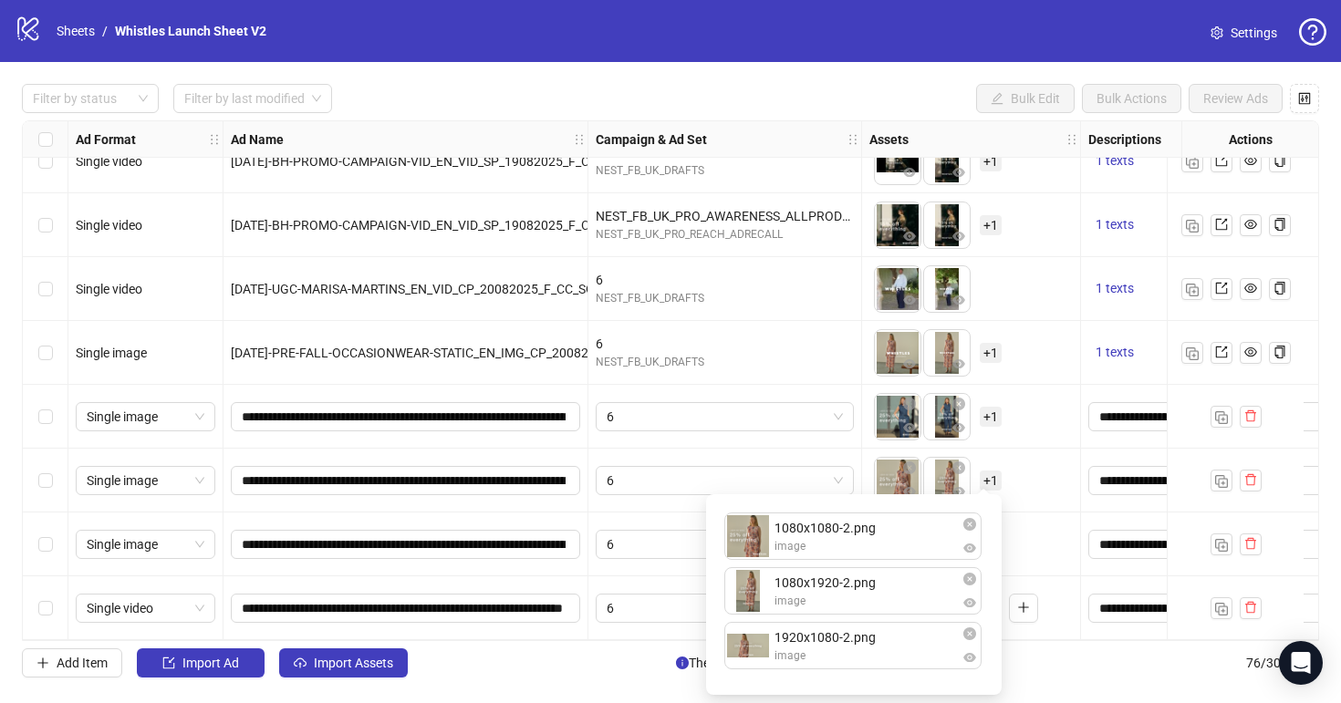
click at [1048, 480] on div "To pick up a draggable item, press the space bar. While dragging, use the arrow…" at bounding box center [970, 480] width 203 height 57
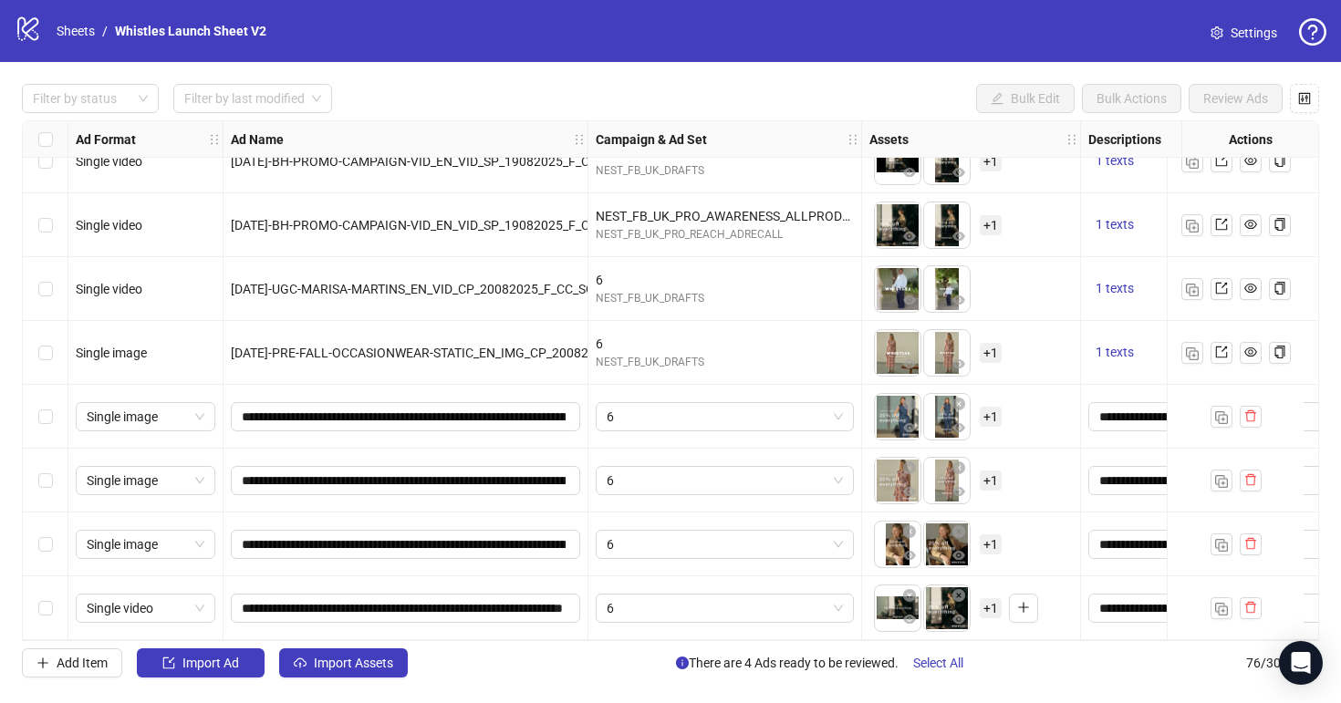
click at [989, 536] on span "+ 1" at bounding box center [991, 545] width 22 height 20
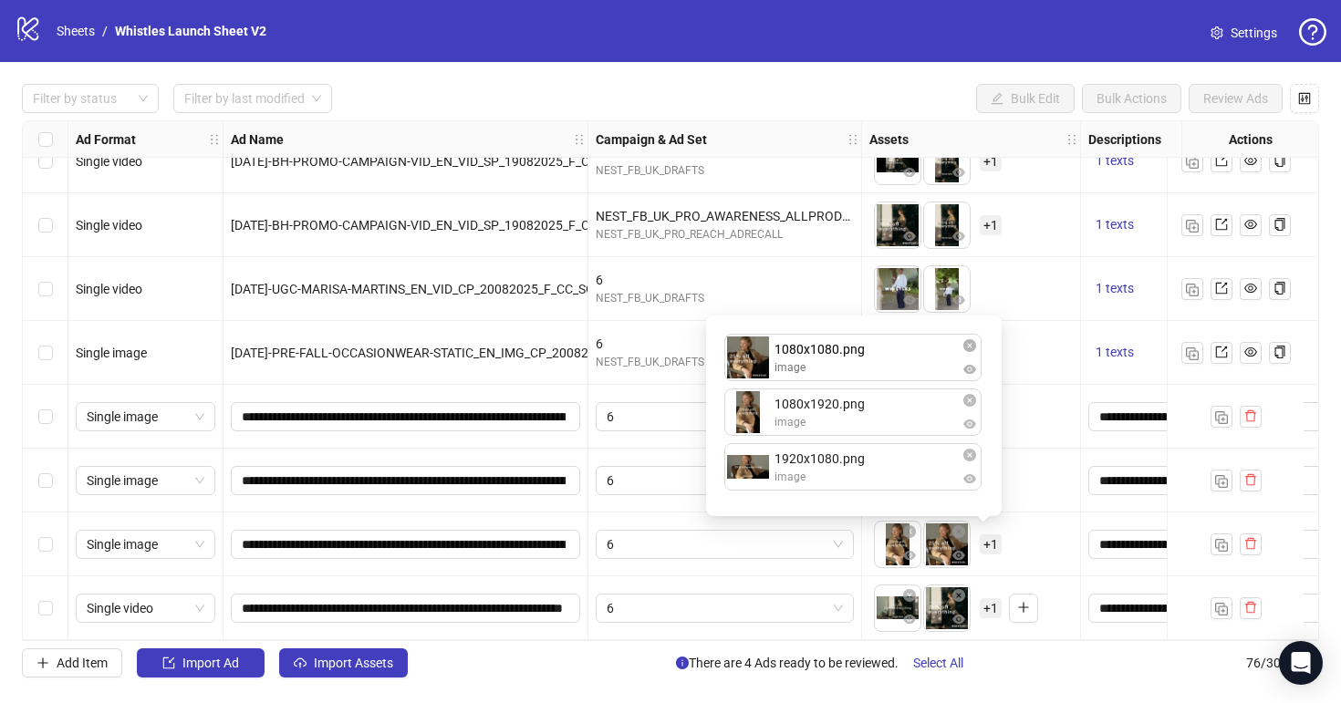
drag, startPoint x: 869, startPoint y: 428, endPoint x: 868, endPoint y: 375, distance: 52.9
click at [868, 374] on div "1080x1920.png image 1080x1080.png image 1920x1080.png image 1080x1080.png image…" at bounding box center [854, 416] width 274 height 179
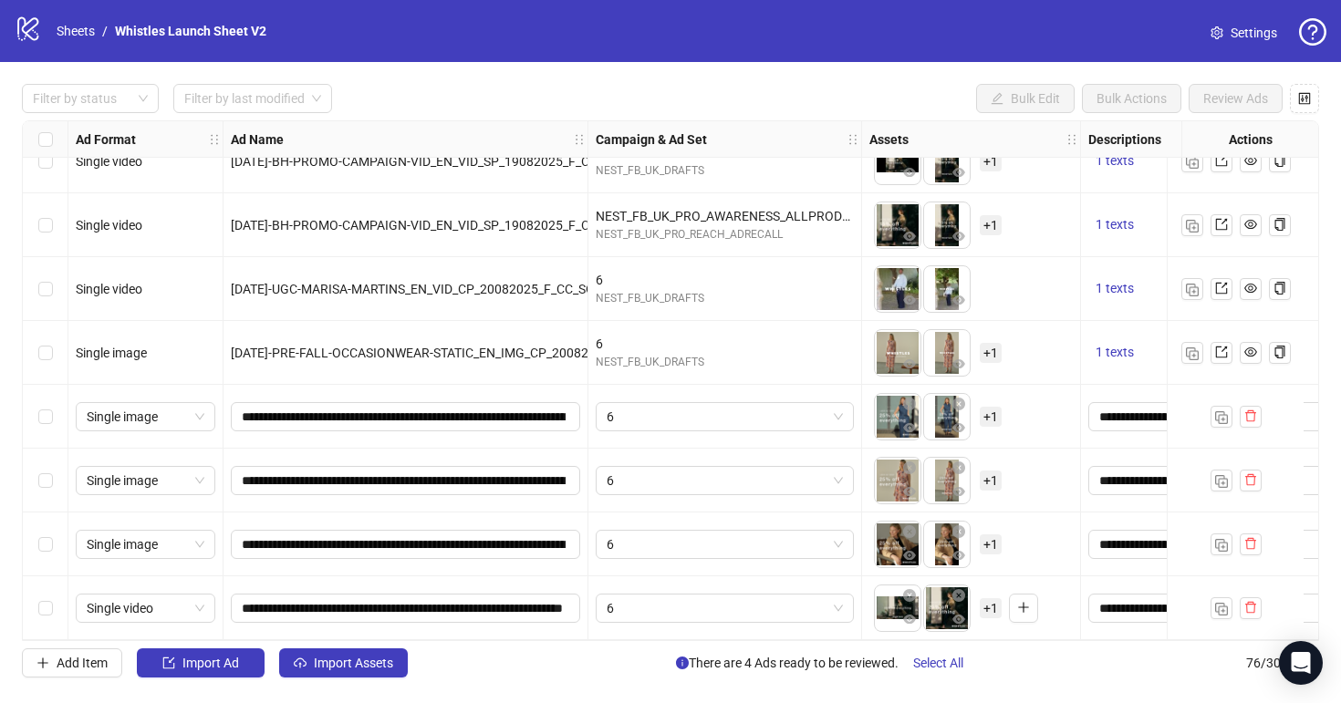
click at [1006, 544] on div "To pick up a draggable item, press the space bar. While dragging, use the arrow…" at bounding box center [970, 544] width 203 height 57
click at [995, 600] on span "+ 1" at bounding box center [991, 608] width 22 height 20
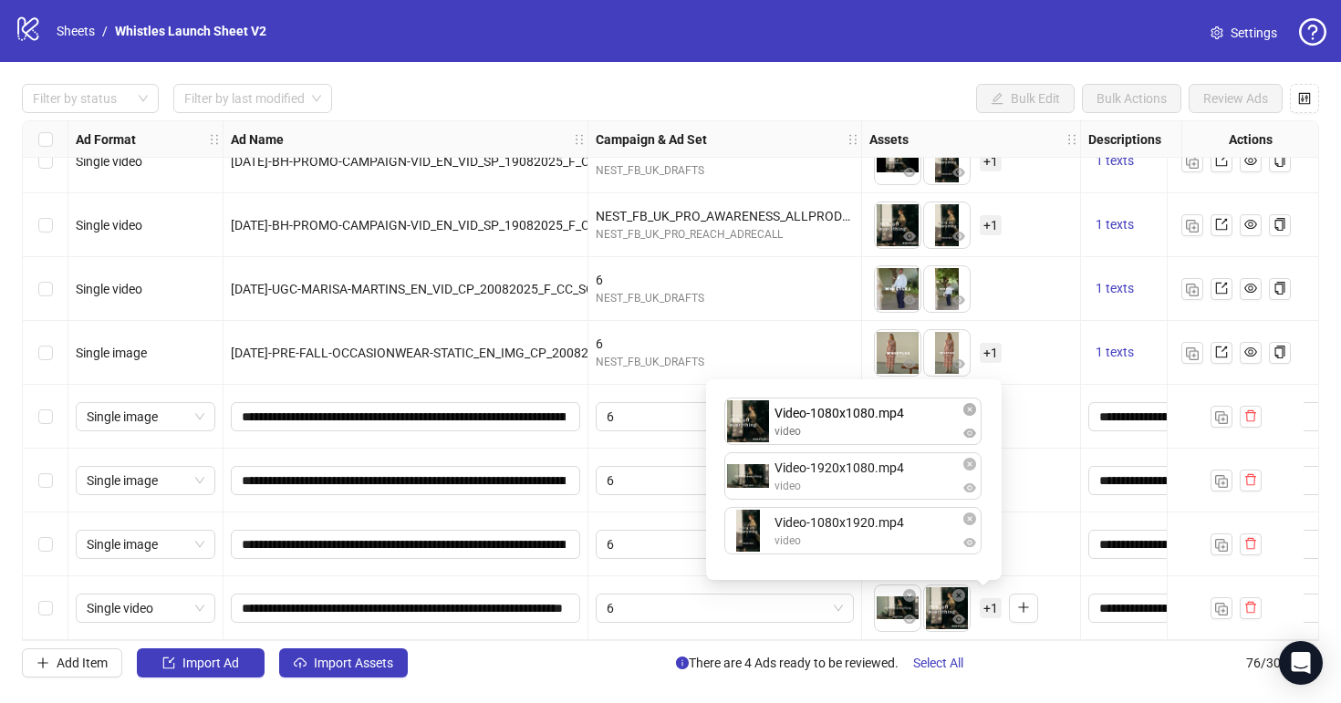
drag, startPoint x: 884, startPoint y: 483, endPoint x: 872, endPoint y: 470, distance: 17.4
click at [881, 431] on div "Video-1920x1080.mp4 video Video-1080x1080.mp4 video Video-1080x1920.mp4 video V…" at bounding box center [854, 479] width 274 height 179
drag, startPoint x: 861, startPoint y: 550, endPoint x: 860, endPoint y: 478, distance: 72.1
click at [861, 478] on div "Video-1080x1080.mp4 video Video-1920x1080.mp4 video Video-1080x1920.mp4 video V…" at bounding box center [854, 479] width 274 height 179
click at [1035, 556] on div "To pick up a draggable item, press the space bar. While dragging, use the arrow…" at bounding box center [970, 544] width 203 height 57
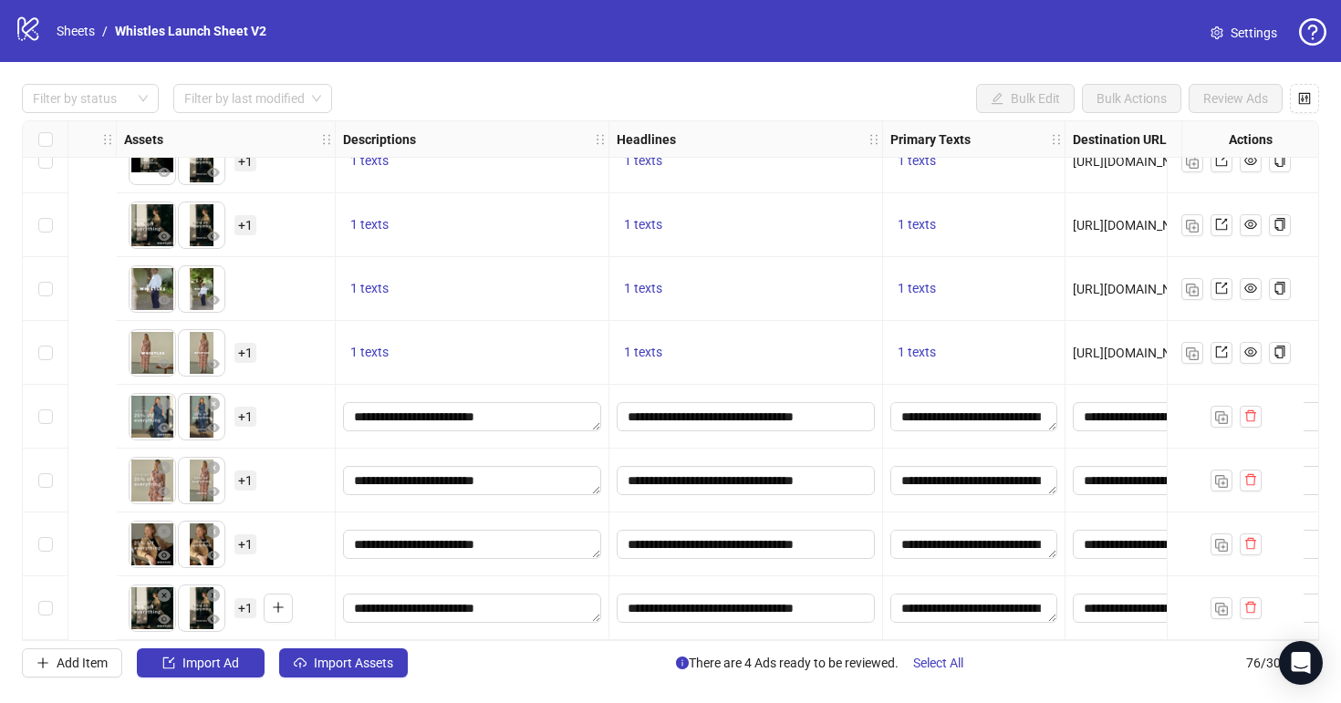
scroll to position [4378, 1702]
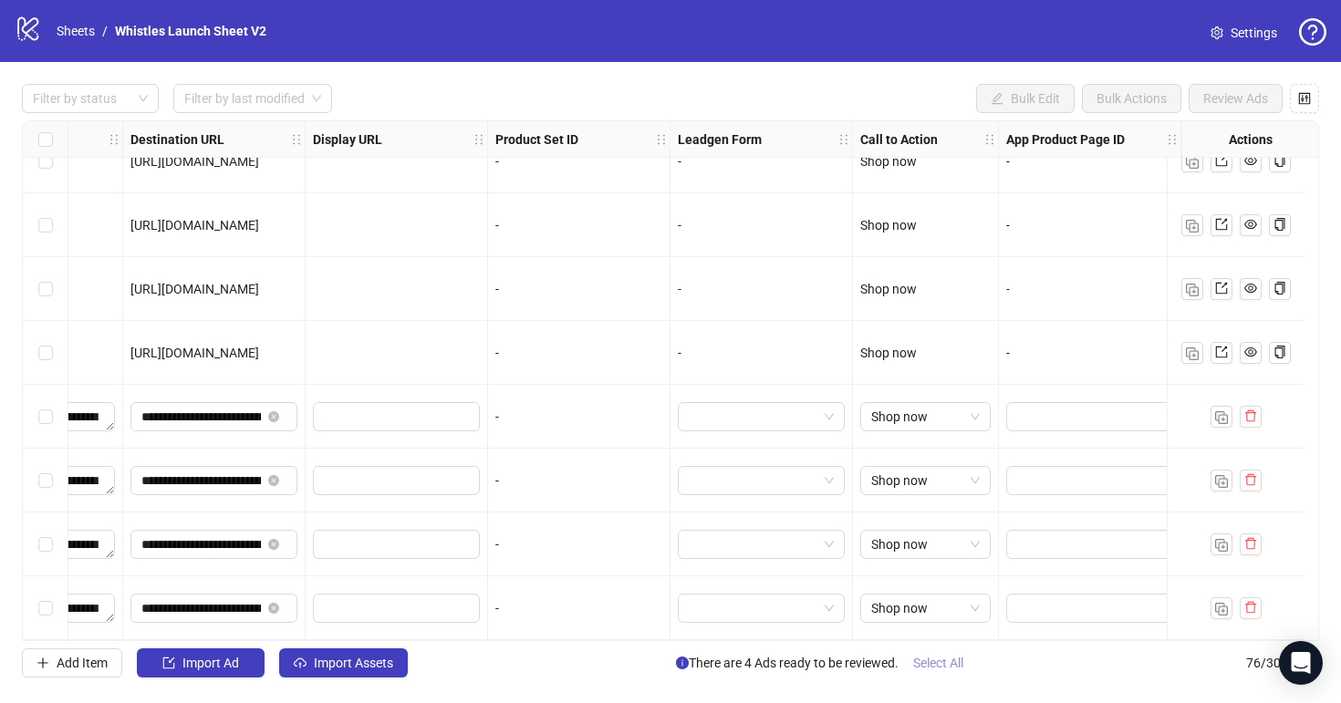
click at [957, 662] on span "Select All" at bounding box center [938, 663] width 50 height 15
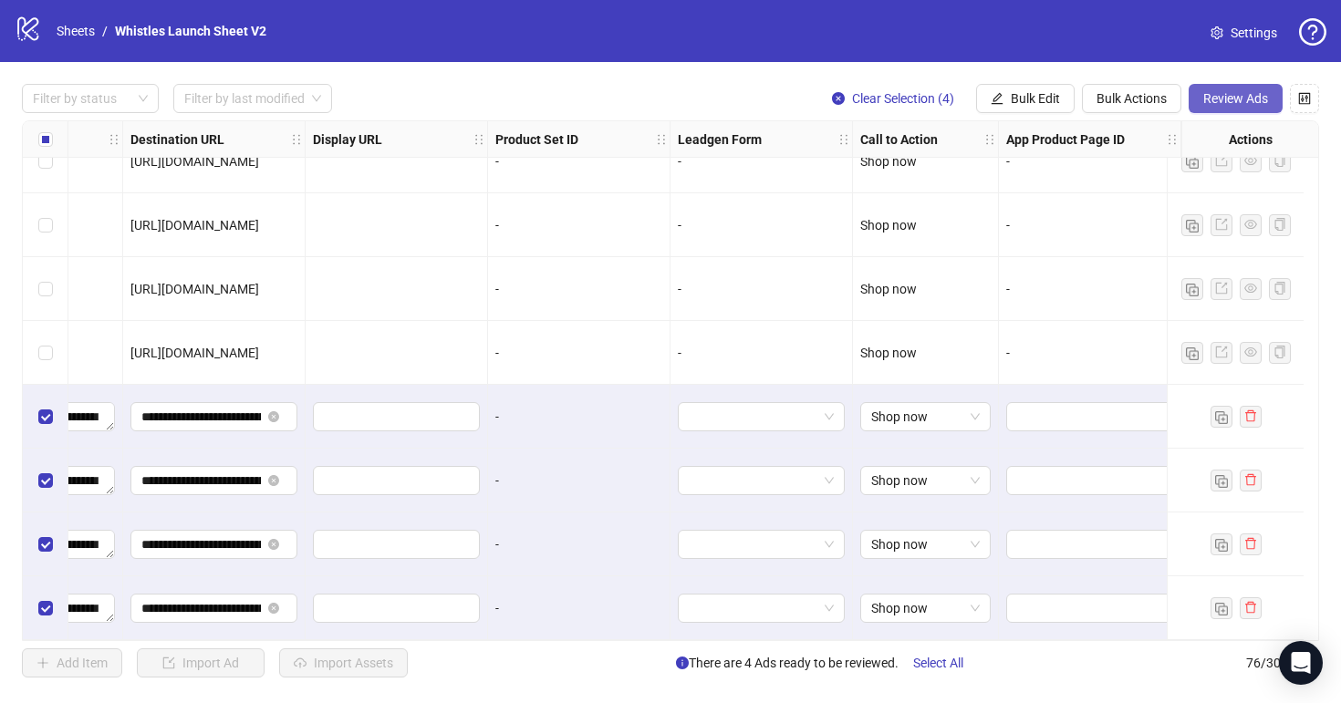
click at [1231, 99] on span "Review Ads" at bounding box center [1235, 98] width 65 height 15
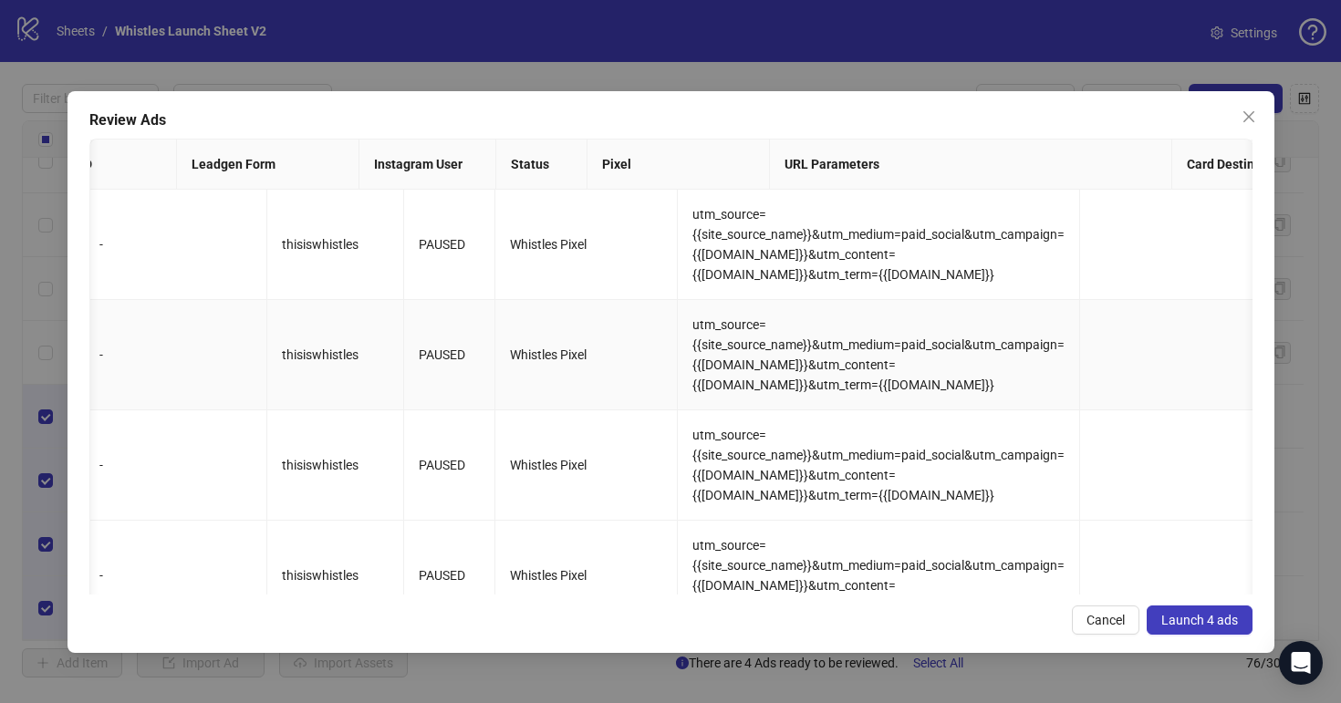
scroll to position [0, 2250]
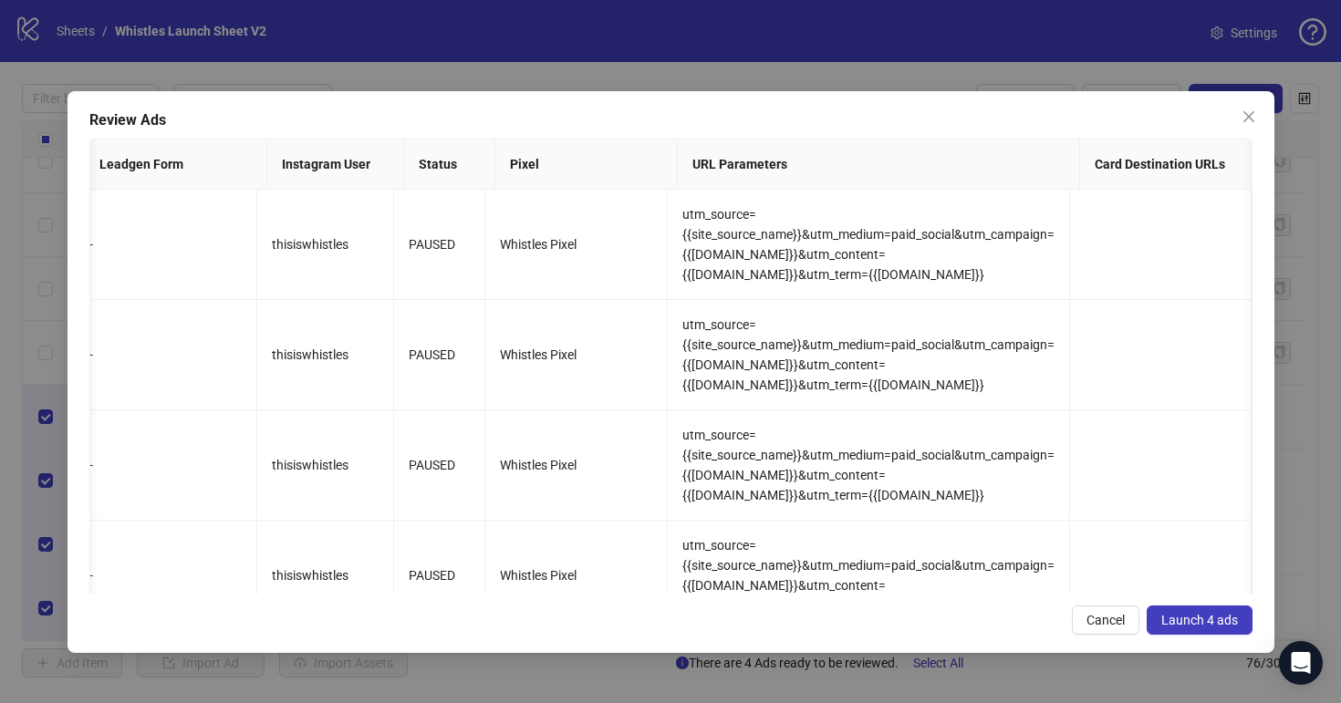
click at [1192, 629] on button "Launch 4 ads" at bounding box center [1200, 620] width 106 height 29
